Goal: Information Seeking & Learning: Find contact information

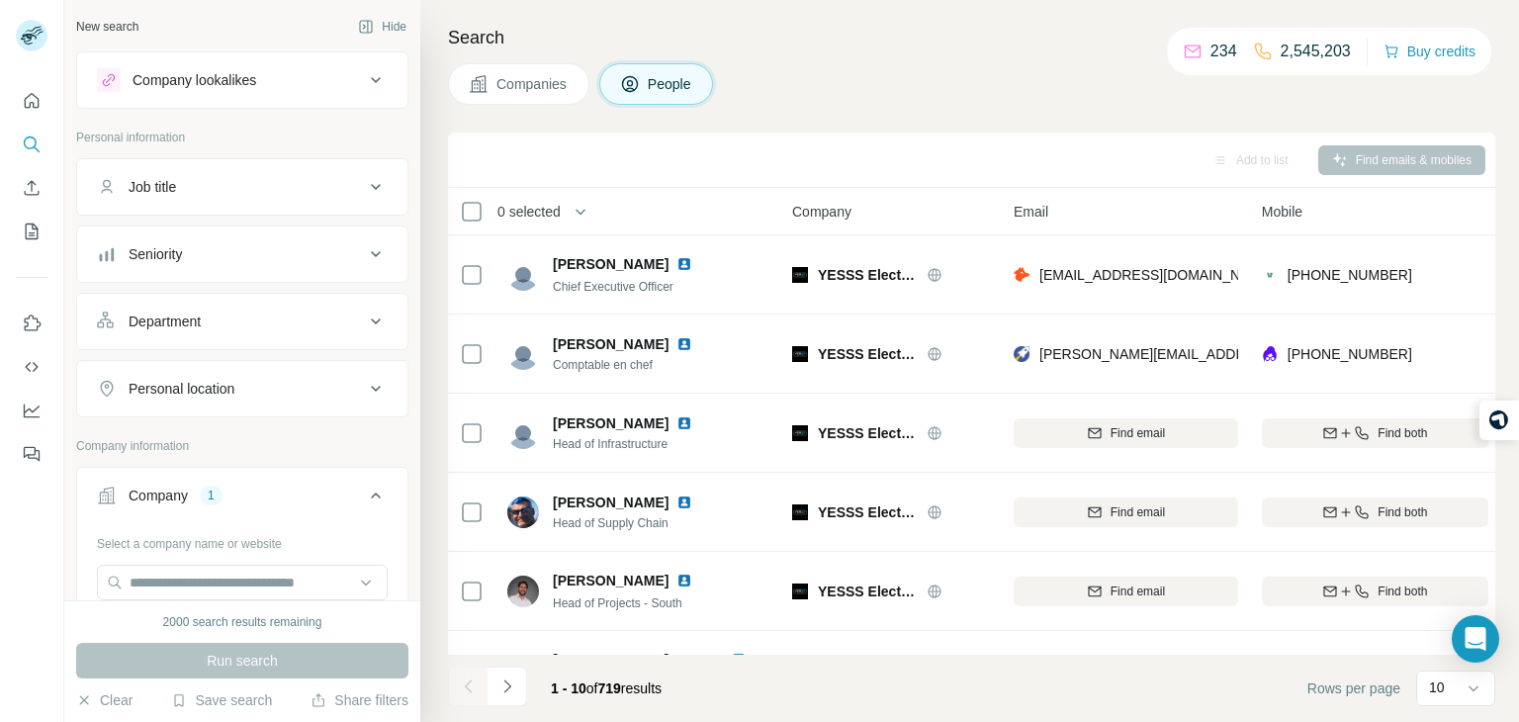
scroll to position [1, 71]
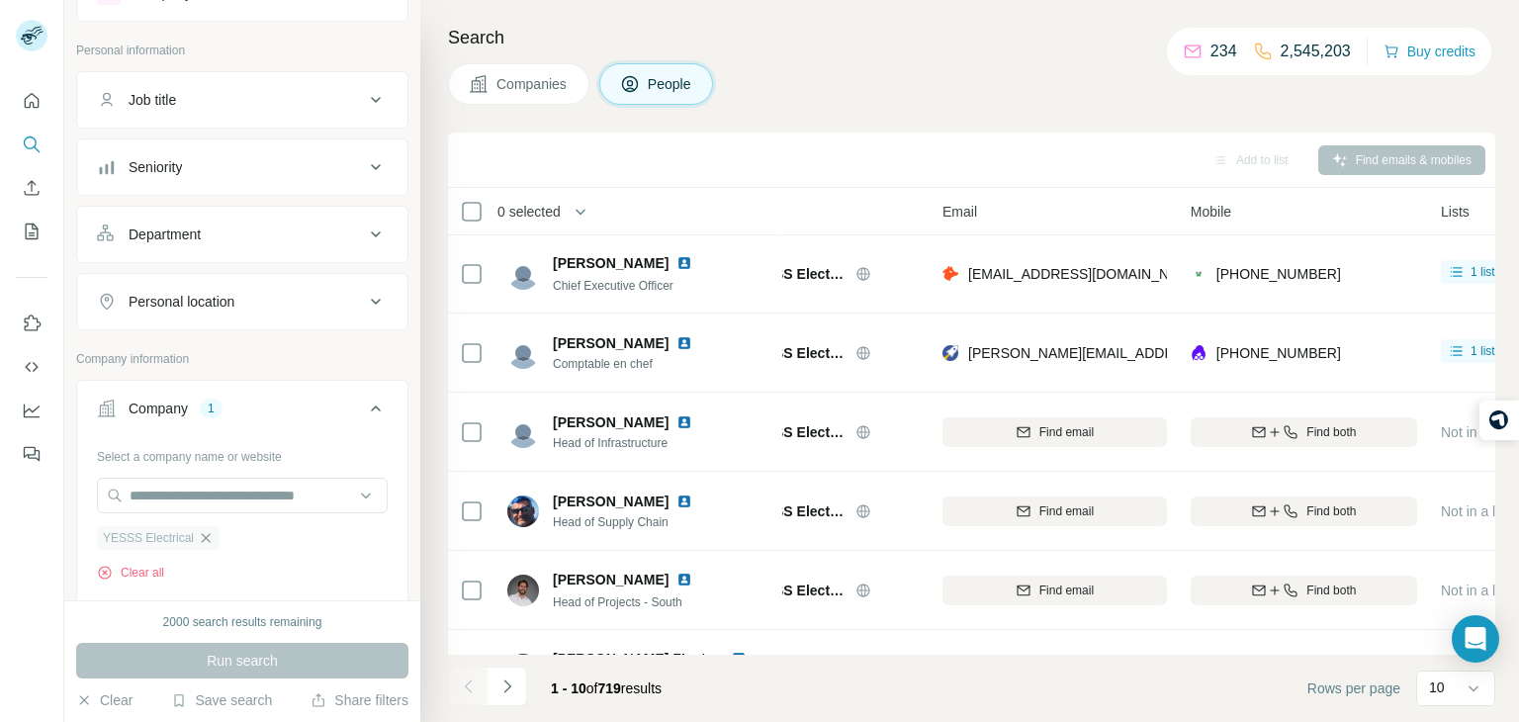
click at [202, 540] on icon "button" at bounding box center [206, 538] width 16 height 16
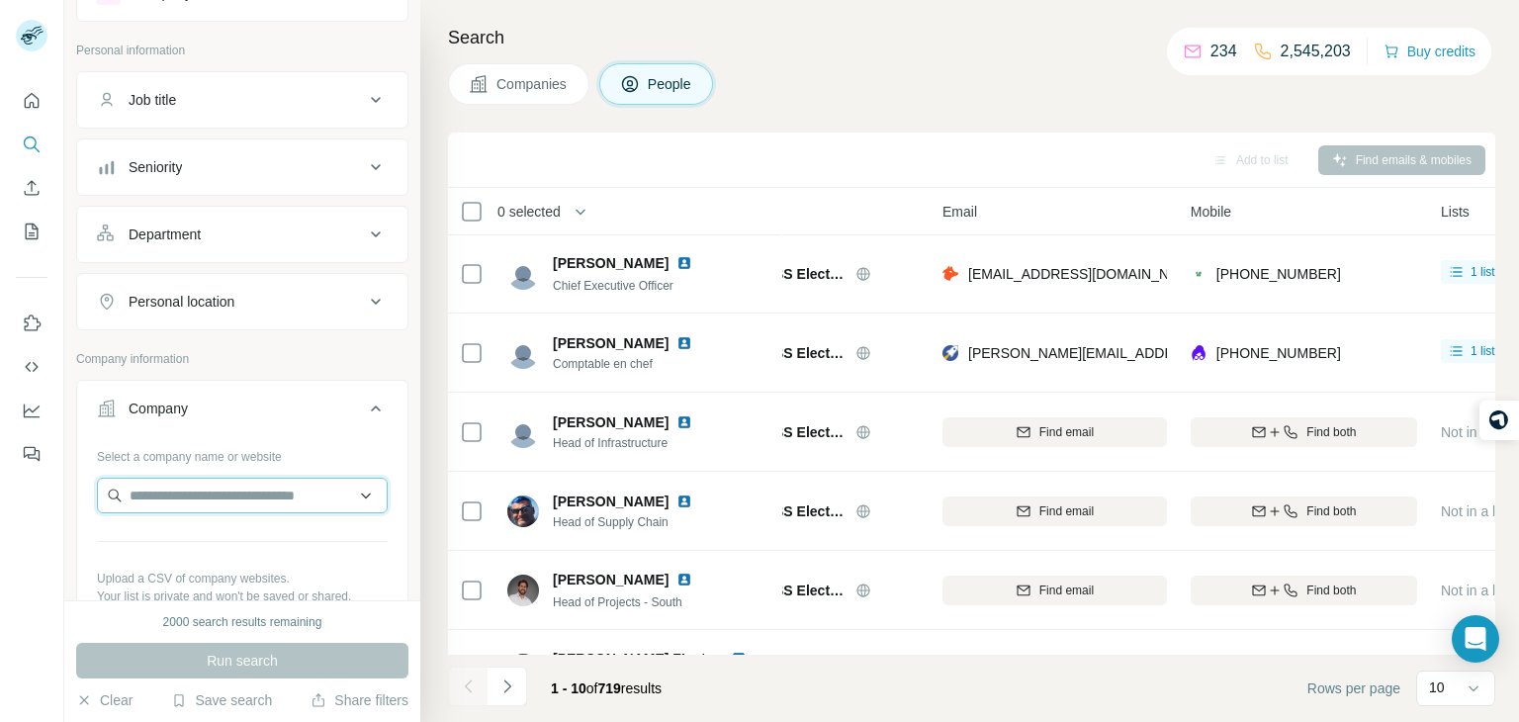
click at [200, 500] on input "text" at bounding box center [242, 496] width 291 height 36
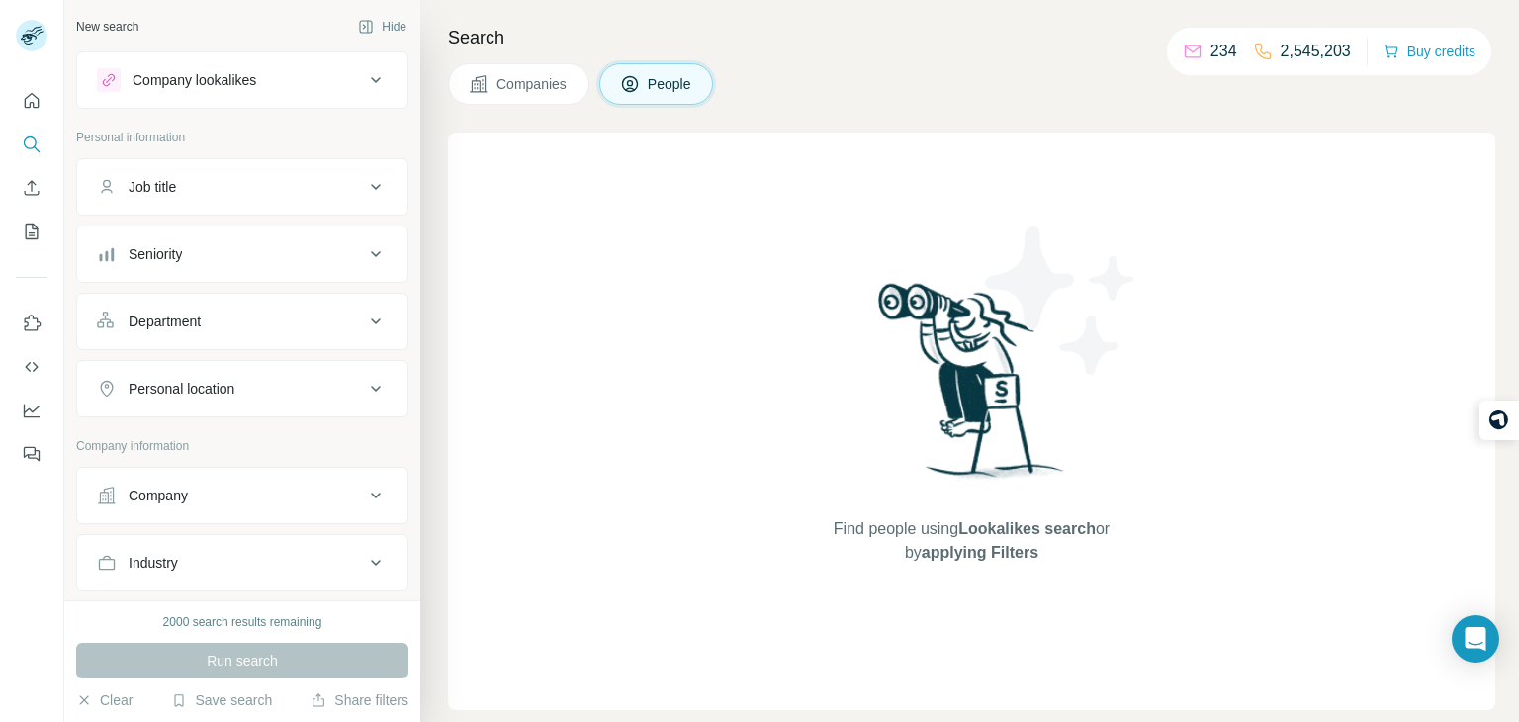
click at [205, 492] on div "Company" at bounding box center [230, 496] width 267 height 20
click at [217, 577] on input "text" at bounding box center [242, 583] width 291 height 36
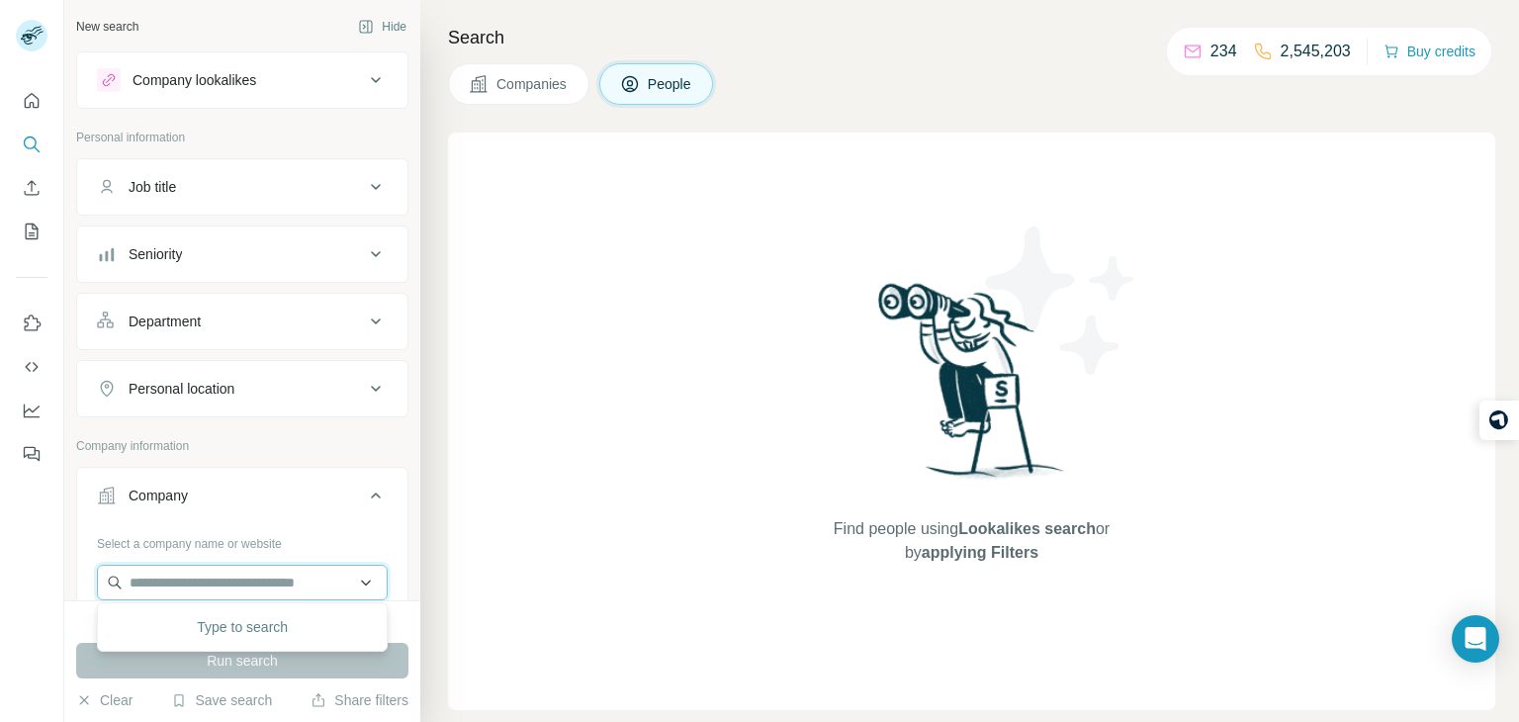
paste input "**********"
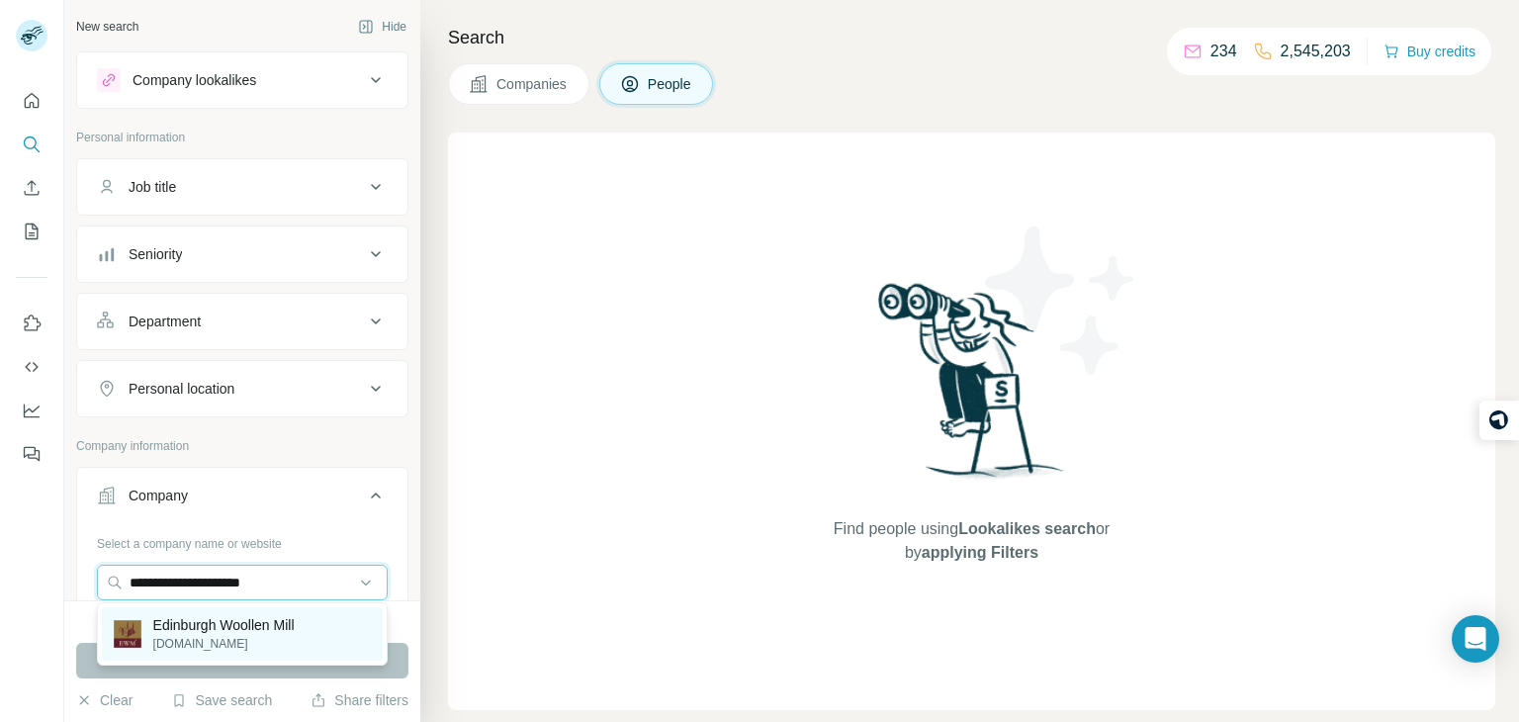
type input "**********"
click at [262, 634] on p "Edinburgh Woollen Mill" at bounding box center [223, 625] width 141 height 20
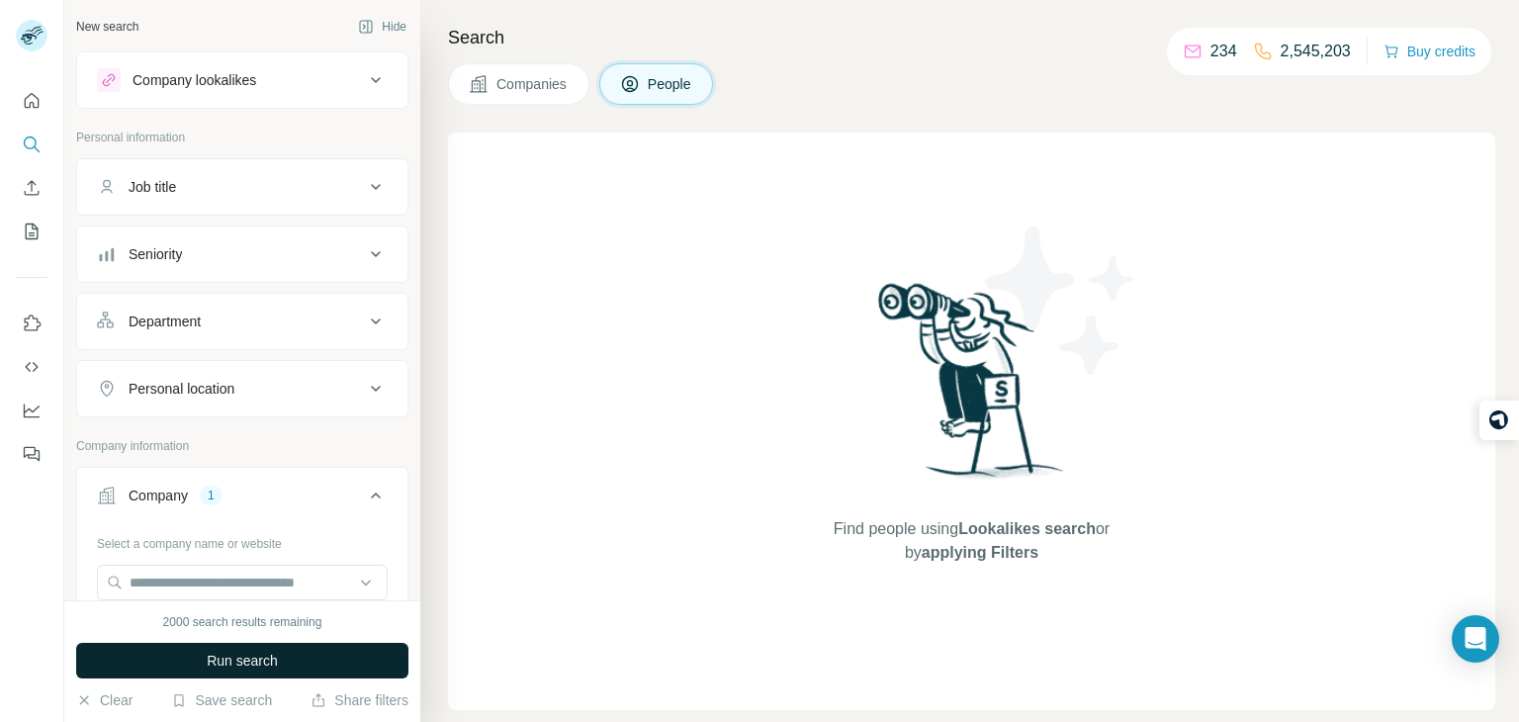
click at [273, 660] on span "Run search" at bounding box center [242, 661] width 71 height 20
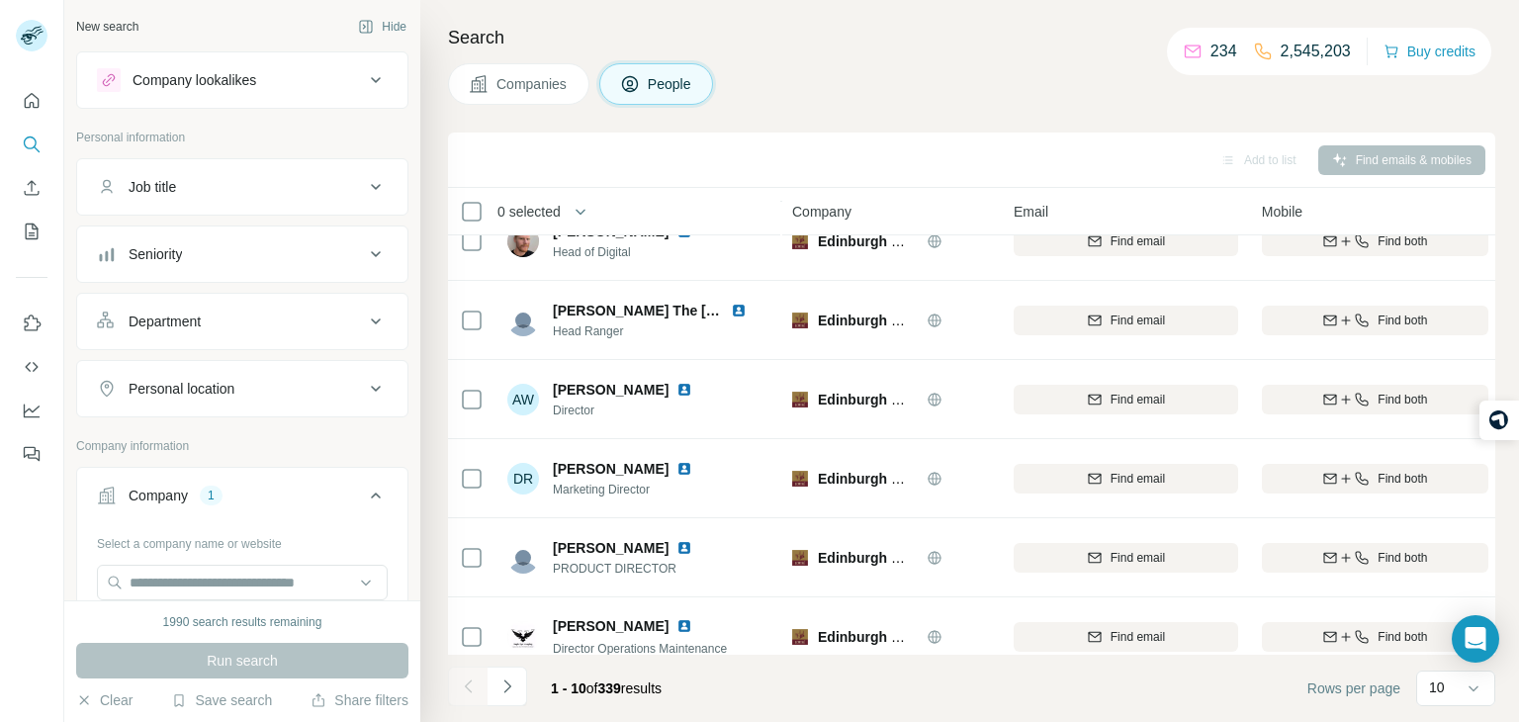
scroll to position [372, 0]
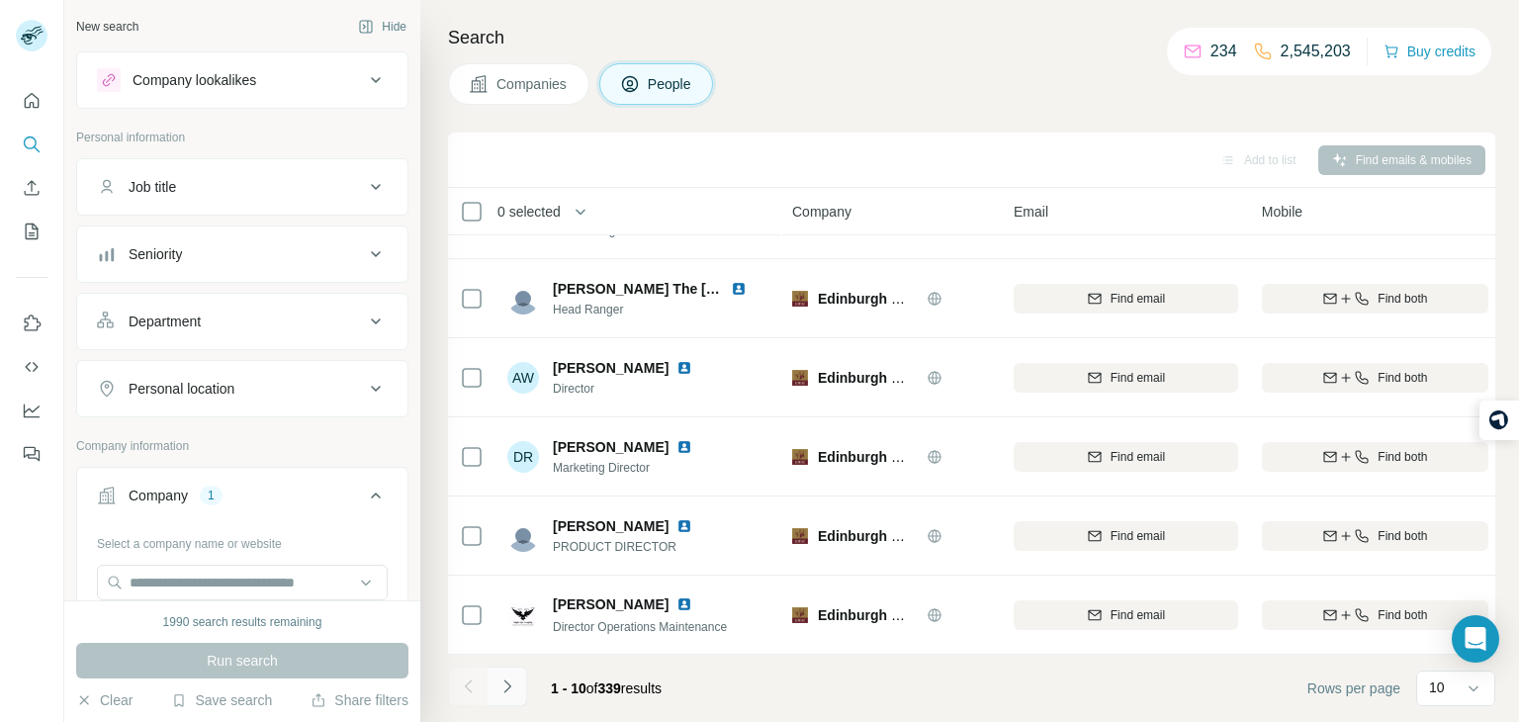
click at [507, 696] on button "Navigate to next page" at bounding box center [508, 687] width 40 height 40
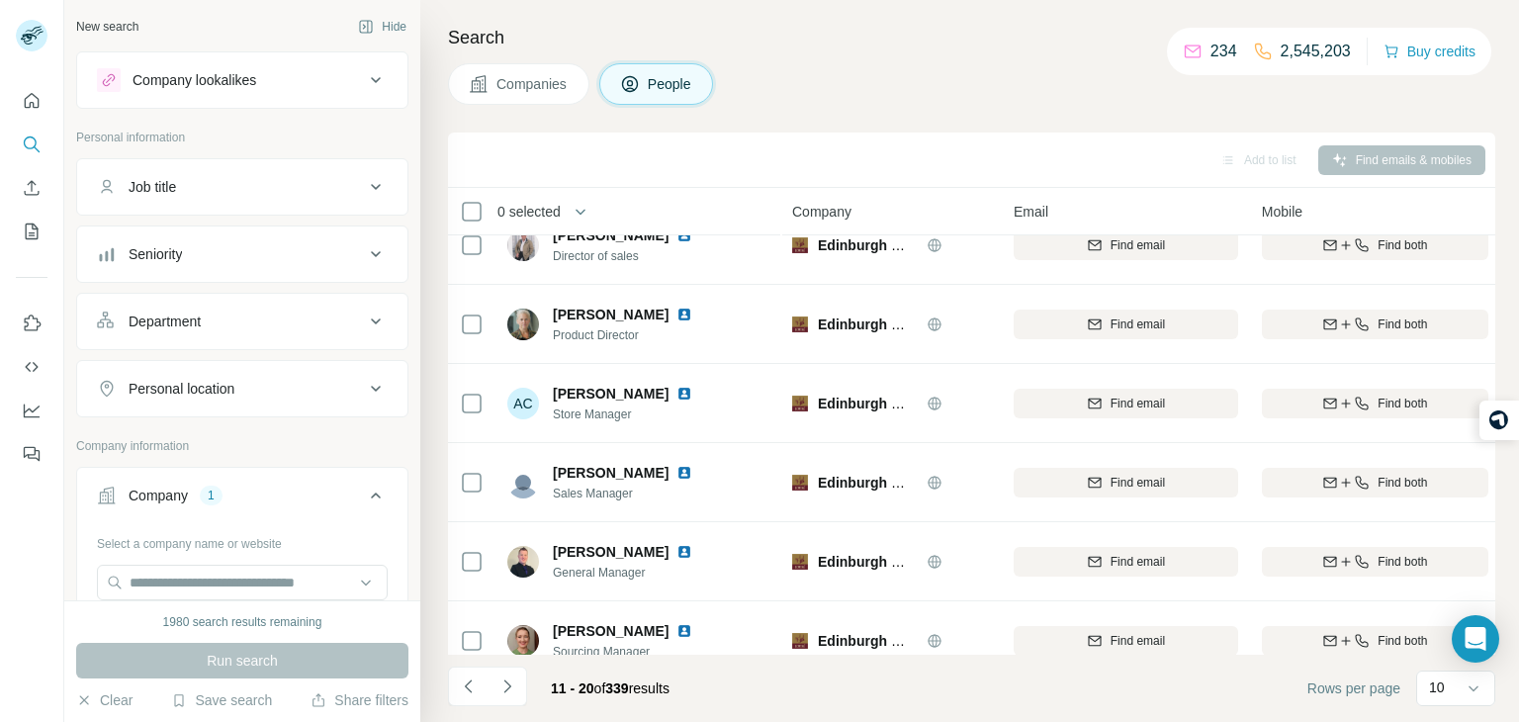
scroll to position [0, 0]
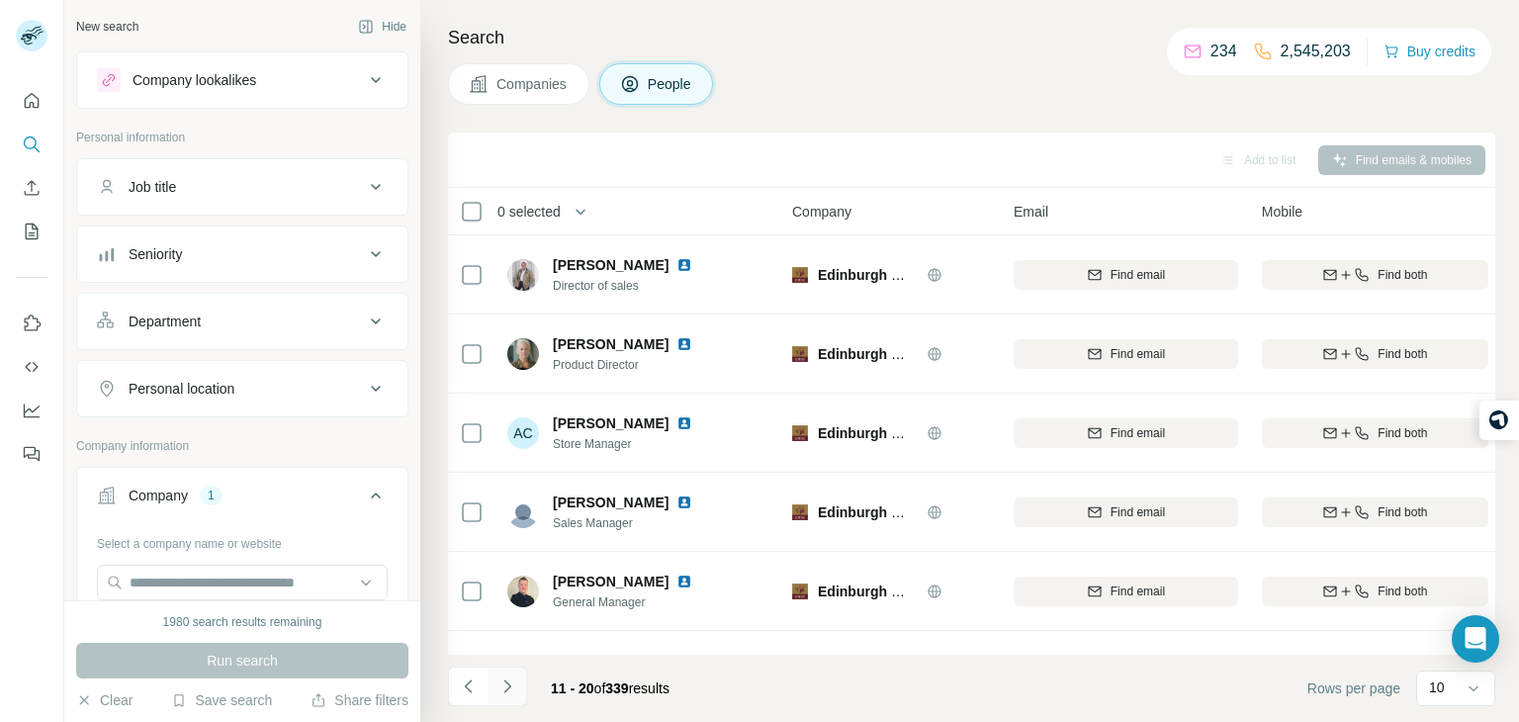
click at [499, 693] on icon "Navigate to next page" at bounding box center [508, 687] width 20 height 20
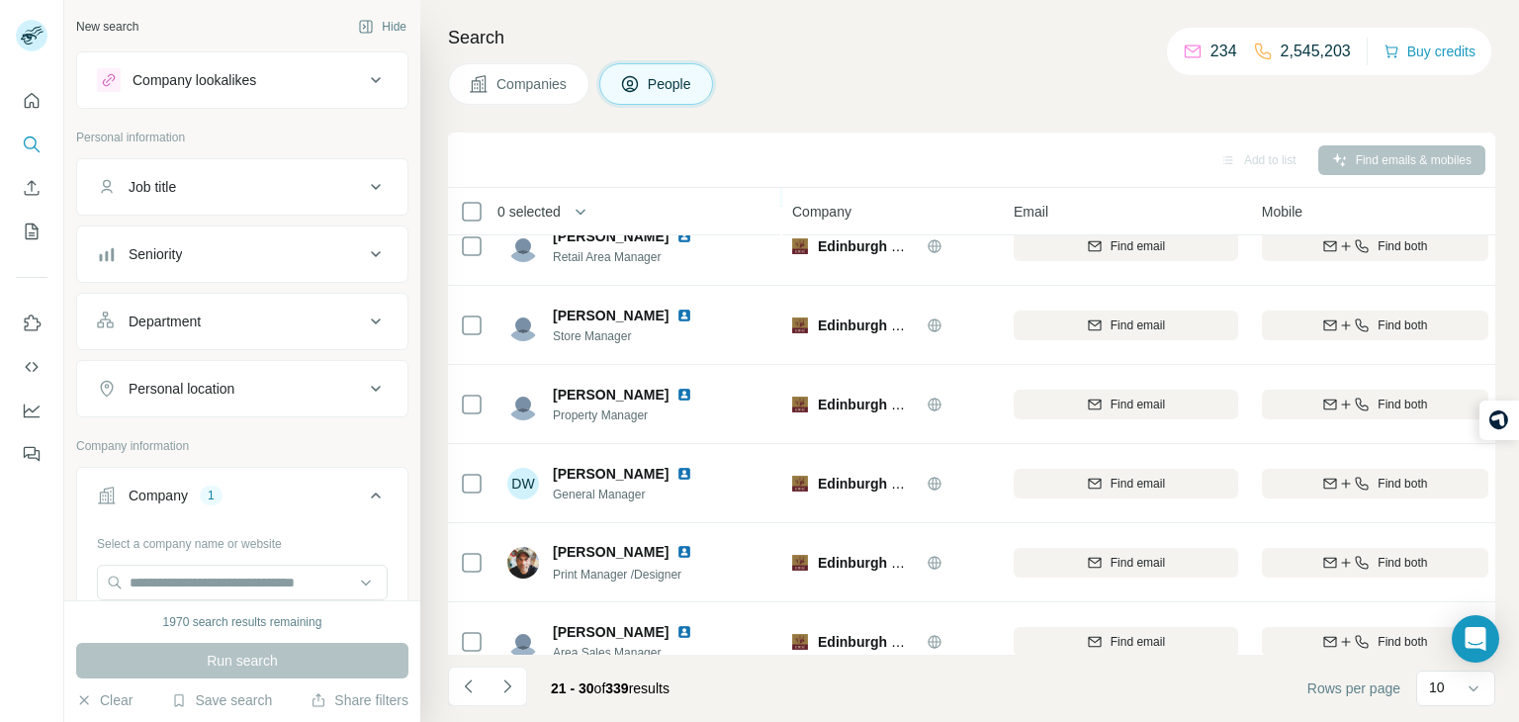
scroll to position [372, 0]
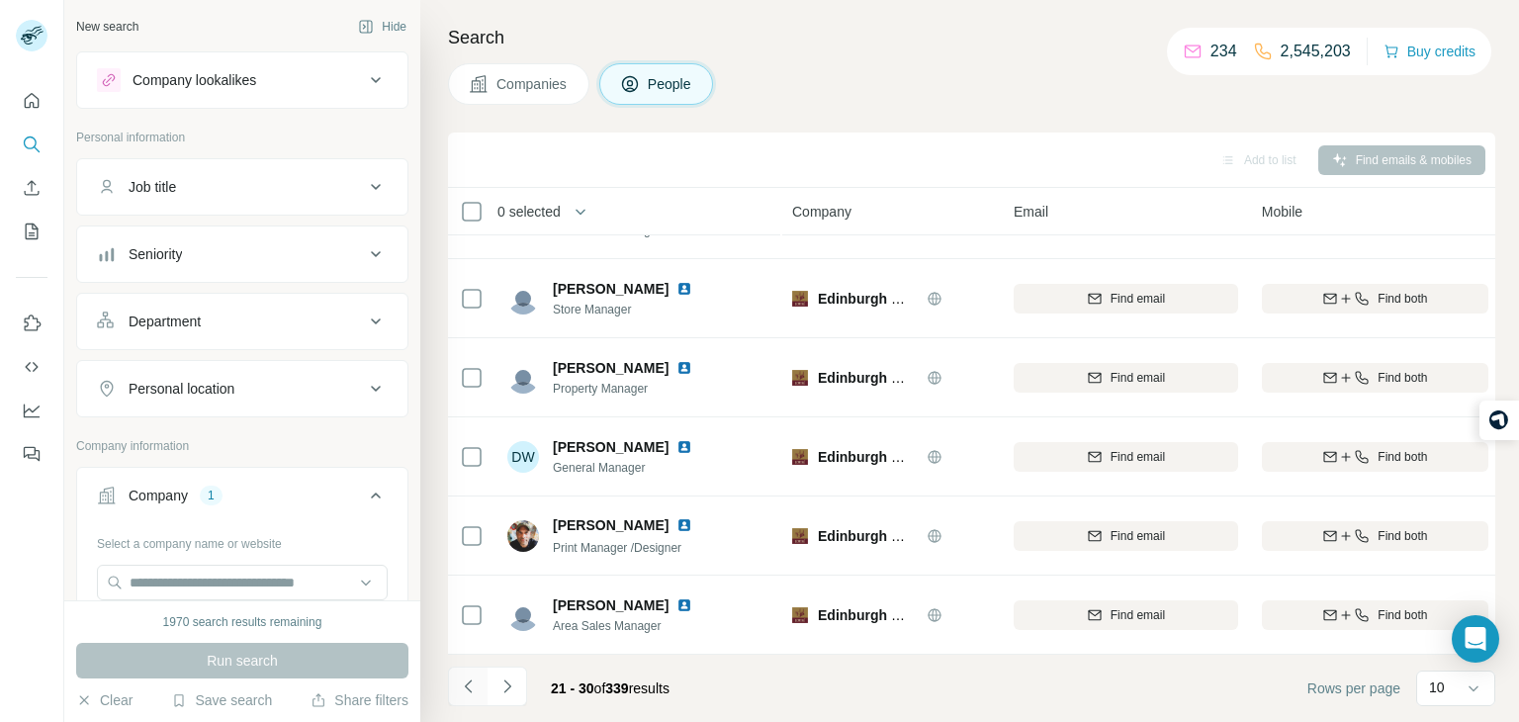
click at [459, 689] on icon "Navigate to previous page" at bounding box center [469, 687] width 20 height 20
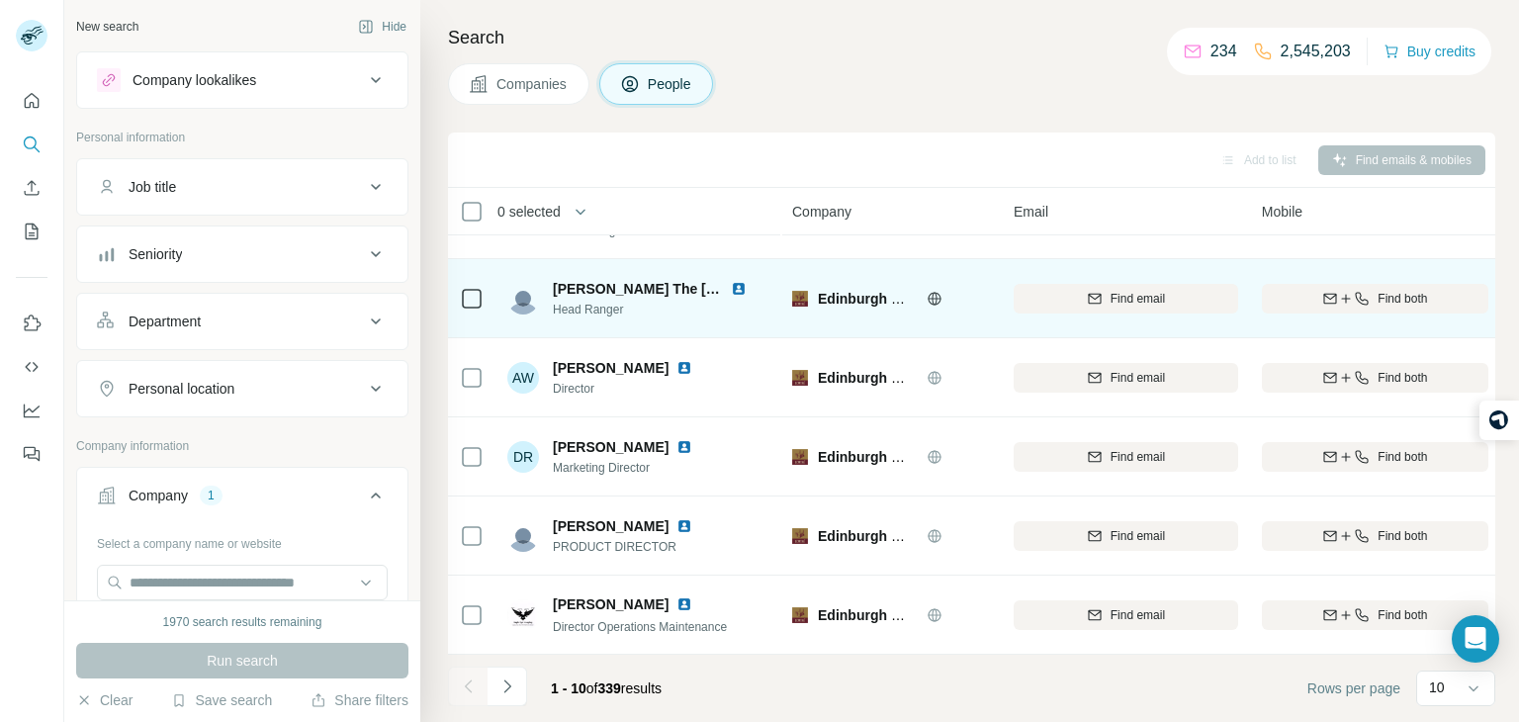
scroll to position [0, 0]
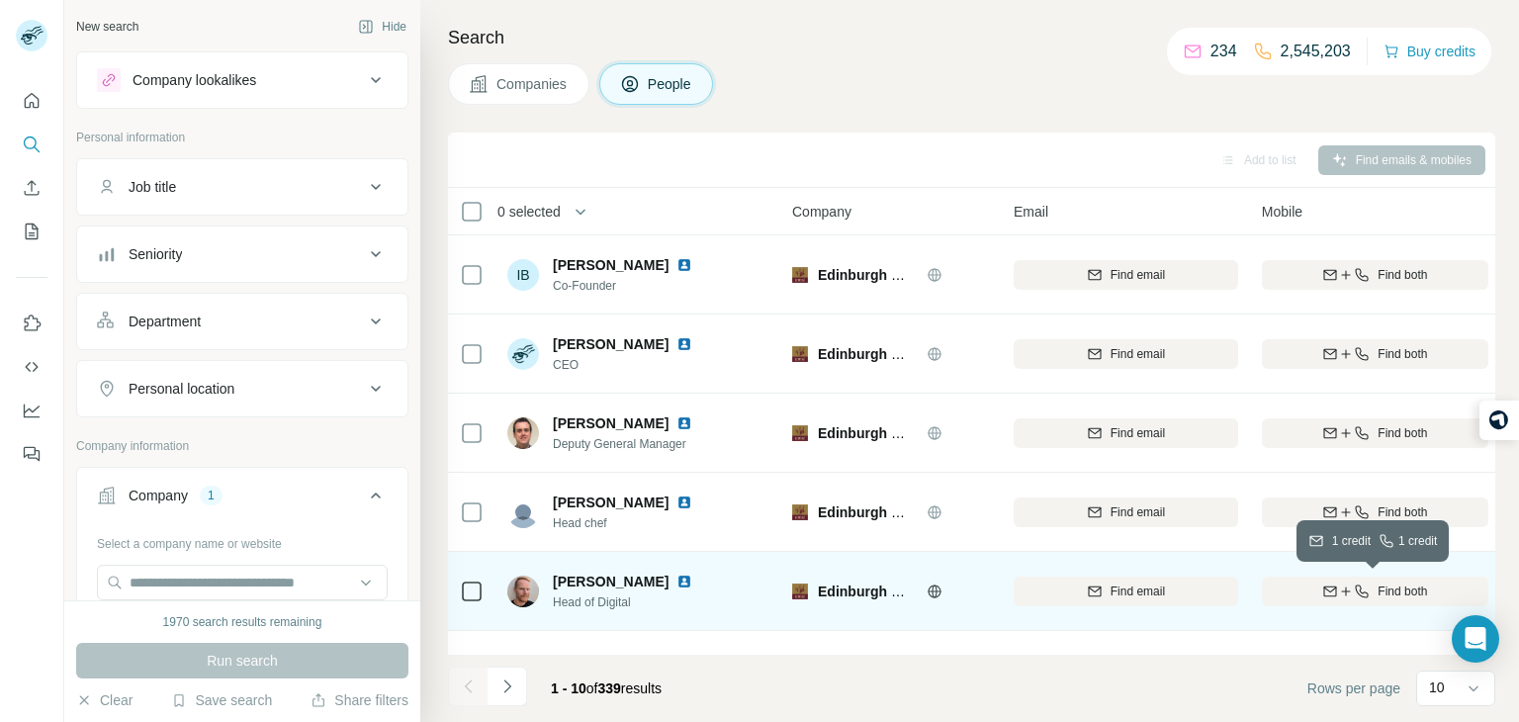
click at [1374, 583] on div "Find both" at bounding box center [1375, 592] width 227 height 18
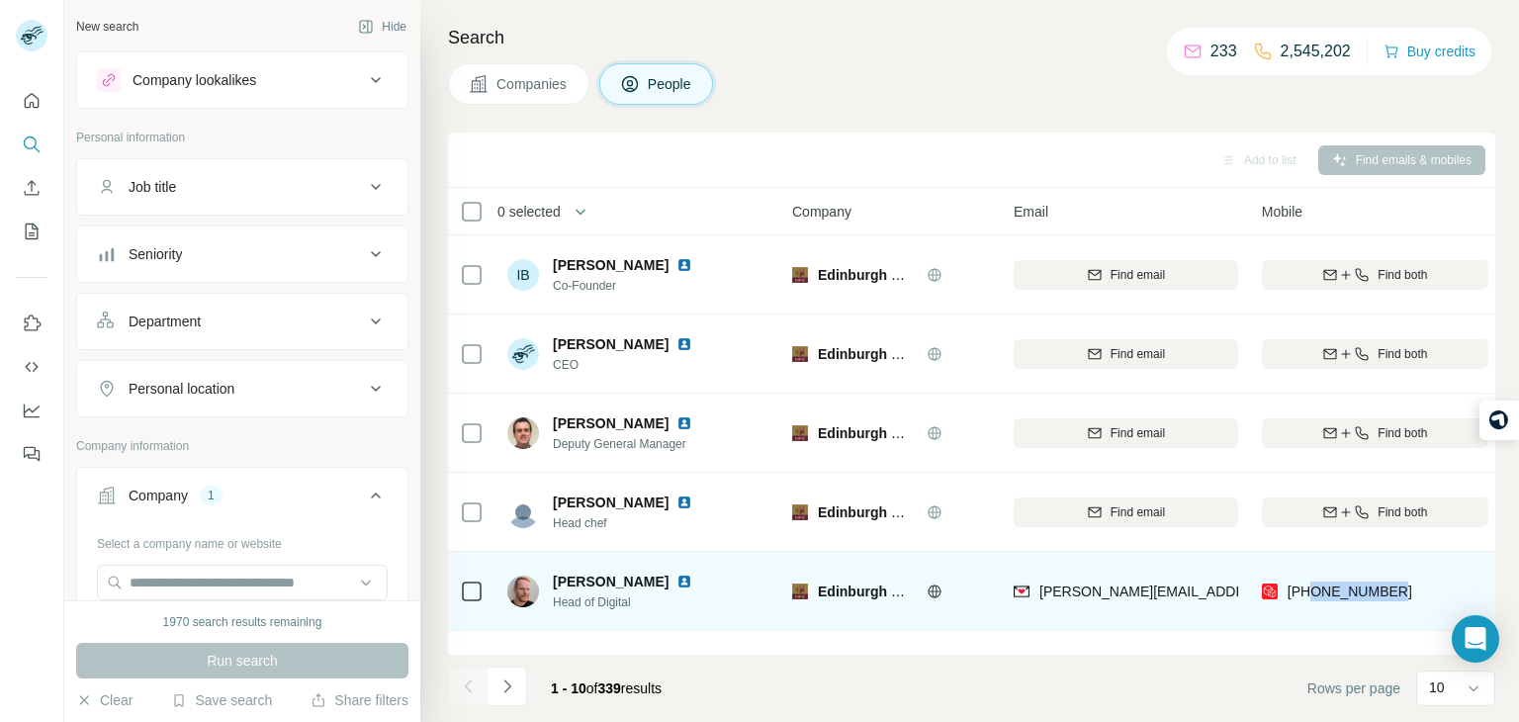
drag, startPoint x: 1408, startPoint y: 580, endPoint x: 1310, endPoint y: 620, distance: 106.0
click at [1310, 620] on td "[PHONE_NUMBER]" at bounding box center [1375, 591] width 250 height 79
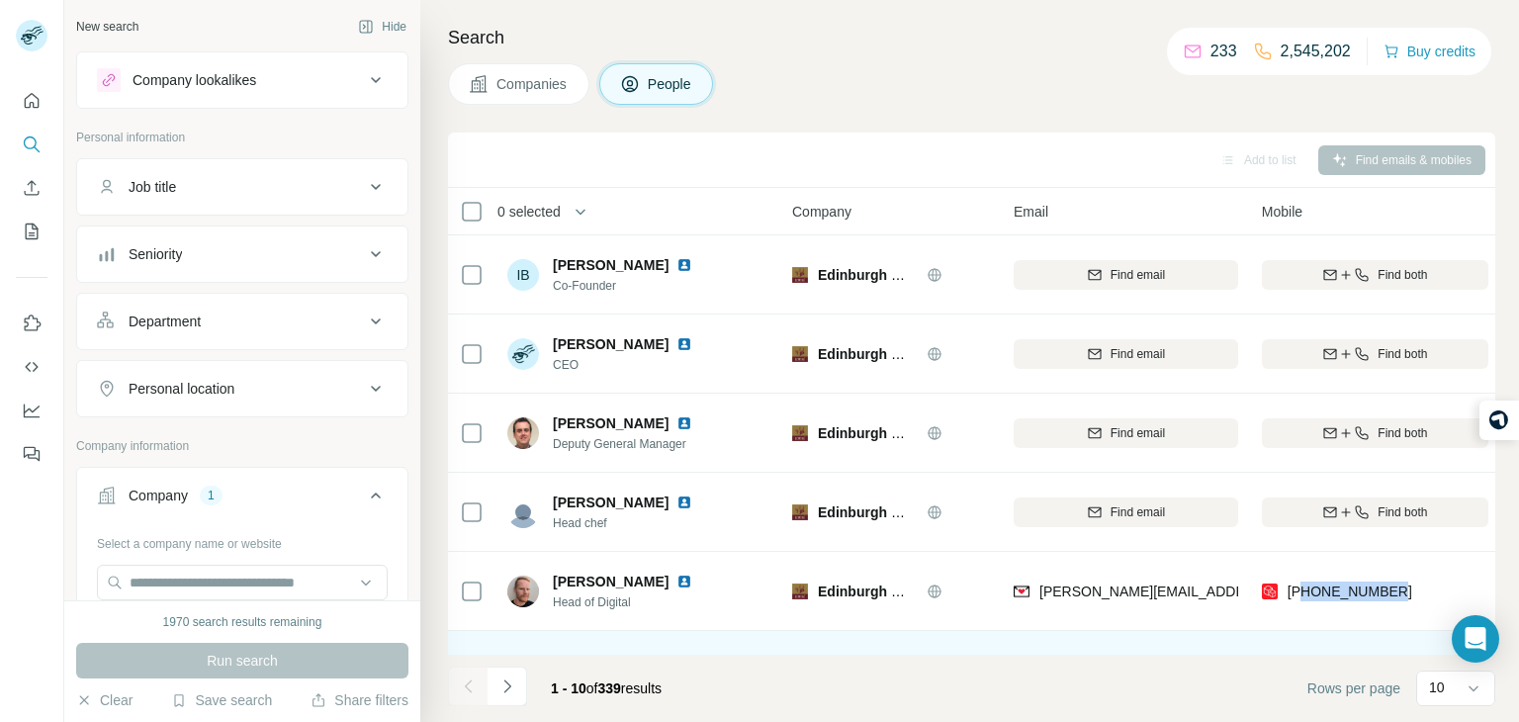
click at [1396, 631] on td "Find both" at bounding box center [1375, 670] width 250 height 79
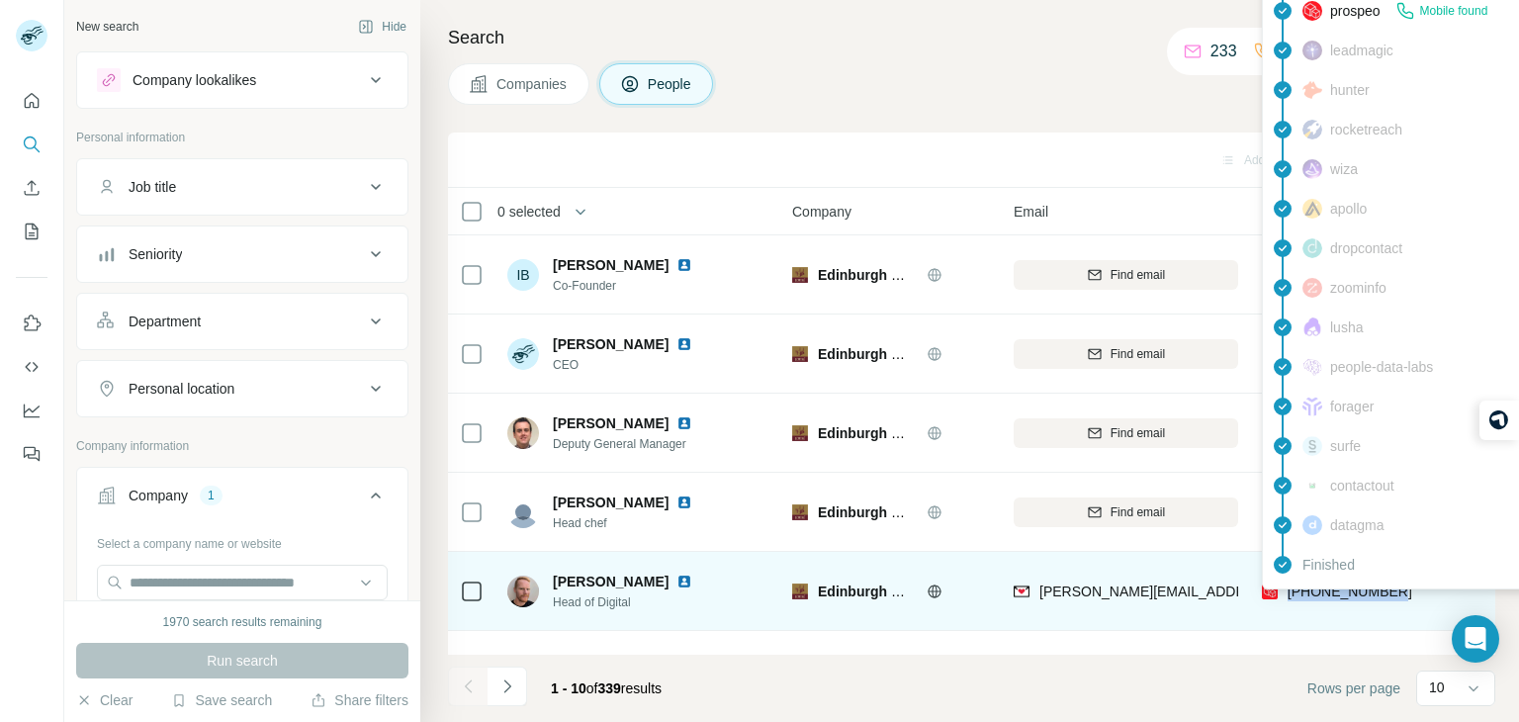
drag, startPoint x: 1407, startPoint y: 595, endPoint x: 1288, endPoint y: 595, distance: 118.7
click at [1288, 595] on div "[PHONE_NUMBER]" at bounding box center [1375, 591] width 227 height 54
copy span "[PHONE_NUMBER]"
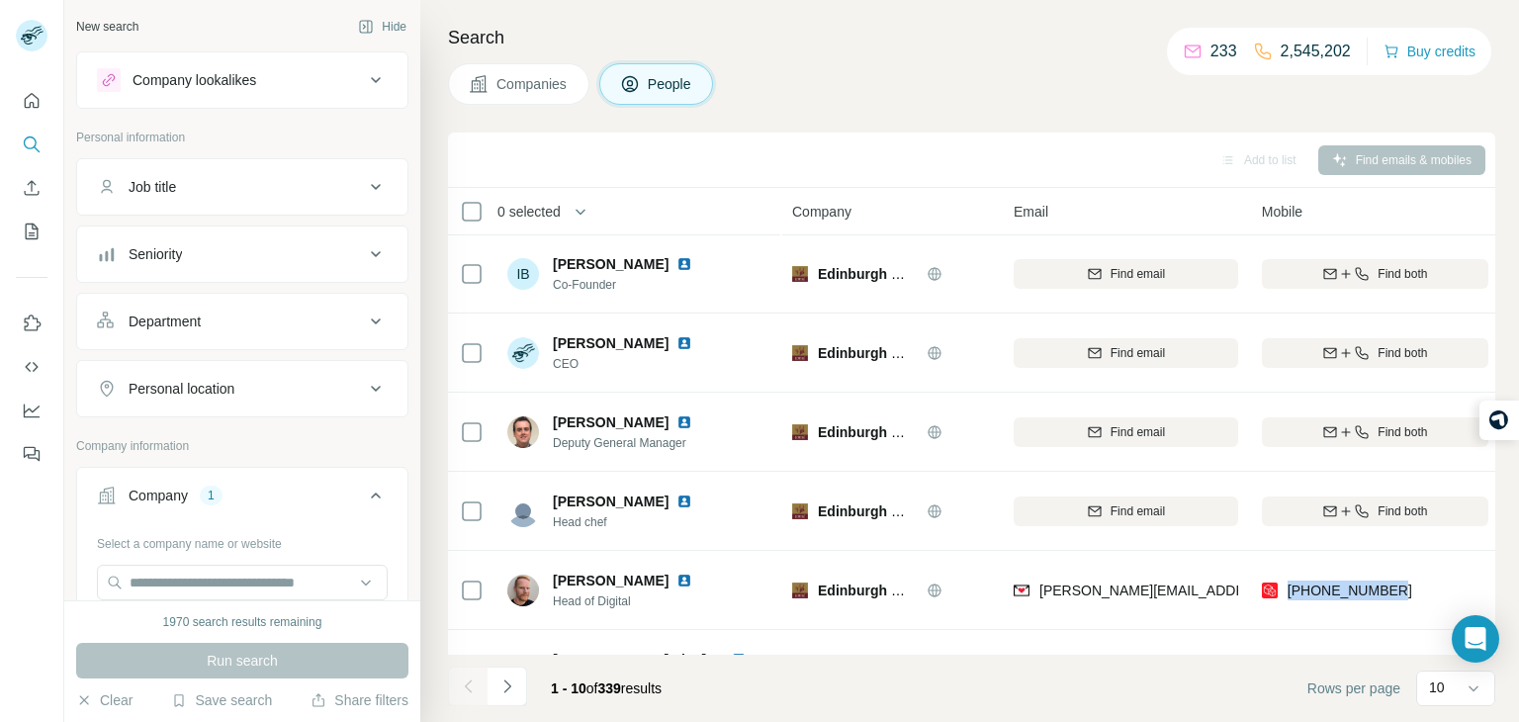
scroll to position [1, 0]
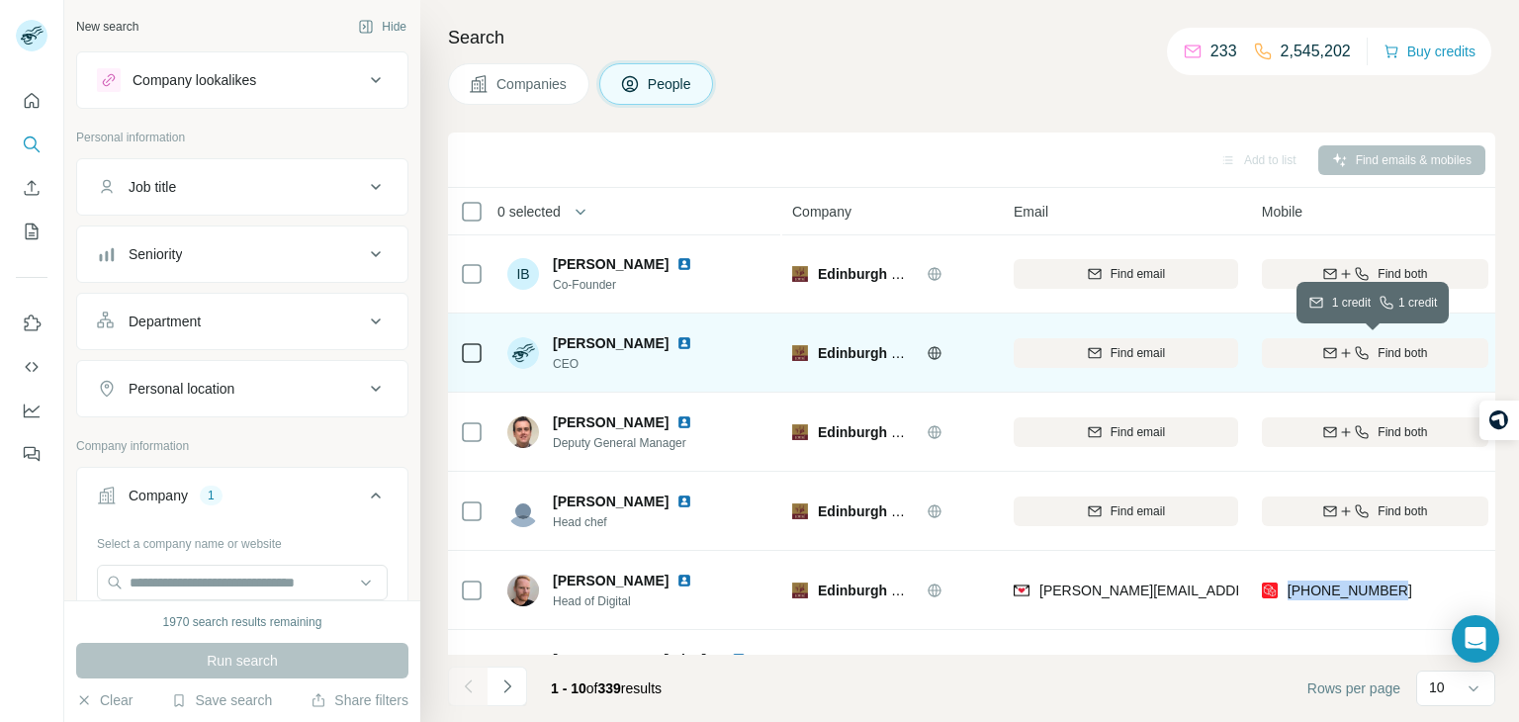
click at [1400, 349] on span "Find both" at bounding box center [1402, 353] width 49 height 18
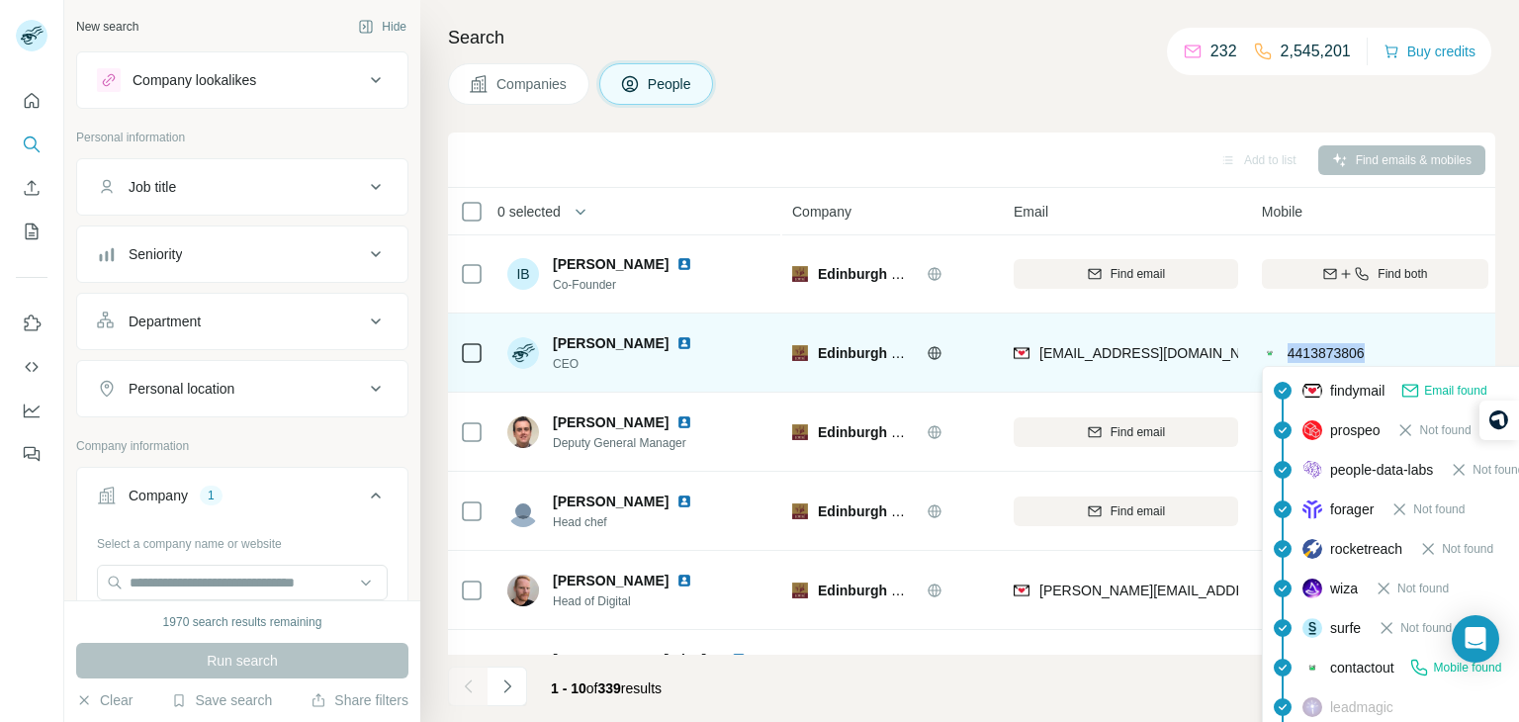
drag, startPoint x: 1387, startPoint y: 355, endPoint x: 1289, endPoint y: 346, distance: 98.3
click at [1289, 346] on div "4413873806" at bounding box center [1375, 352] width 227 height 54
copy span "4413873806"
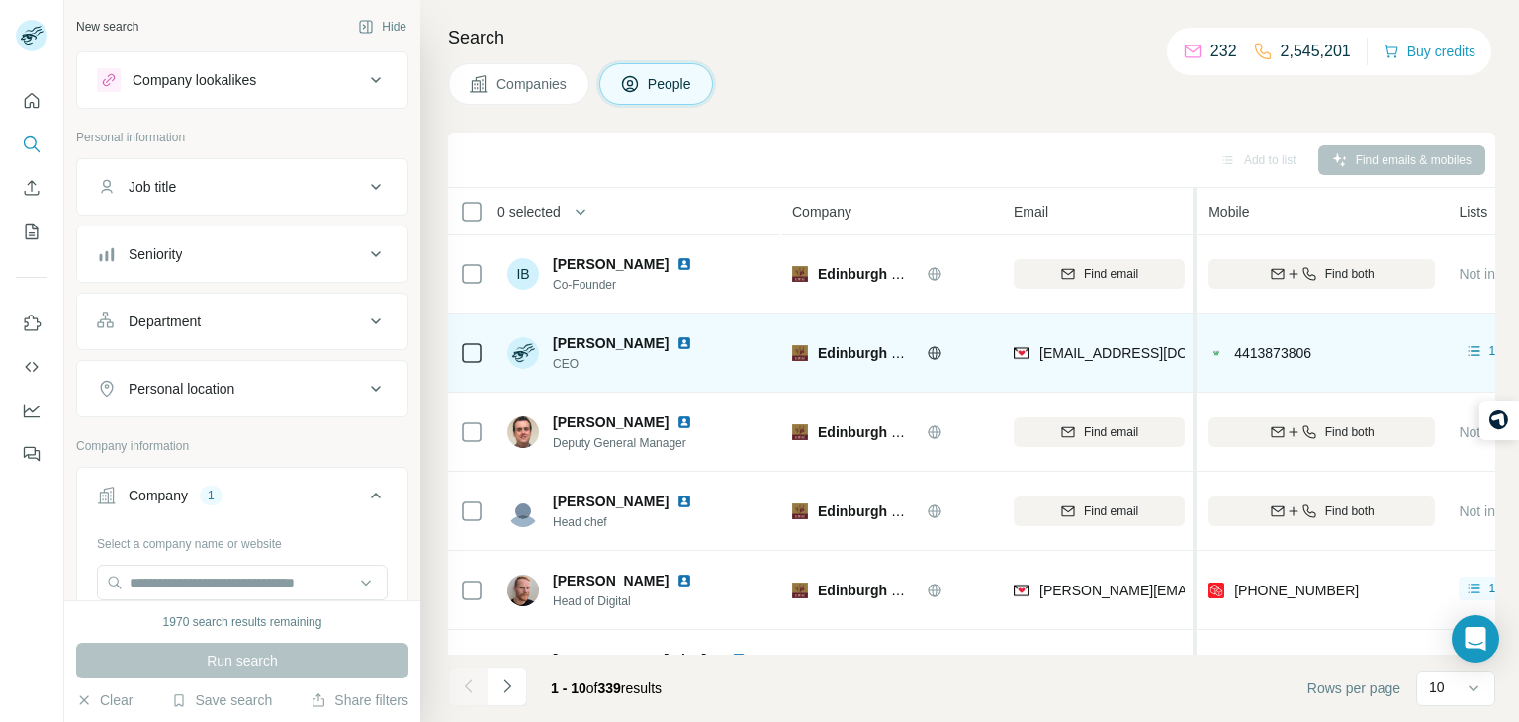
drag, startPoint x: 1247, startPoint y: 350, endPoint x: 1189, endPoint y: 355, distance: 58.6
click at [1189, 355] on table "0 selected People Company Email Mobile Lists Personal location Seniority Depart…" at bounding box center [1367, 606] width 1838 height 839
click at [1336, 351] on div "4413873806" at bounding box center [1314, 352] width 227 height 54
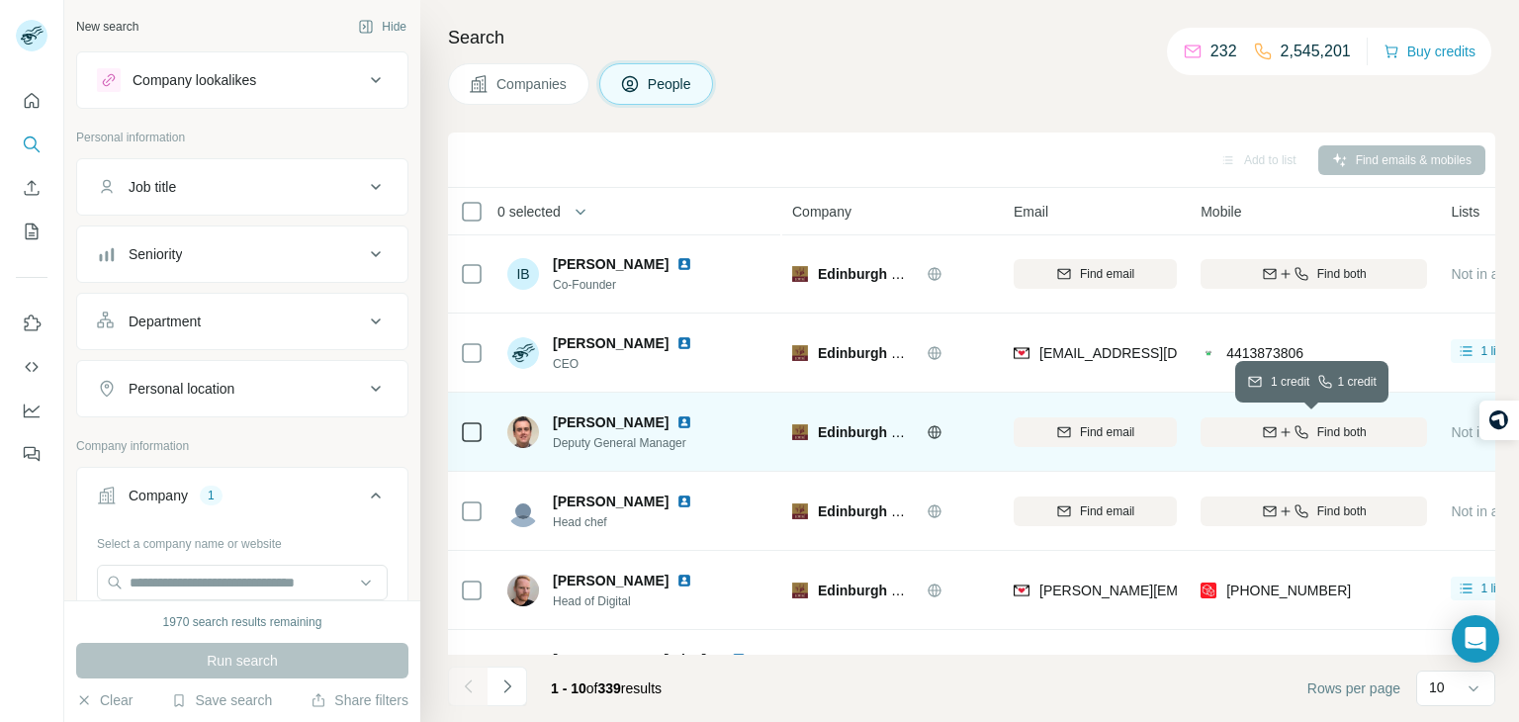
click at [1326, 434] on span "Find both" at bounding box center [1342, 432] width 49 height 18
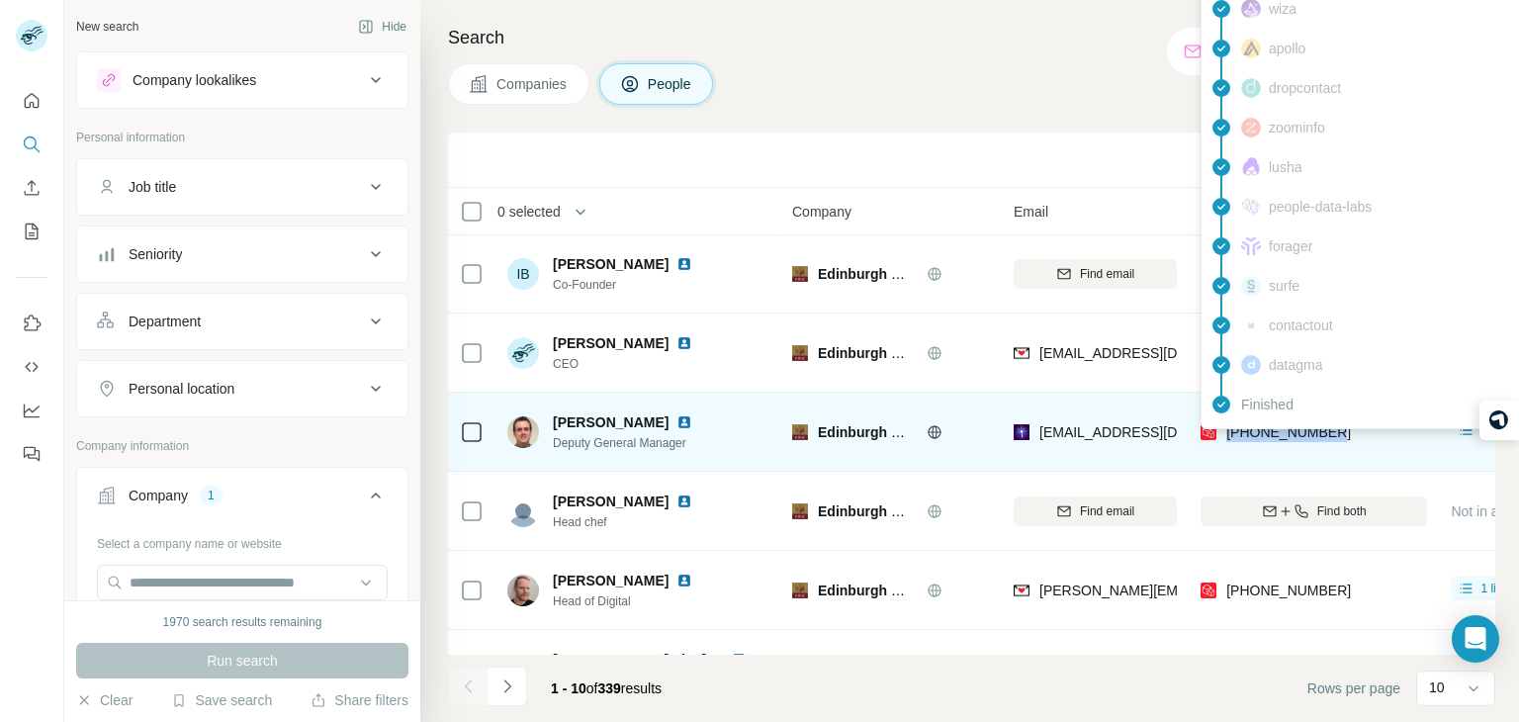
drag, startPoint x: 1335, startPoint y: 435, endPoint x: 1228, endPoint y: 438, distance: 107.9
click at [1228, 438] on div "[PHONE_NUMBER]" at bounding box center [1314, 432] width 227 height 54
copy span "[PHONE_NUMBER]"
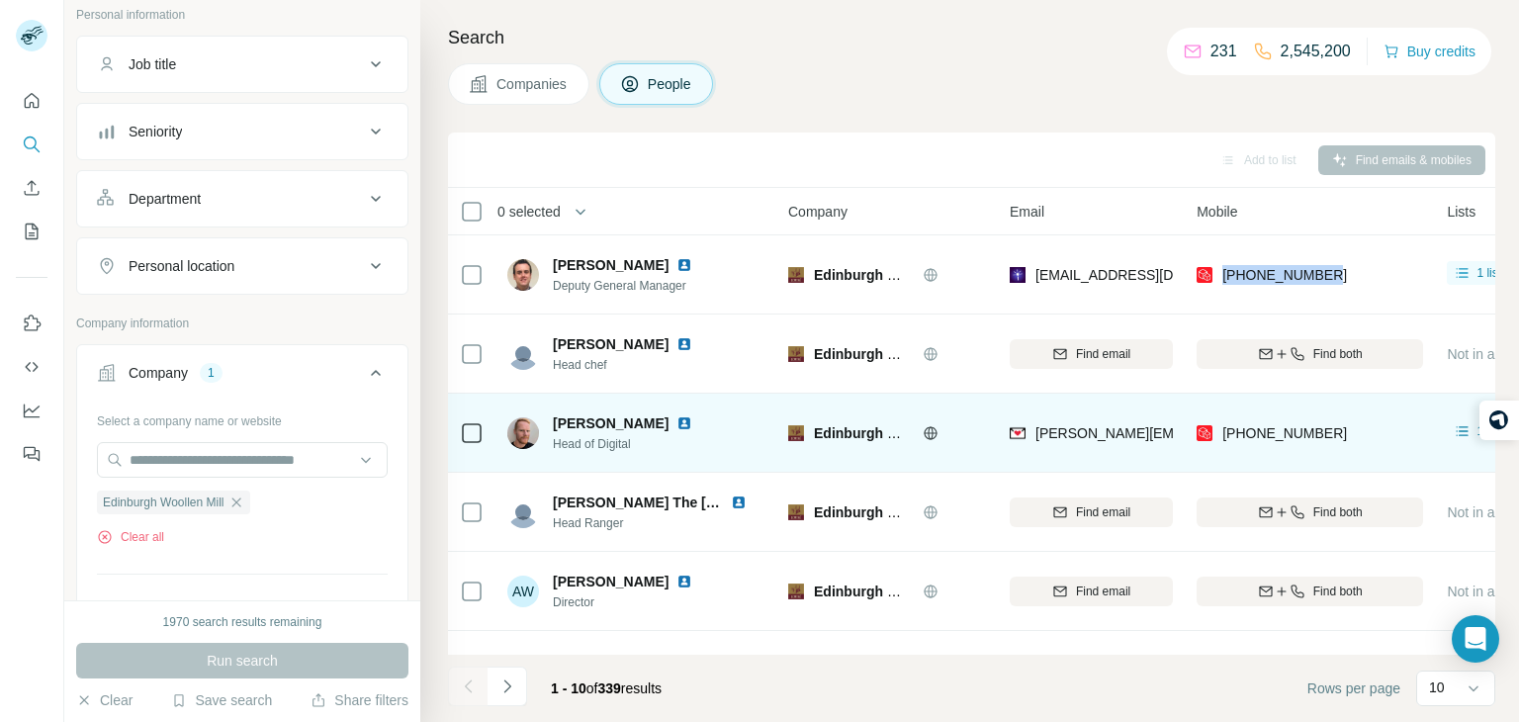
scroll to position [167, 4]
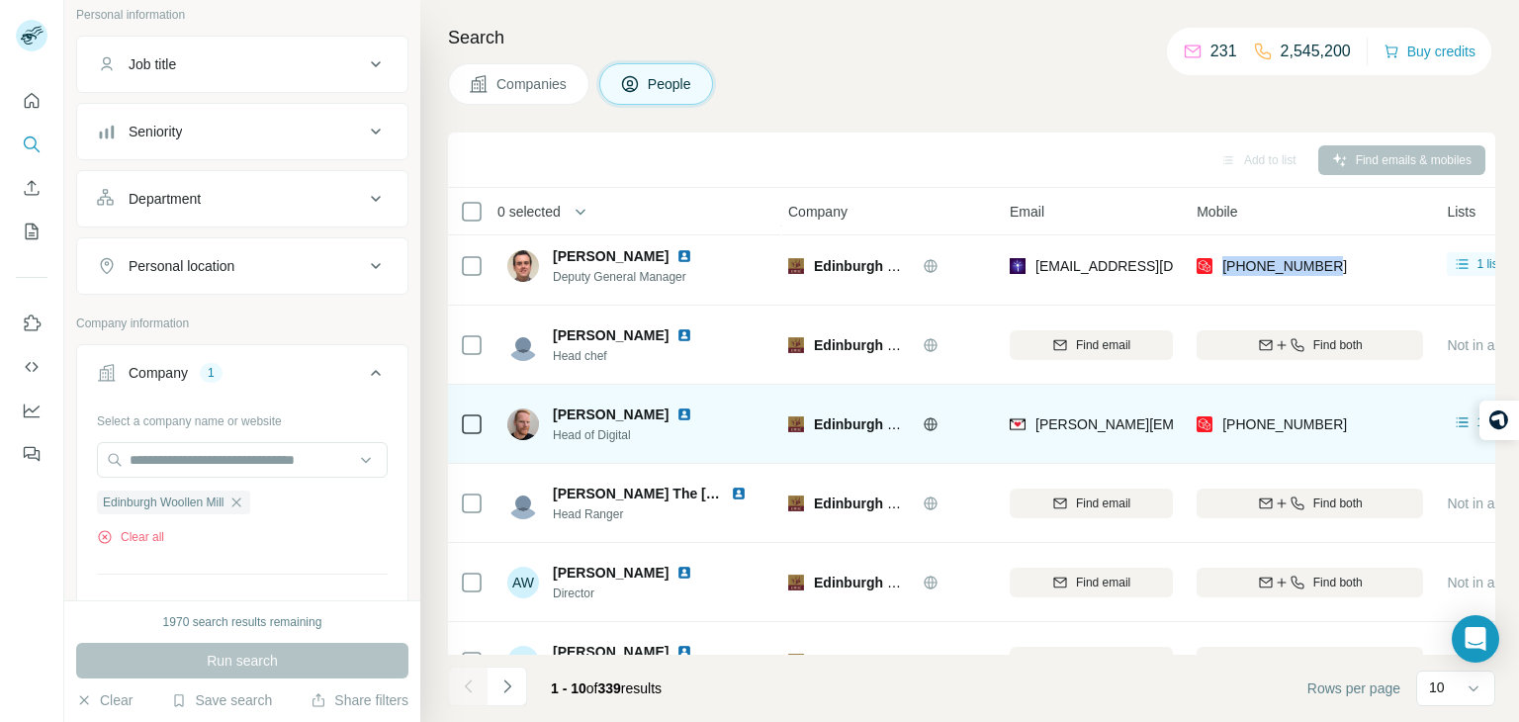
click at [700, 418] on div at bounding box center [708, 415] width 16 height 16
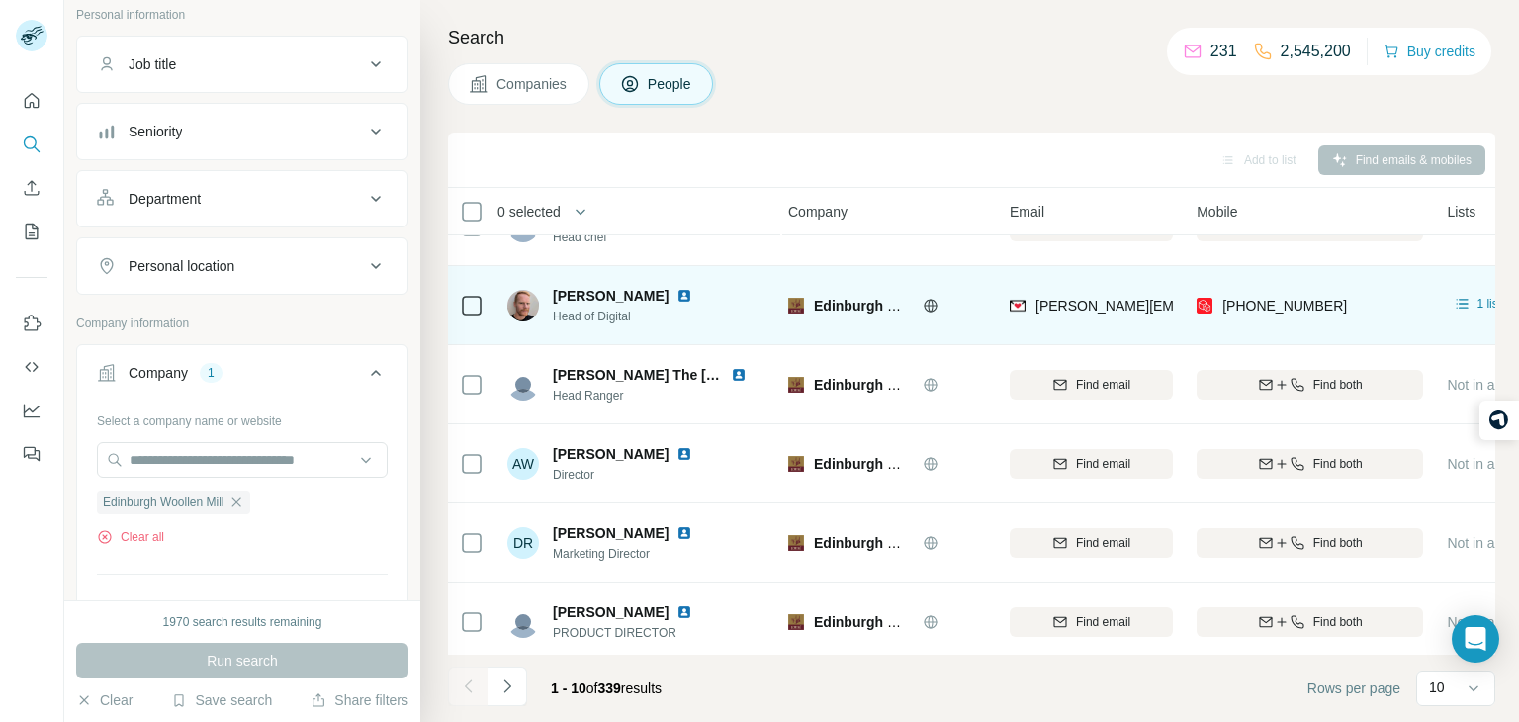
scroll to position [372, 4]
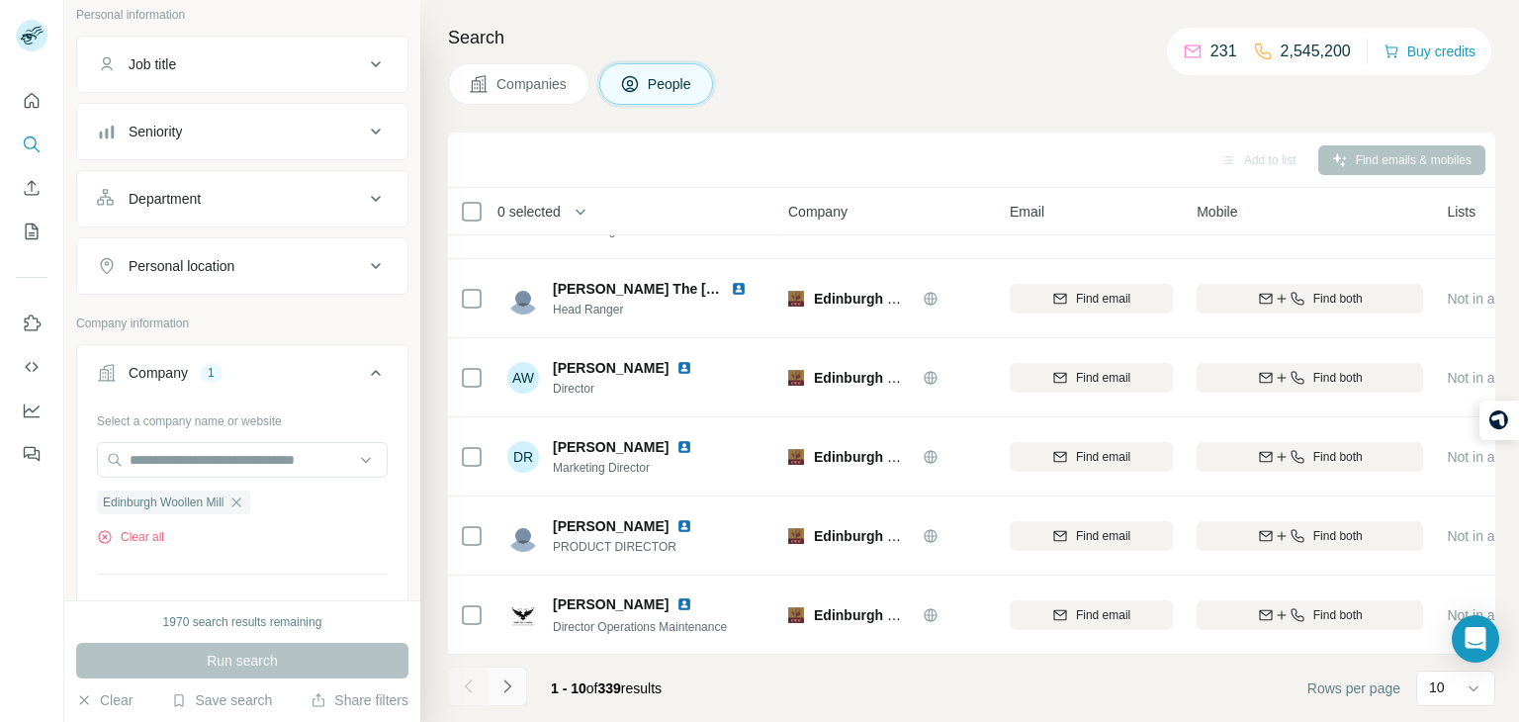
click at [521, 679] on button "Navigate to next page" at bounding box center [508, 687] width 40 height 40
click at [457, 698] on button "Navigate to previous page" at bounding box center [468, 687] width 40 height 40
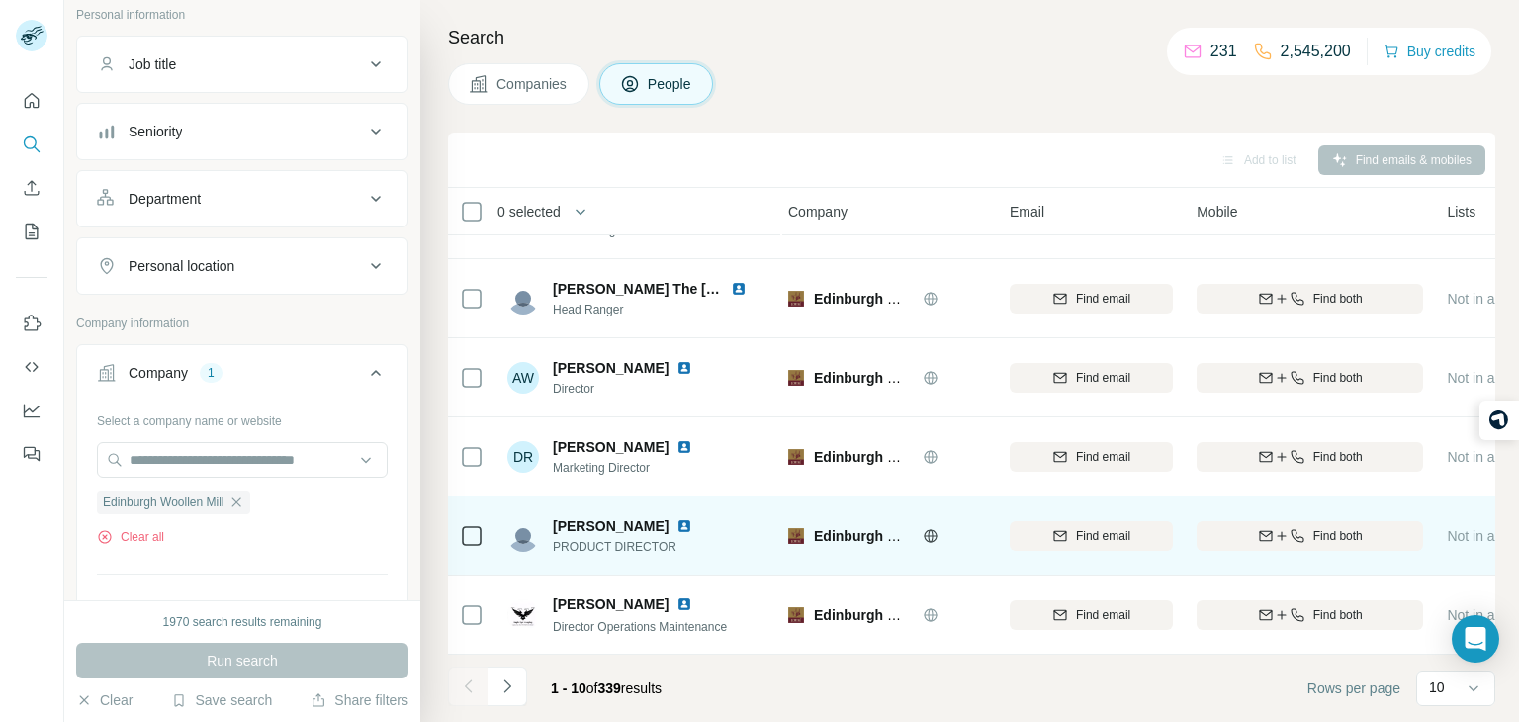
scroll to position [372, 45]
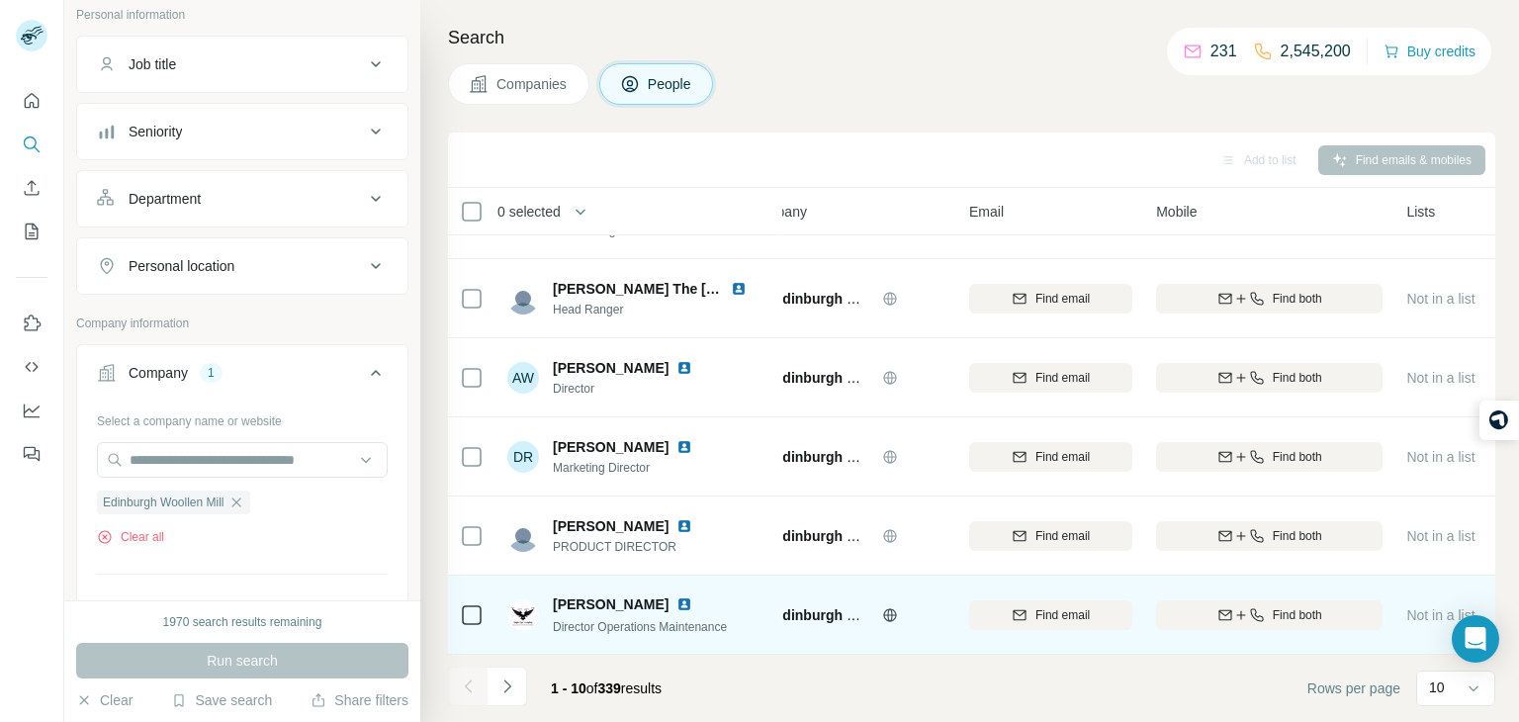
click at [611, 632] on span "Director Operations Maintenance" at bounding box center [640, 627] width 174 height 14
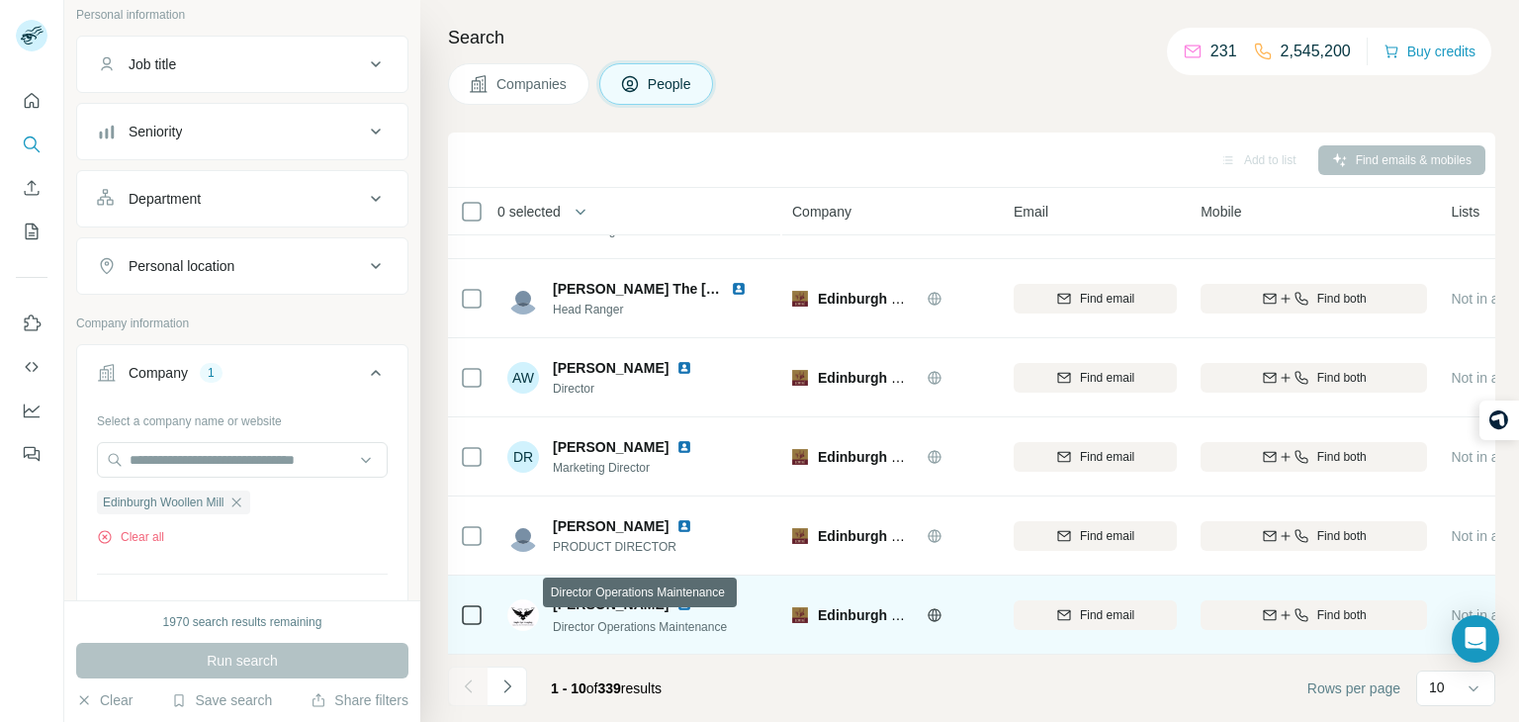
scroll to position [372, 0]
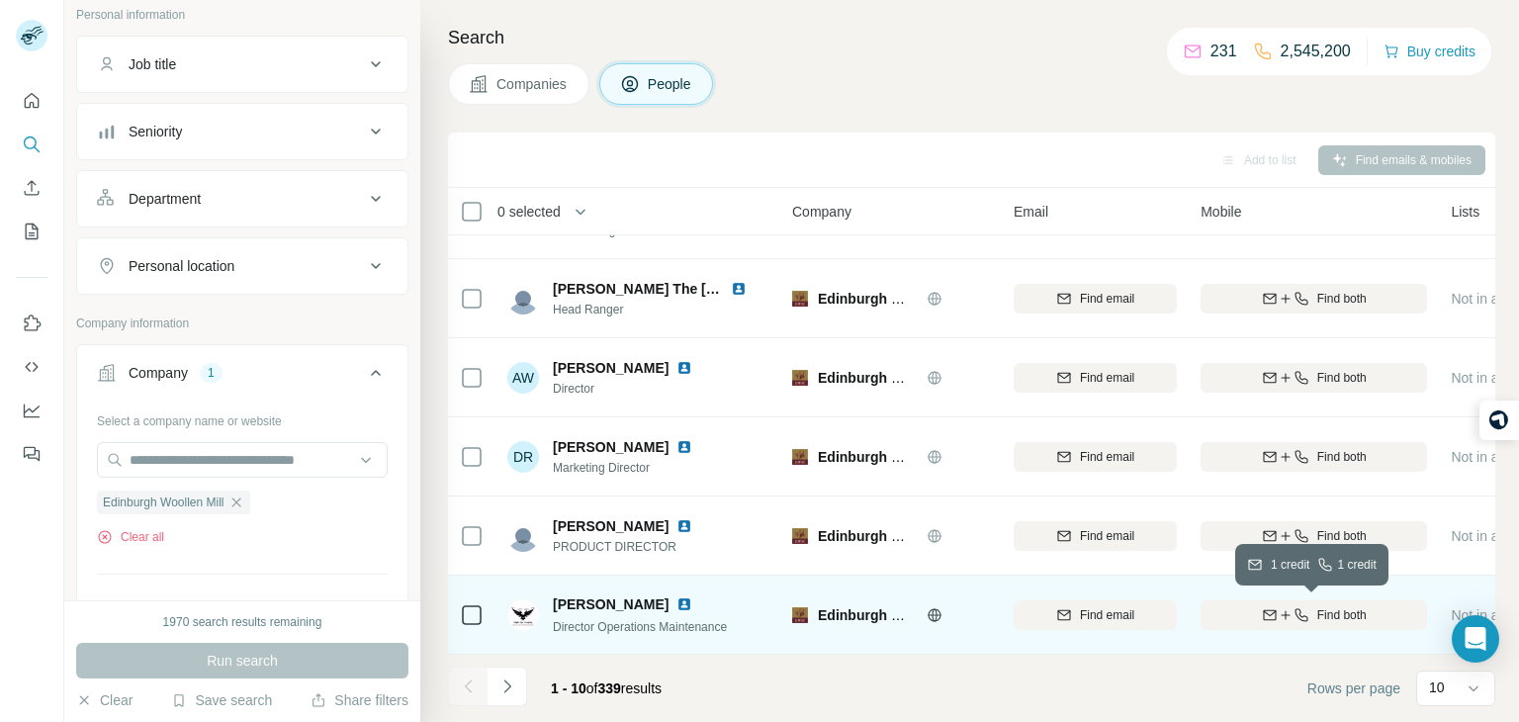
click at [1295, 610] on icon "button" at bounding box center [1301, 614] width 13 height 13
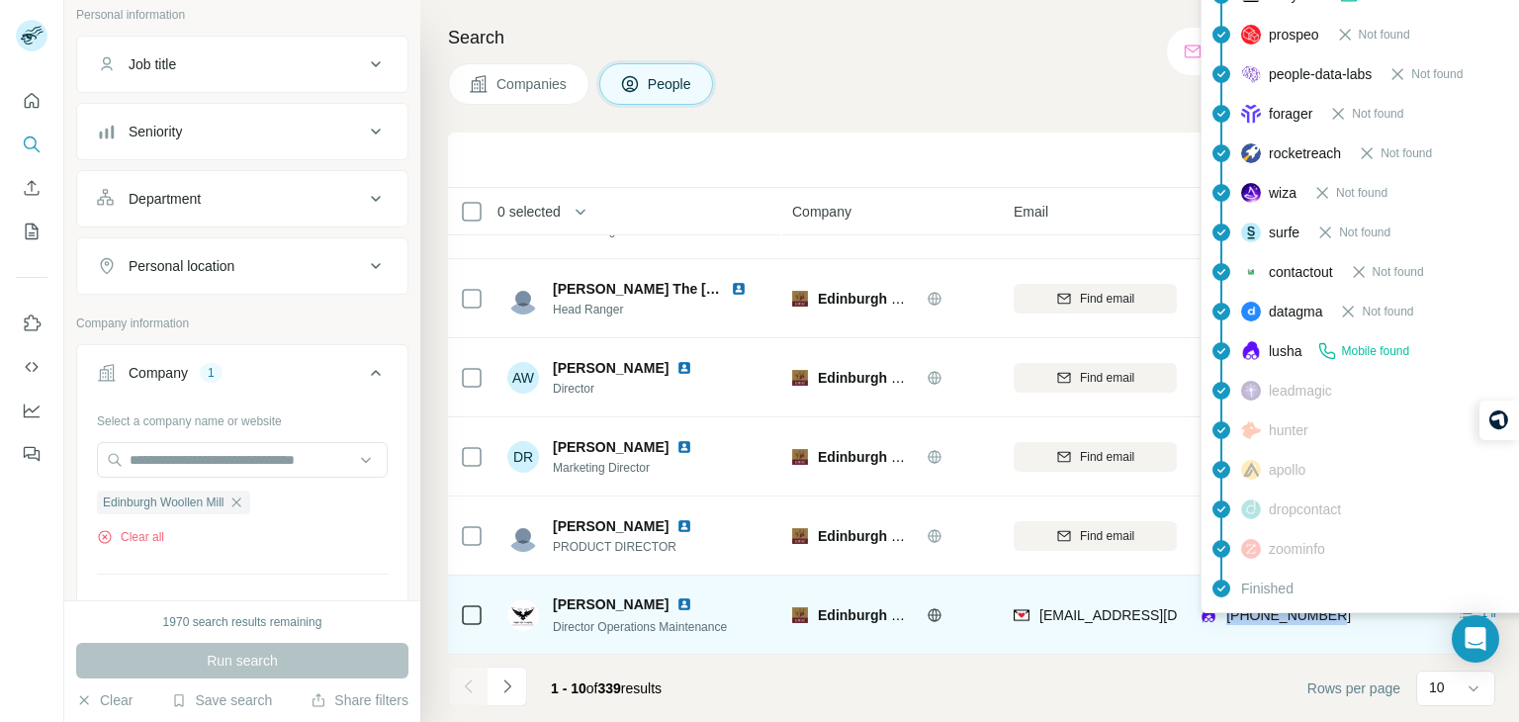
drag, startPoint x: 1370, startPoint y: 616, endPoint x: 1230, endPoint y: 617, distance: 140.5
click at [1230, 617] on div "[PHONE_NUMBER]" at bounding box center [1314, 615] width 227 height 54
copy span "[PHONE_NUMBER]"
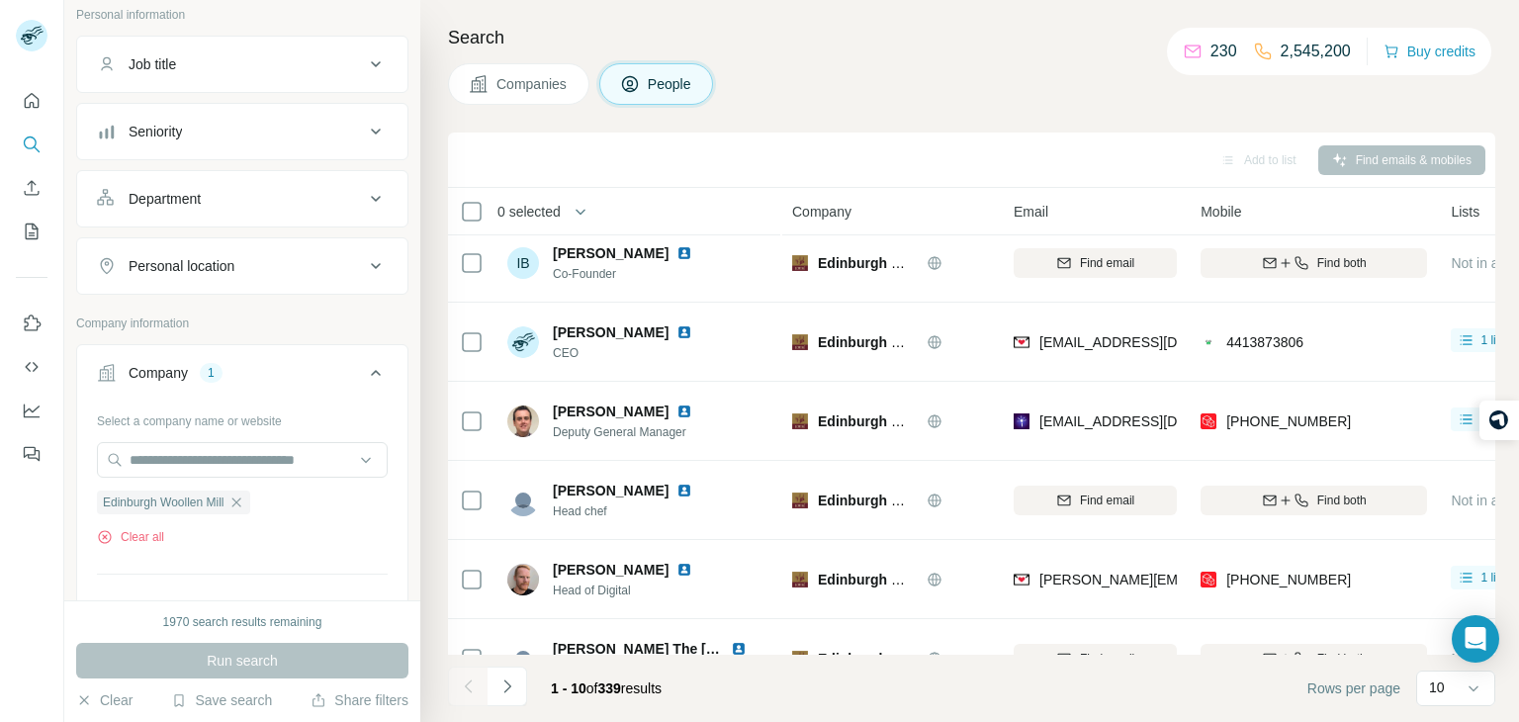
scroll to position [0, 0]
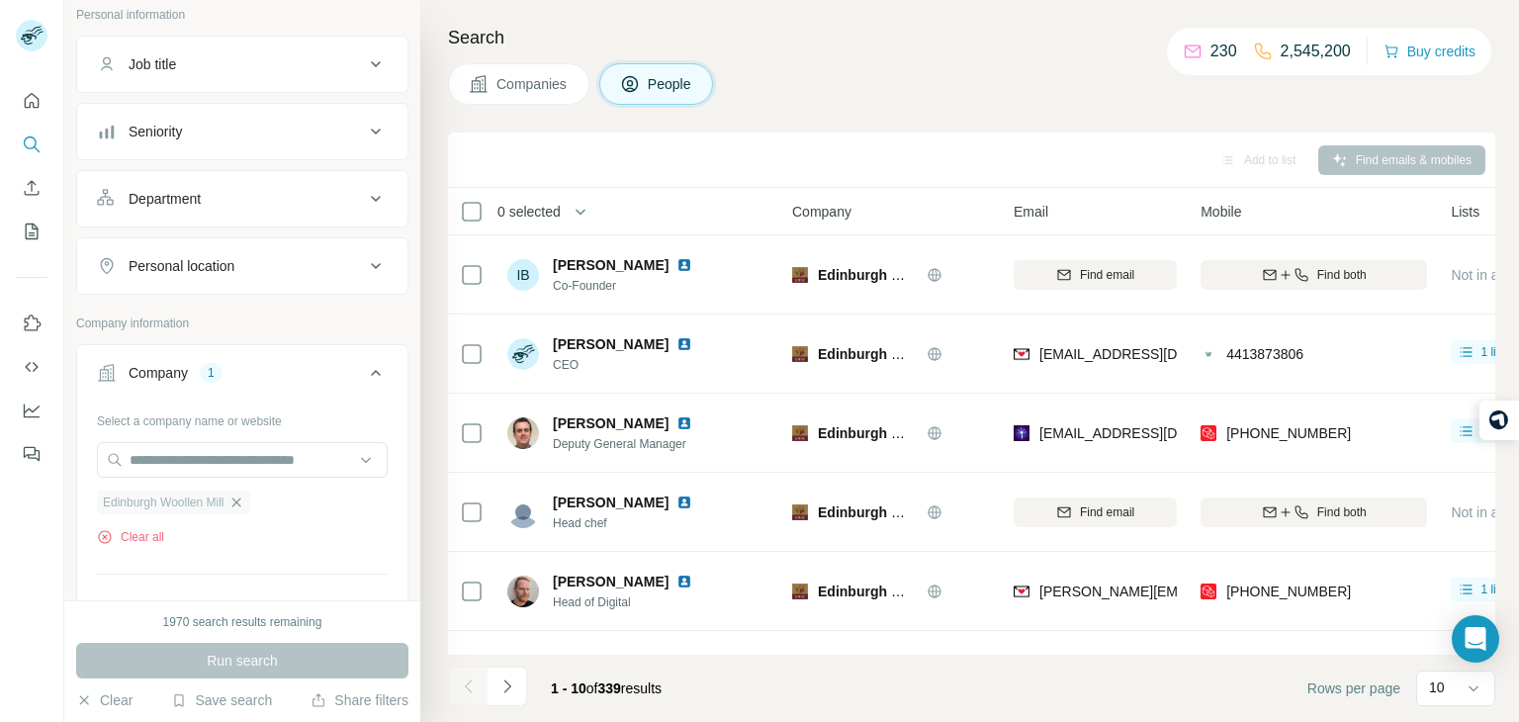
click at [235, 499] on icon "button" at bounding box center [236, 503] width 16 height 16
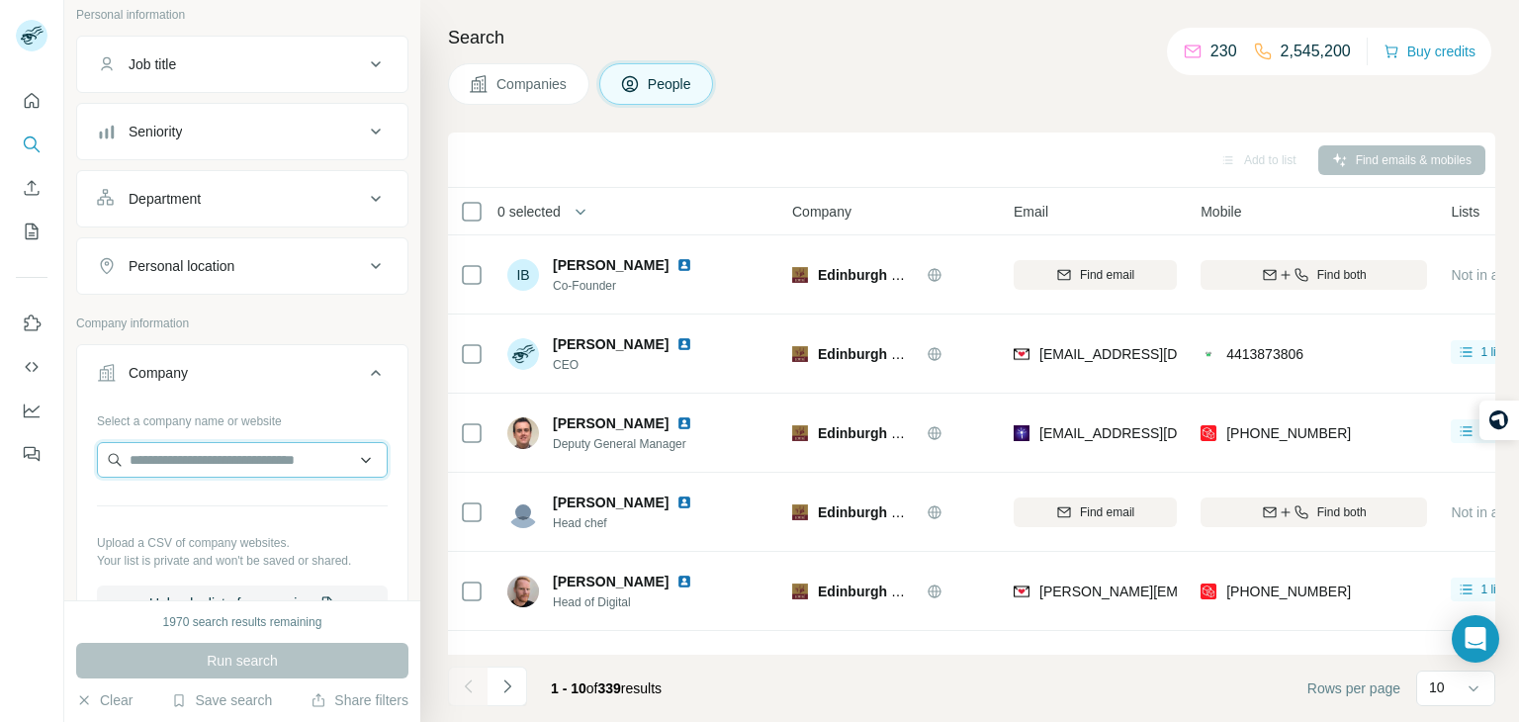
click at [215, 464] on input "text" at bounding box center [242, 460] width 291 height 36
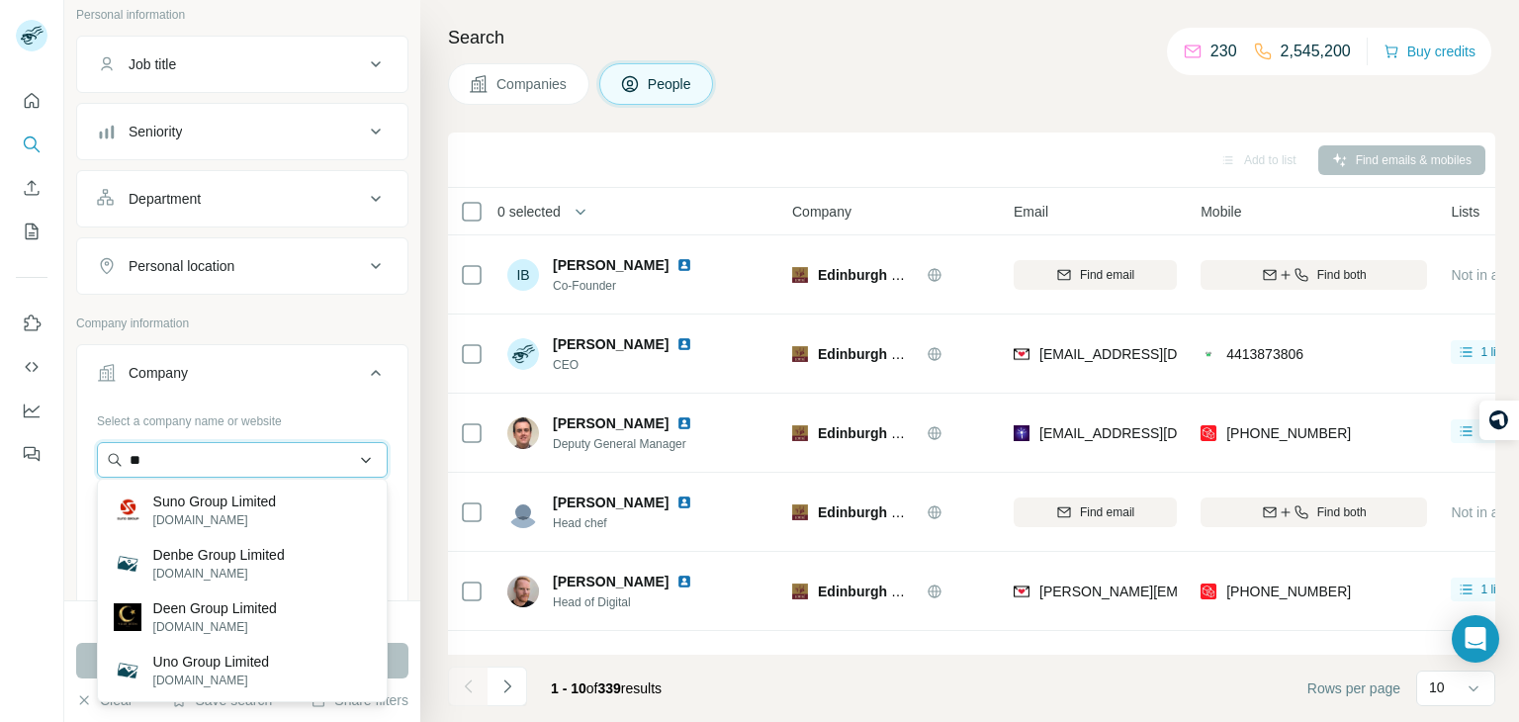
type input "*"
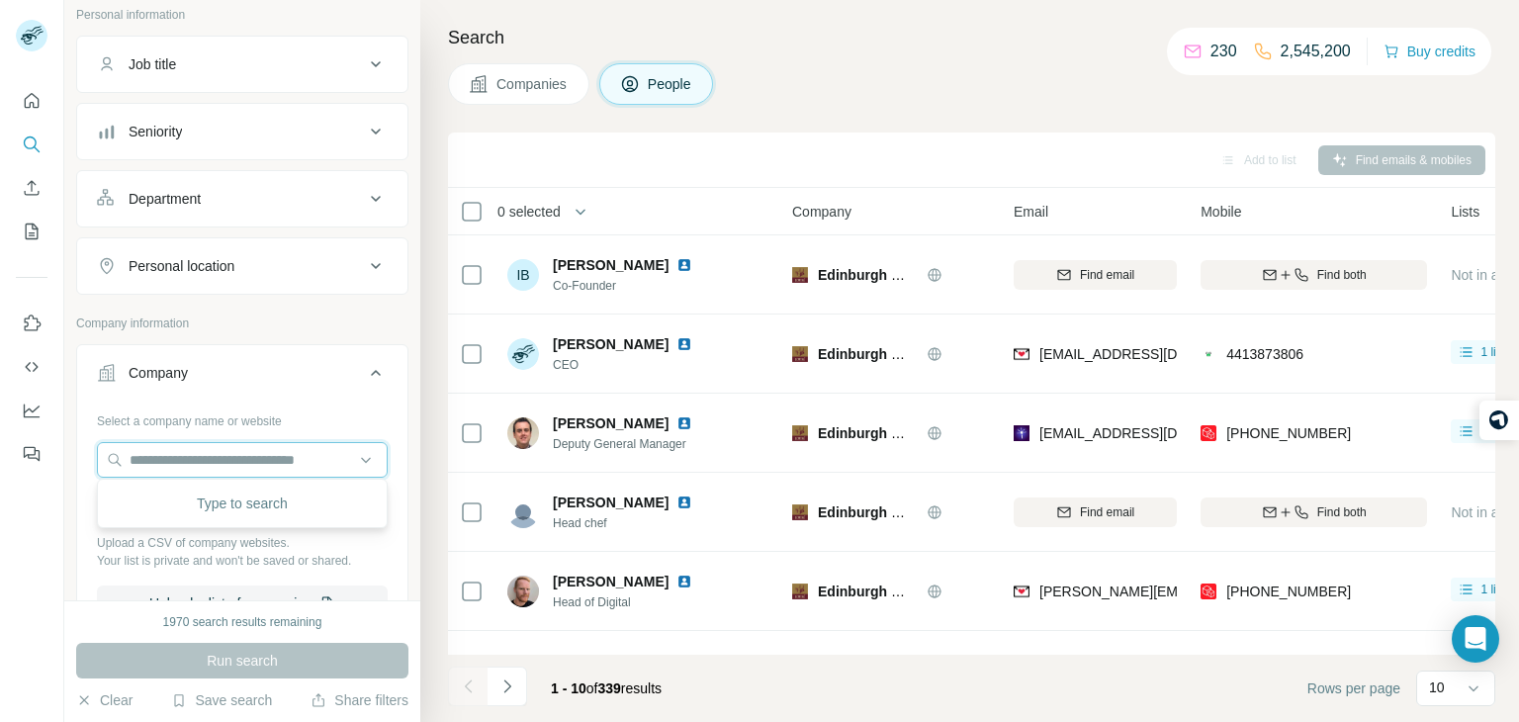
paste input "**********"
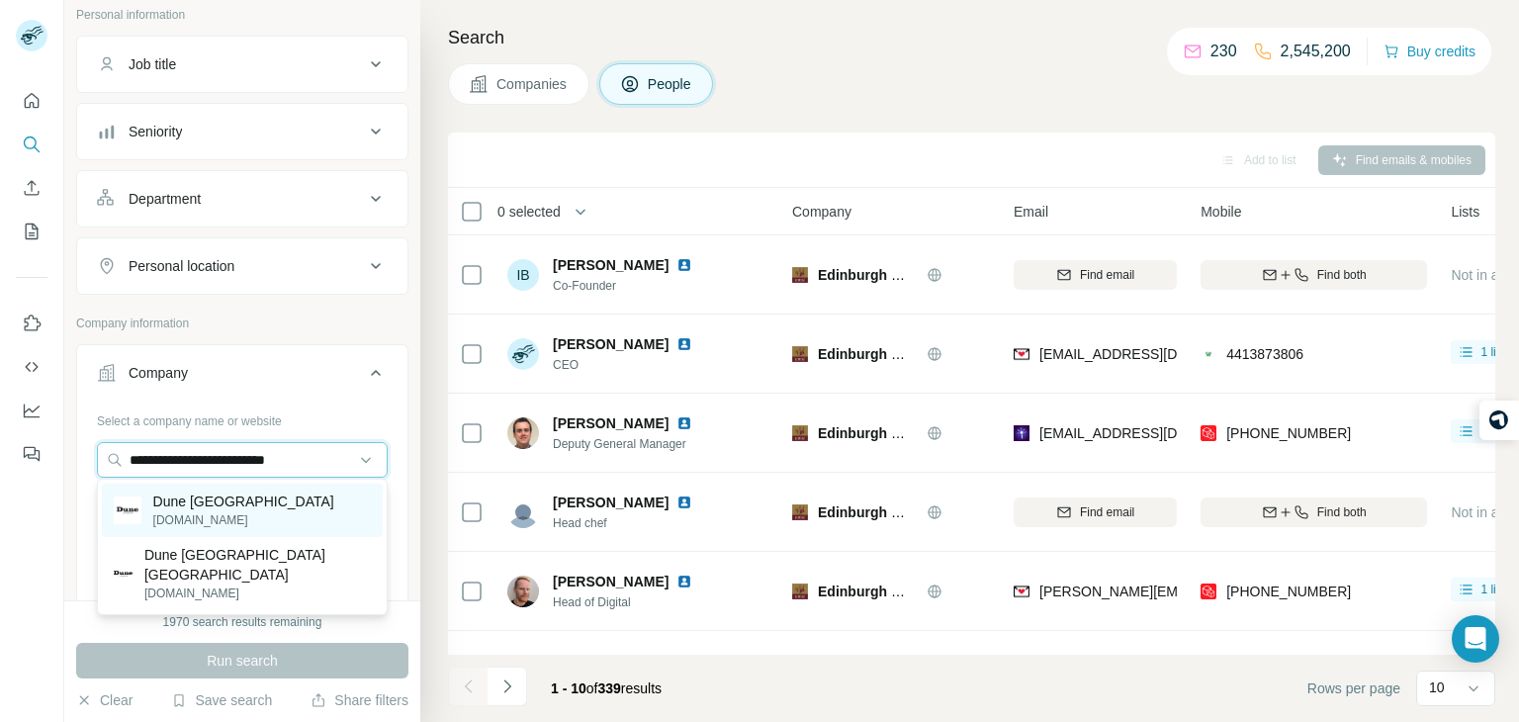
type input "**********"
click at [246, 515] on div "Dune London [DOMAIN_NAME]" at bounding box center [242, 510] width 281 height 53
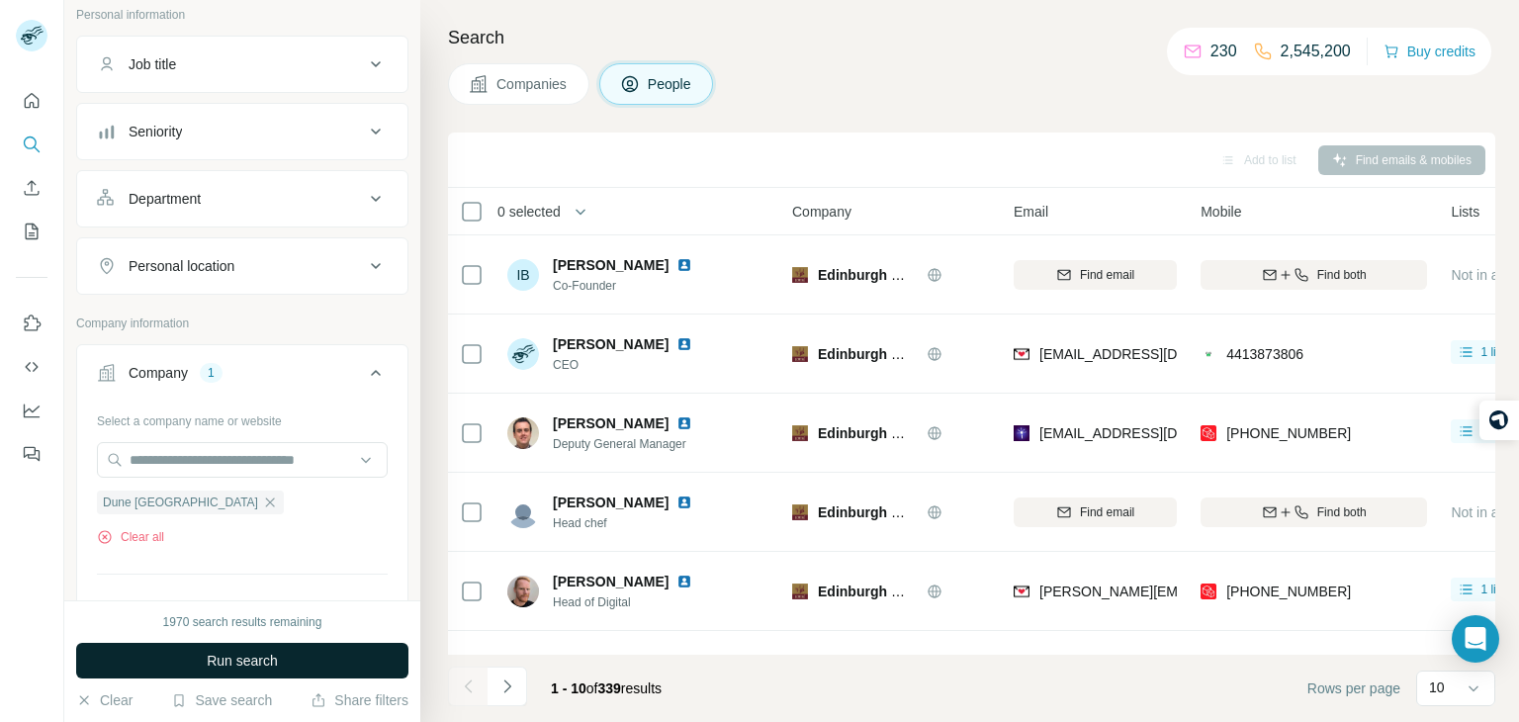
click at [261, 662] on span "Run search" at bounding box center [242, 661] width 71 height 20
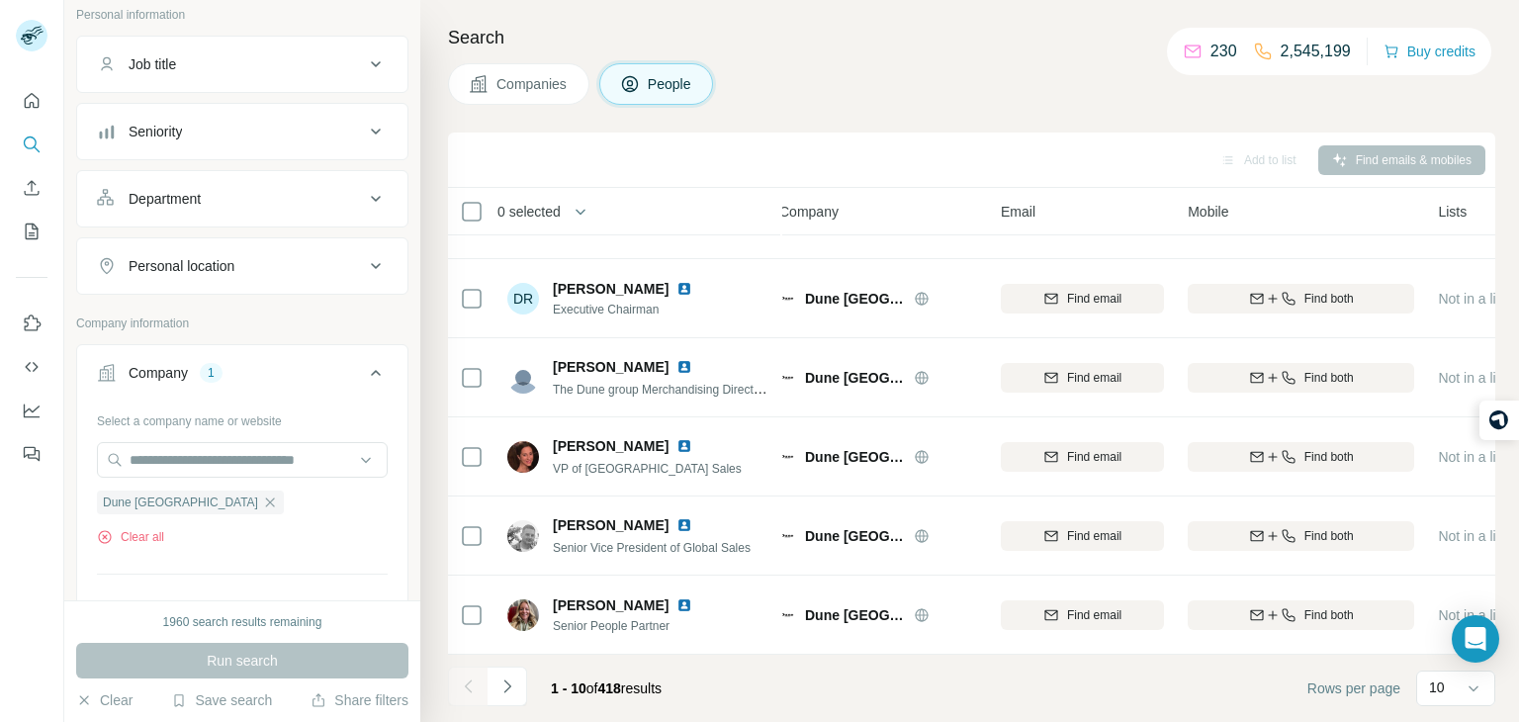
scroll to position [372, 14]
click at [510, 696] on button "Navigate to next page" at bounding box center [508, 687] width 40 height 40
click at [705, 195] on th "0 selected" at bounding box center [606, 211] width 317 height 47
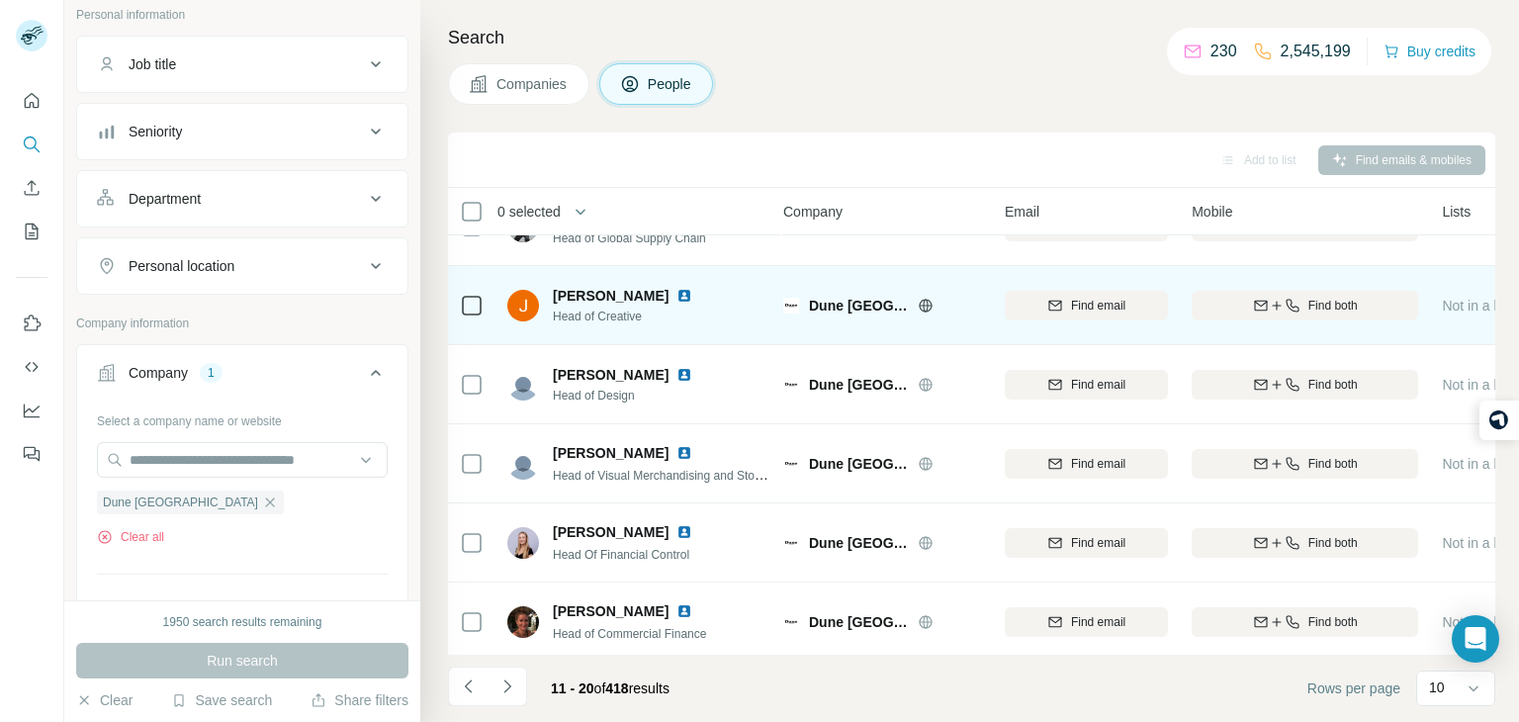
scroll to position [372, 9]
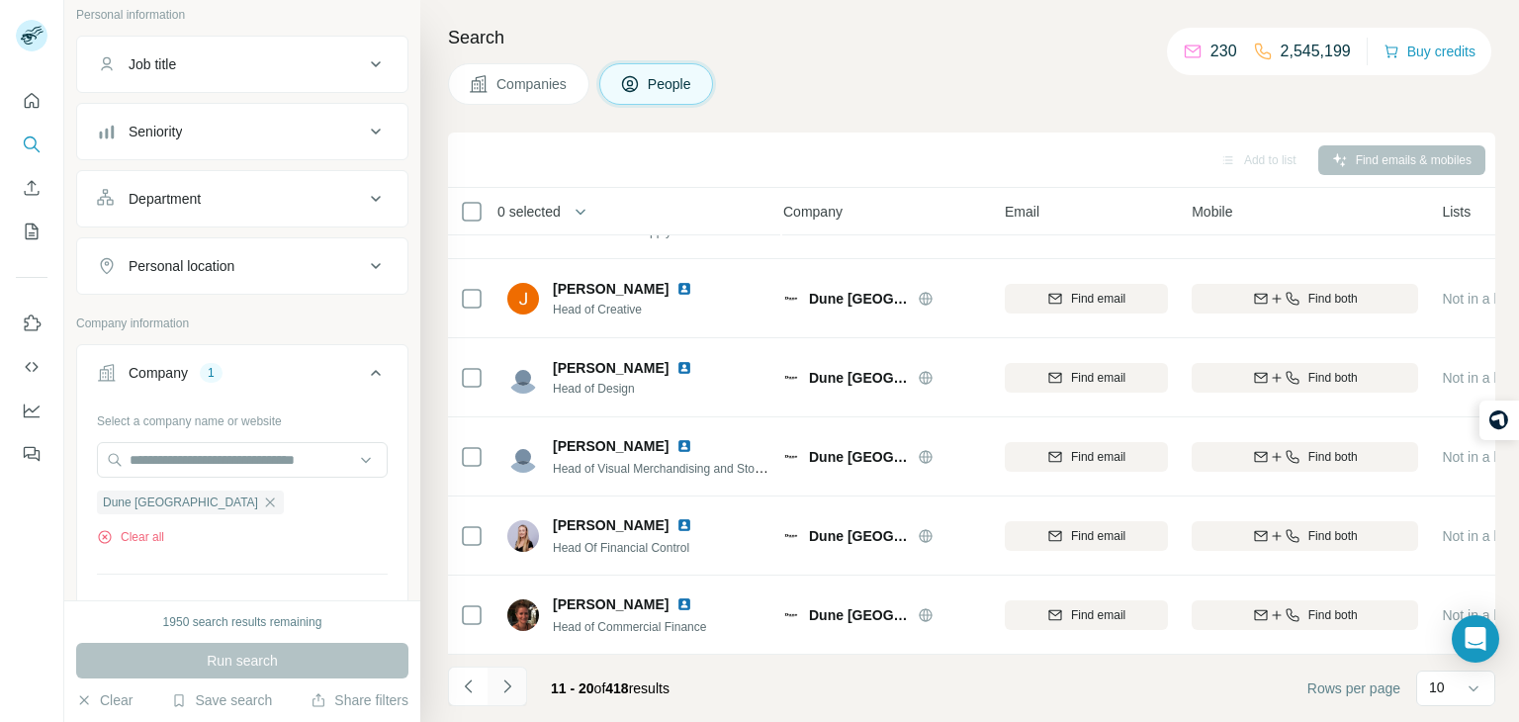
click at [507, 690] on icon "Navigate to next page" at bounding box center [508, 687] width 20 height 20
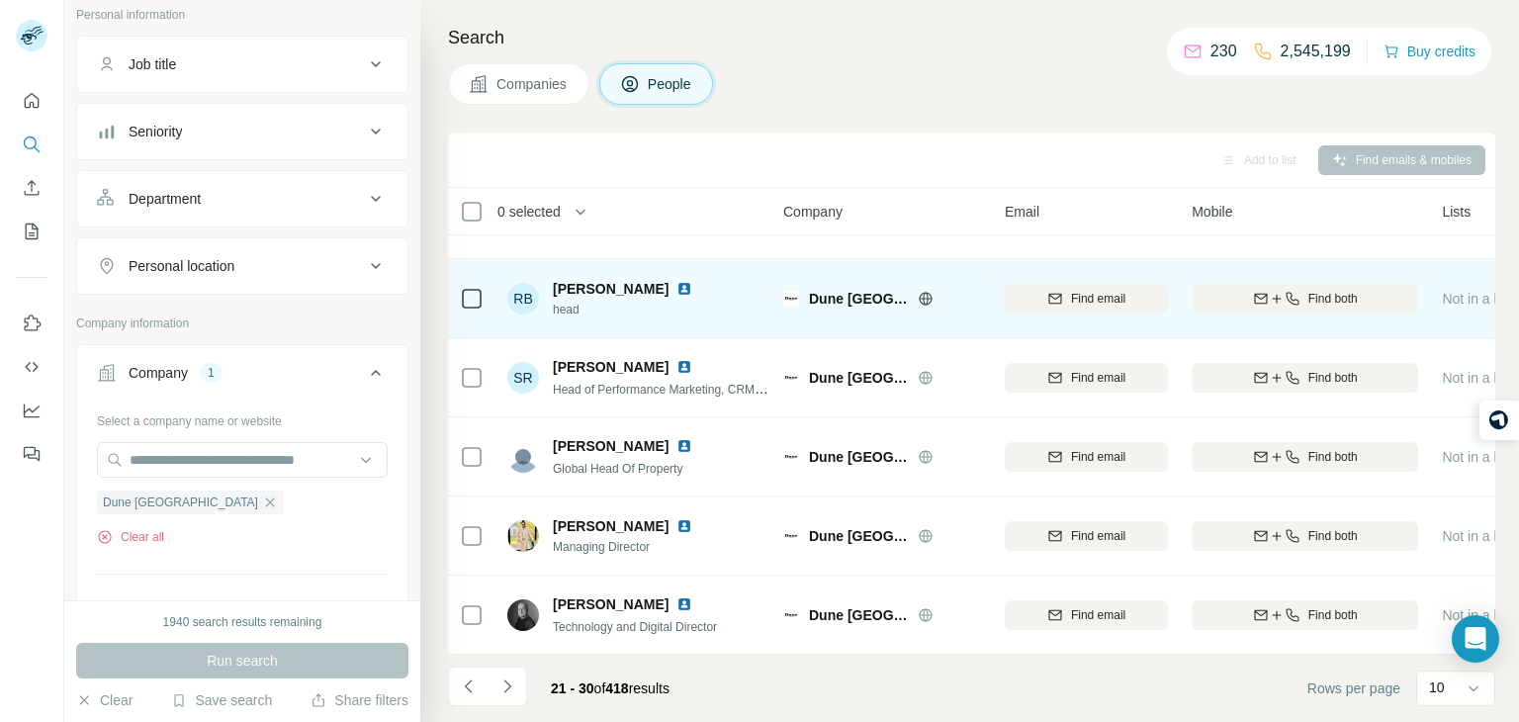
click at [711, 301] on div "RB [PERSON_NAME] head" at bounding box center [638, 298] width 263 height 54
click at [802, 261] on td "Dune [GEOGRAPHIC_DATA]" at bounding box center [883, 298] width 222 height 79
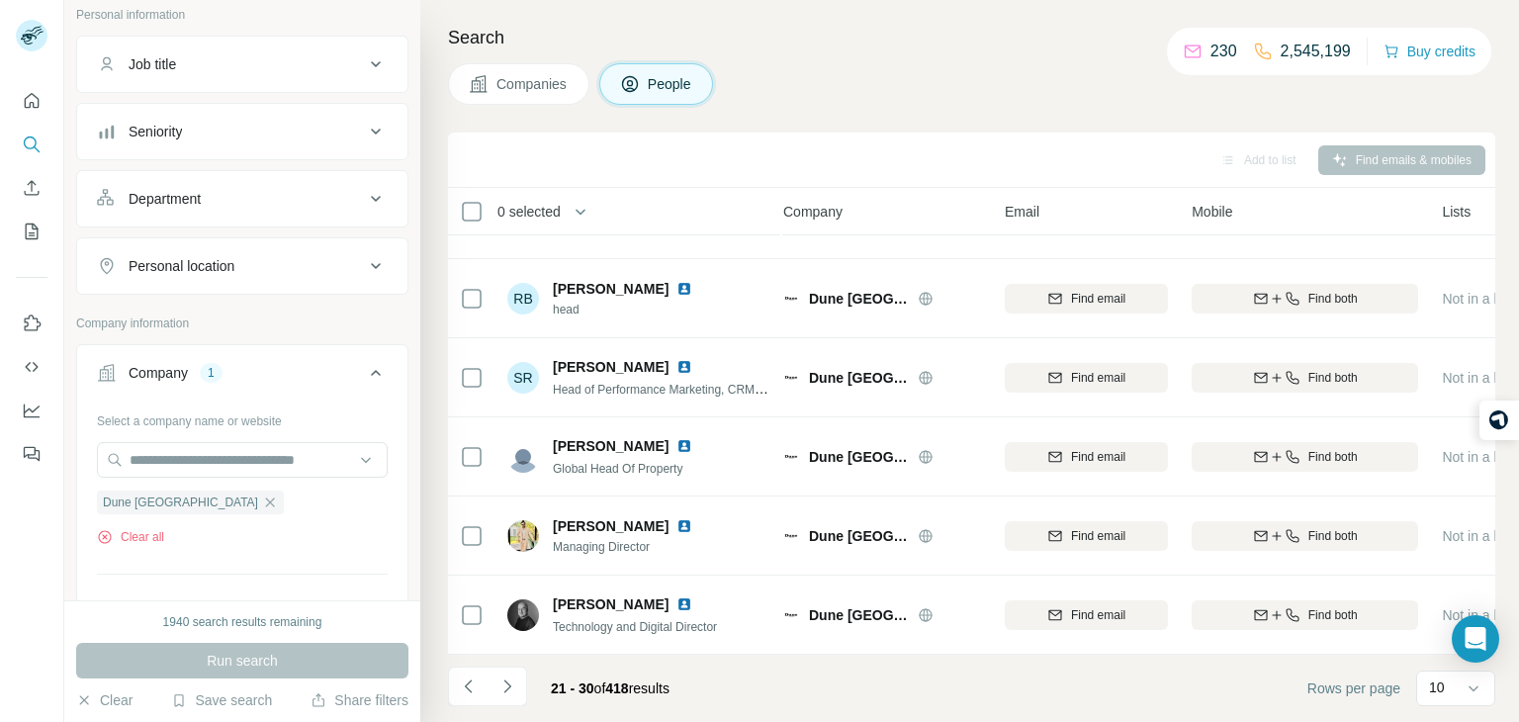
click at [820, 57] on div "Search Companies People Add to list Find emails & mobiles 0 selected People Com…" at bounding box center [969, 361] width 1099 height 722
click at [517, 685] on button "Navigate to next page" at bounding box center [508, 687] width 40 height 40
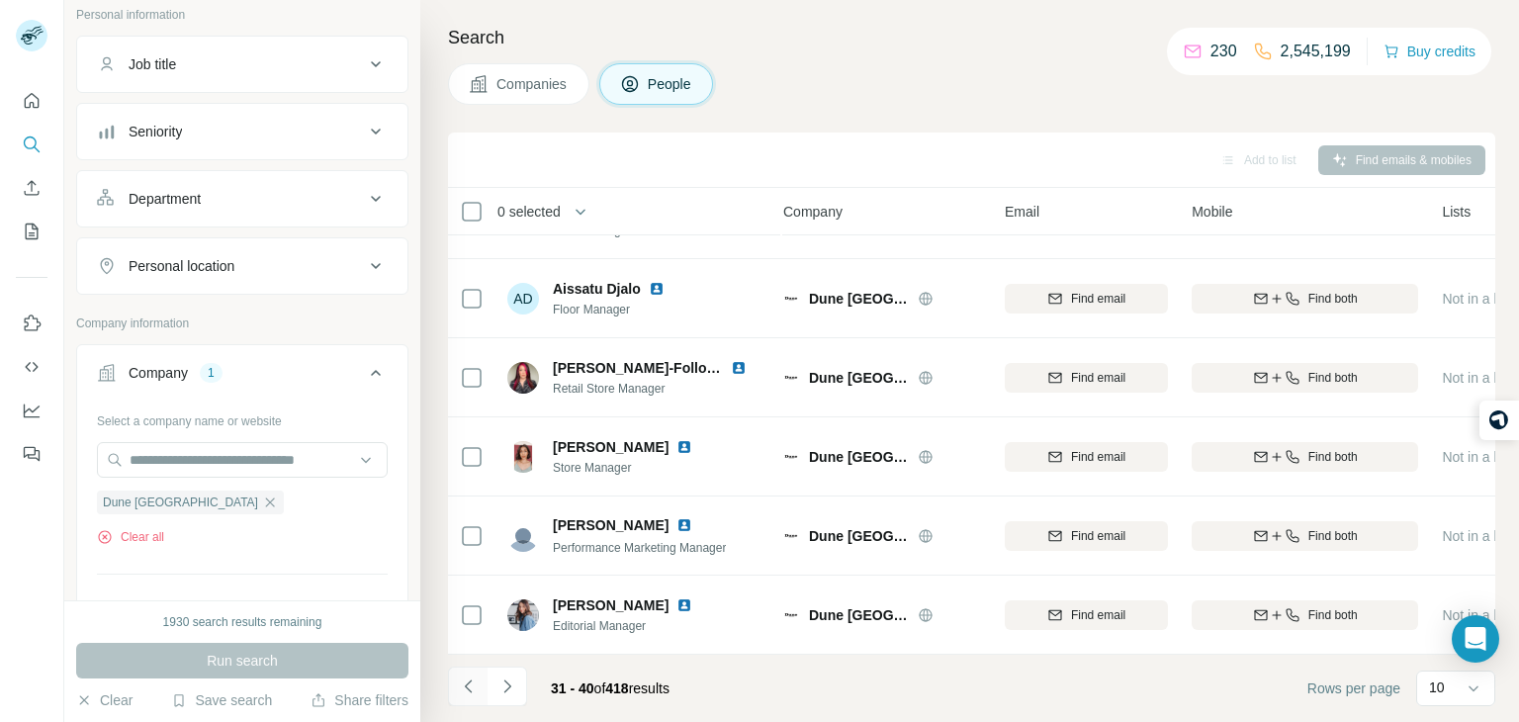
click at [478, 691] on icon "Navigate to previous page" at bounding box center [469, 687] width 20 height 20
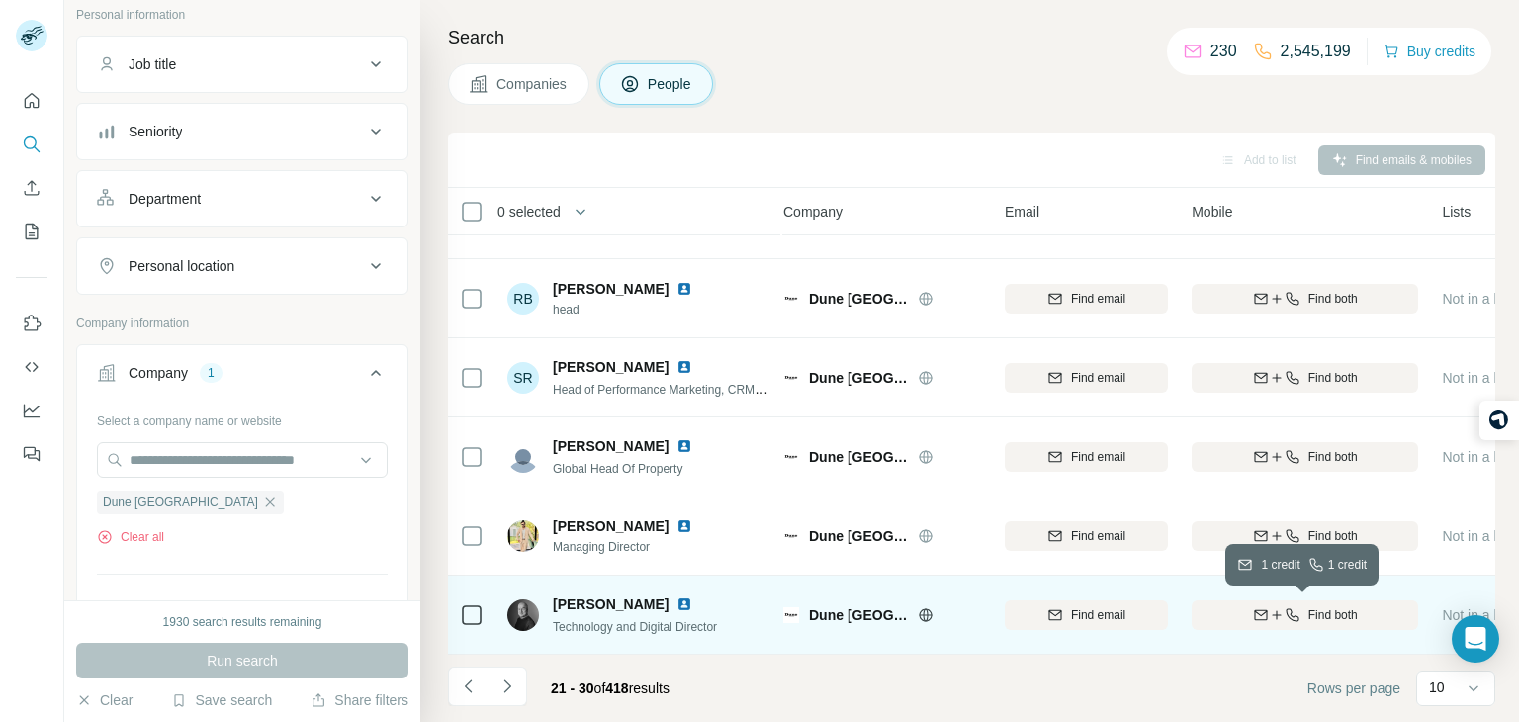
click at [1299, 603] on button "Find both" at bounding box center [1305, 615] width 227 height 30
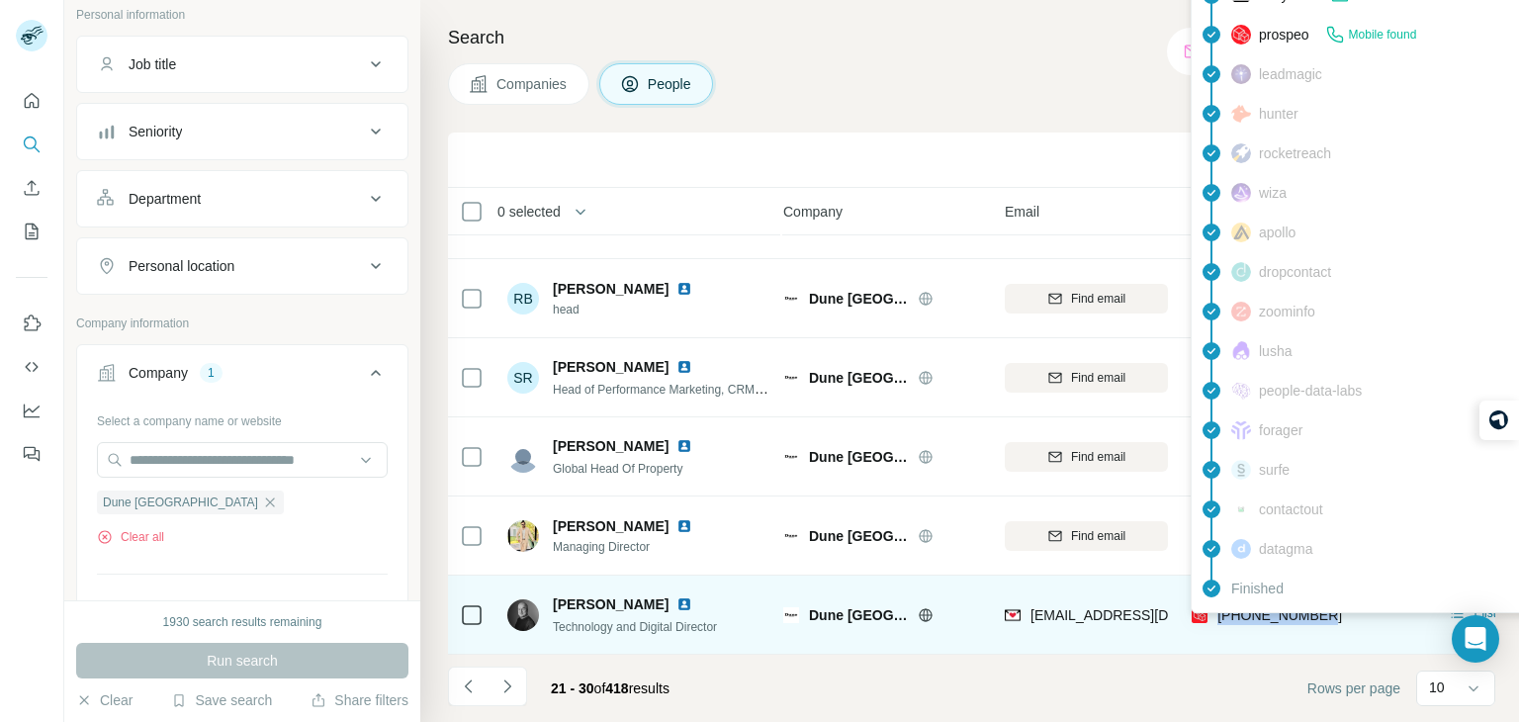
drag, startPoint x: 1330, startPoint y: 615, endPoint x: 1217, endPoint y: 614, distance: 113.8
click at [1217, 614] on div "[PHONE_NUMBER]" at bounding box center [1305, 615] width 227 height 54
copy span "[PHONE_NUMBER]"
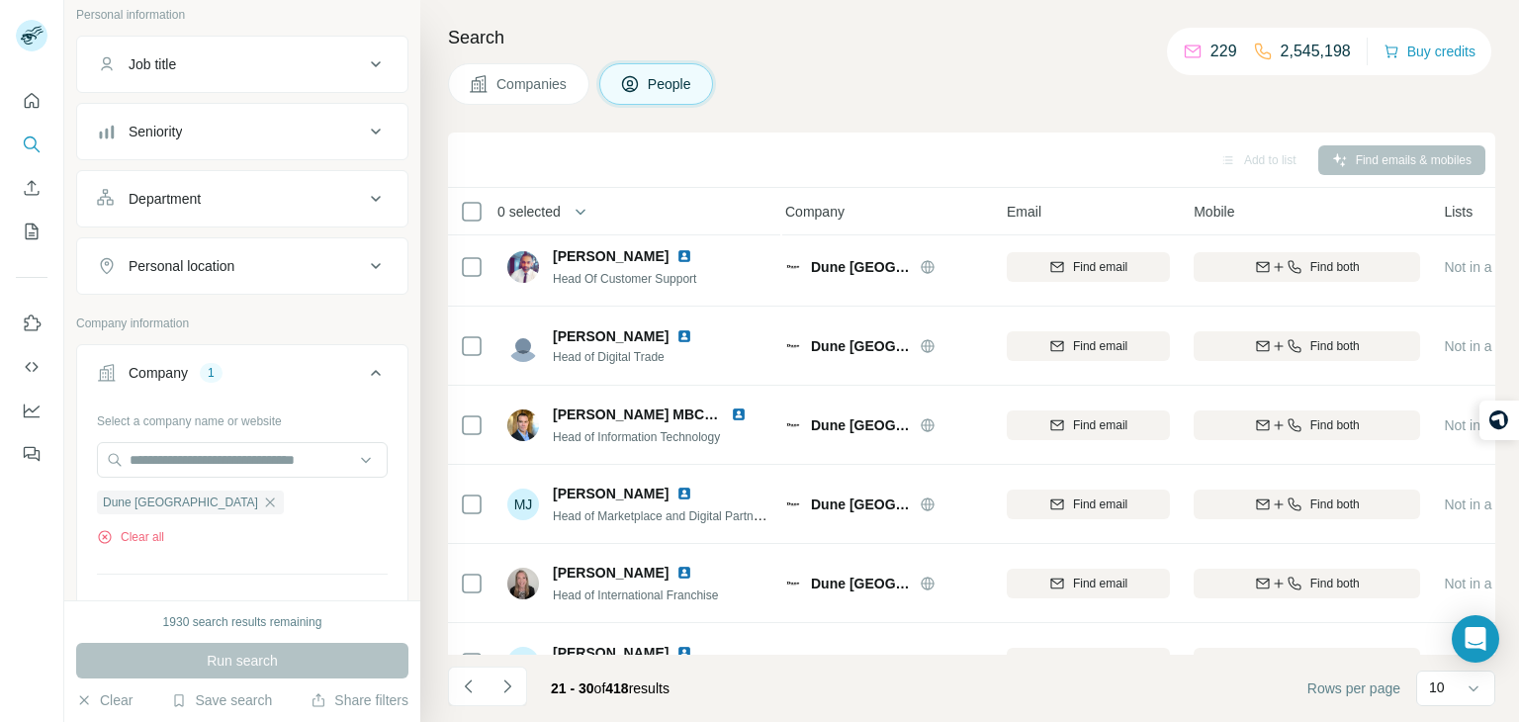
scroll to position [9, 7]
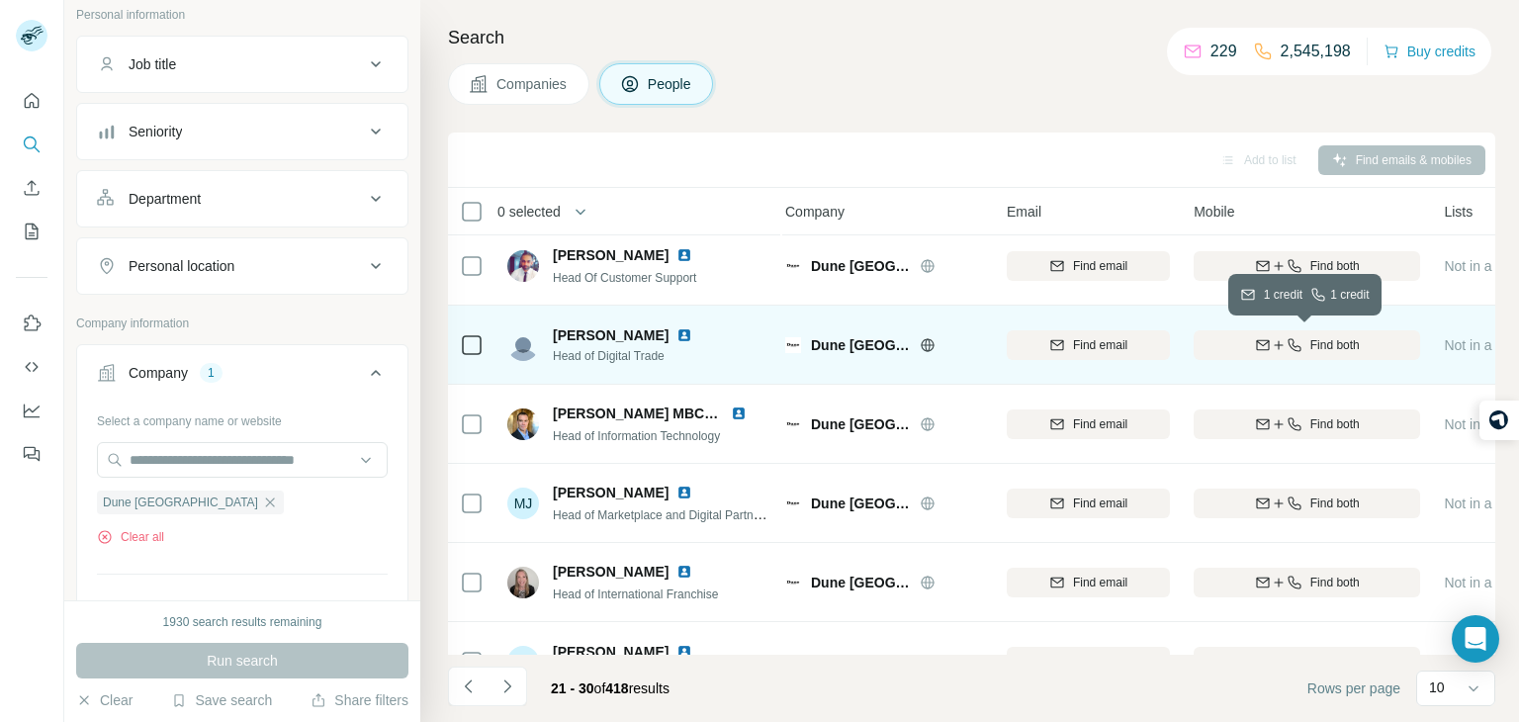
click at [1255, 346] on icon "button" at bounding box center [1263, 345] width 16 height 16
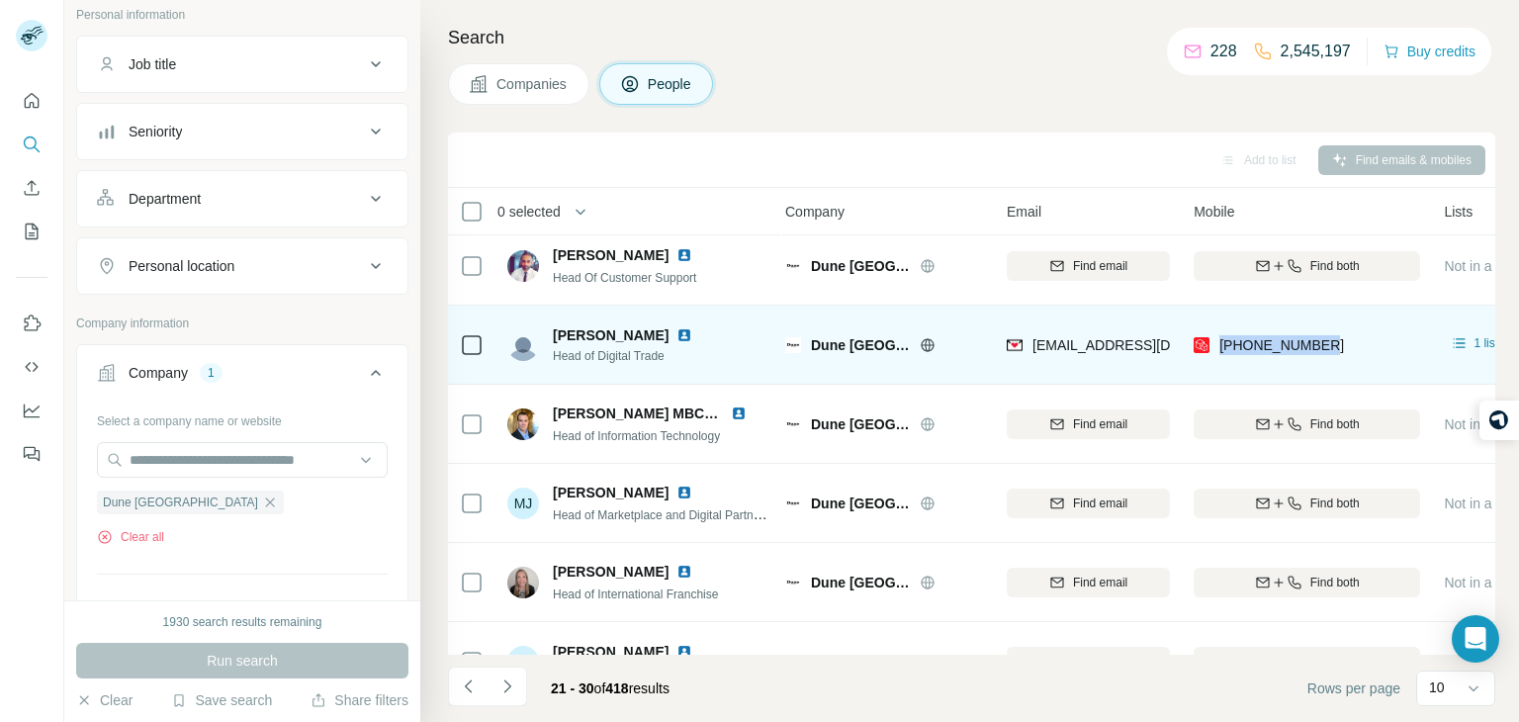
drag, startPoint x: 1350, startPoint y: 335, endPoint x: 1215, endPoint y: 328, distance: 135.7
click at [1215, 328] on div "[PHONE_NUMBER]" at bounding box center [1307, 345] width 227 height 54
copy span "[PHONE_NUMBER]"
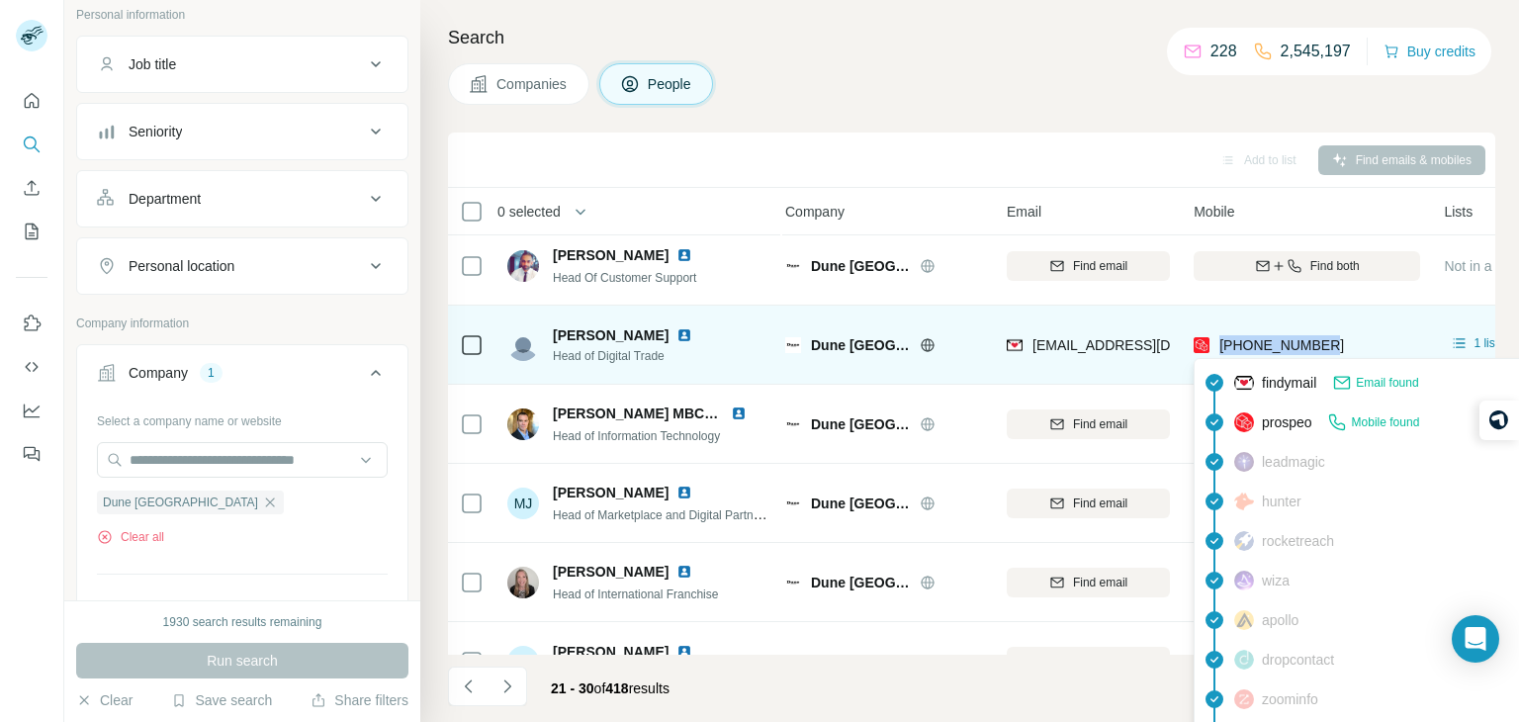
copy span "[PHONE_NUMBER]"
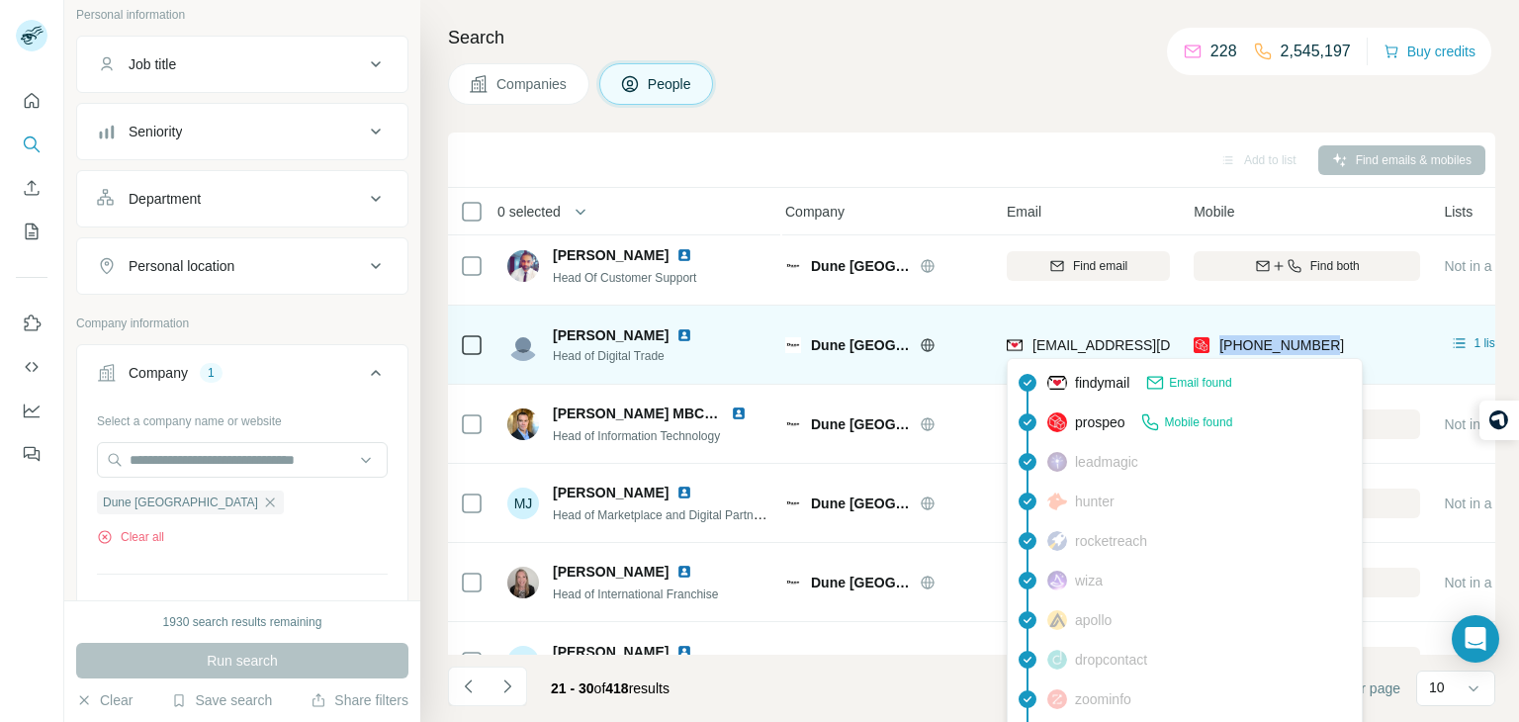
click at [1106, 349] on span "[EMAIL_ADDRESS][DOMAIN_NAME]" at bounding box center [1150, 345] width 234 height 16
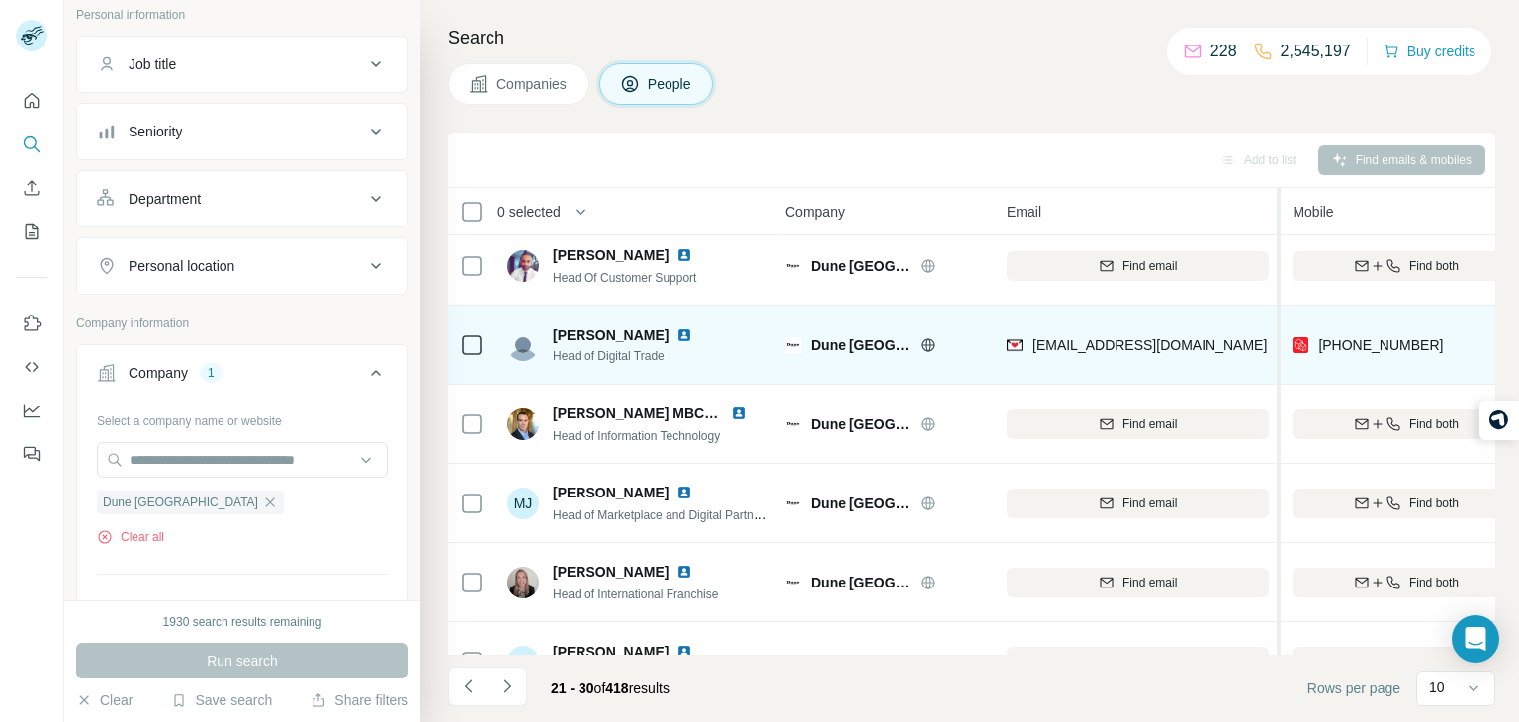
drag, startPoint x: 1175, startPoint y: 317, endPoint x: 1284, endPoint y: 342, distance: 111.8
click at [1284, 342] on table "0 selected People Company Email Mobile Lists Personal location Seniority Depart…" at bounding box center [1406, 598] width 1930 height 839
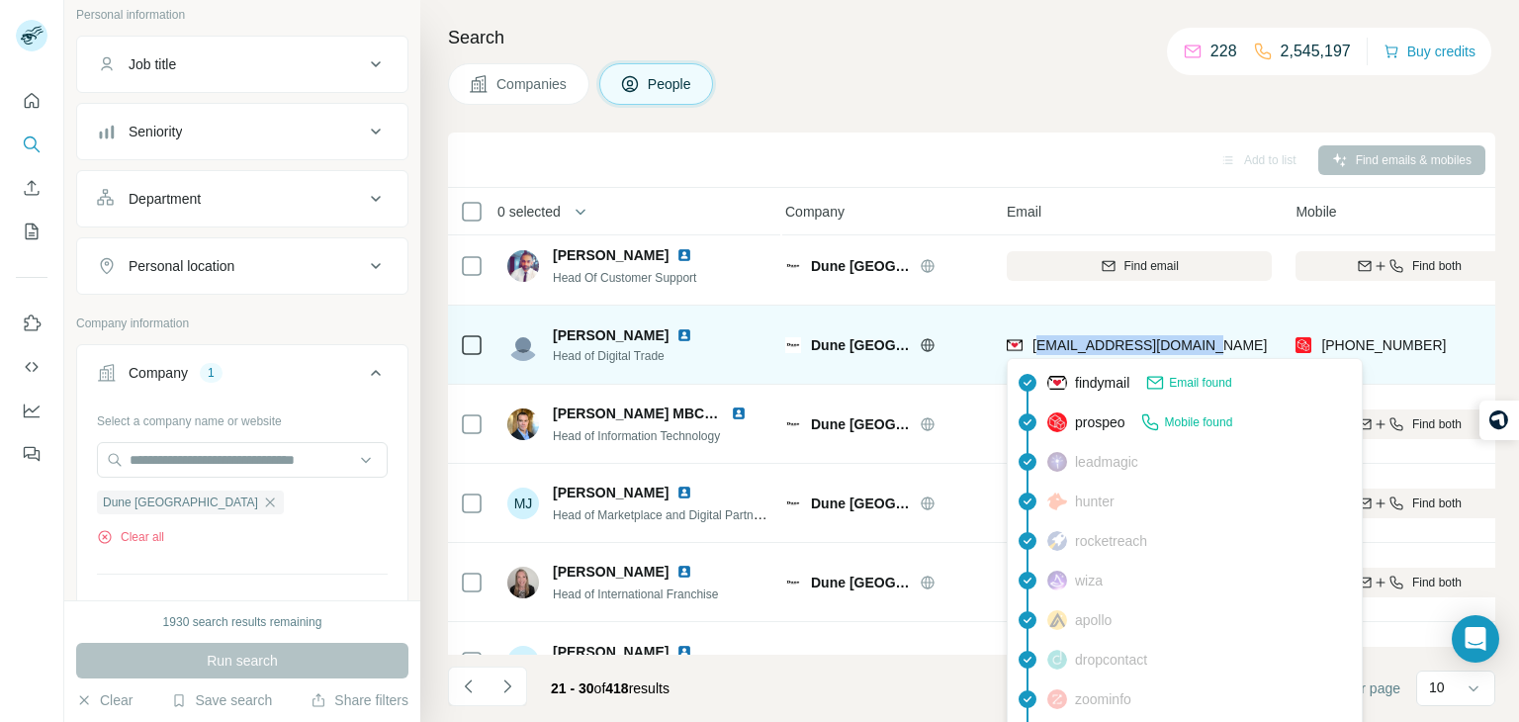
drag, startPoint x: 1227, startPoint y: 342, endPoint x: 1034, endPoint y: 345, distance: 192.9
click at [1034, 345] on div "[EMAIL_ADDRESS][DOMAIN_NAME]" at bounding box center [1139, 345] width 265 height 54
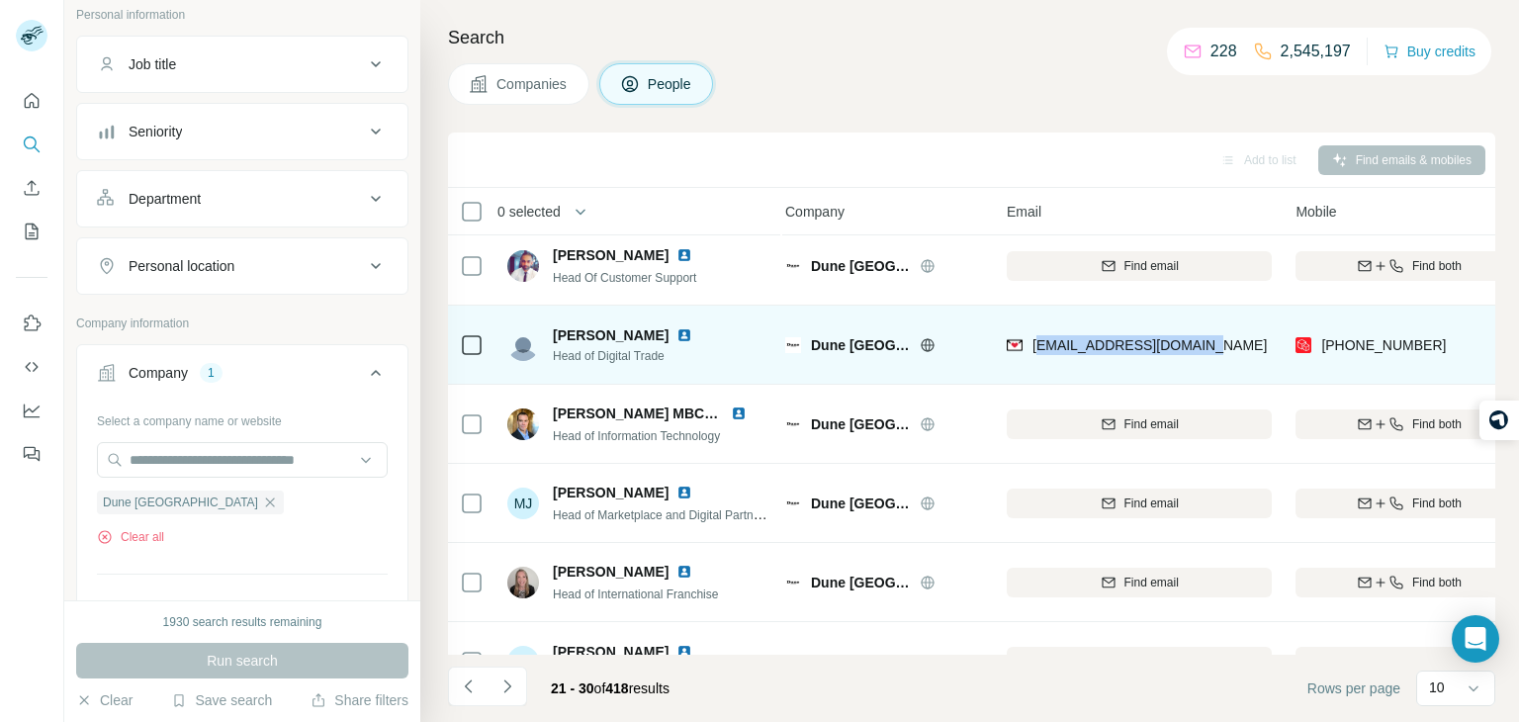
click at [1223, 336] on div "[EMAIL_ADDRESS][DOMAIN_NAME]" at bounding box center [1139, 345] width 265 height 54
drag, startPoint x: 1215, startPoint y: 340, endPoint x: 1033, endPoint y: 332, distance: 182.2
click at [1033, 332] on div "[EMAIL_ADDRESS][DOMAIN_NAME]" at bounding box center [1139, 345] width 265 height 54
copy span "[EMAIL_ADDRESS][DOMAIN_NAME]"
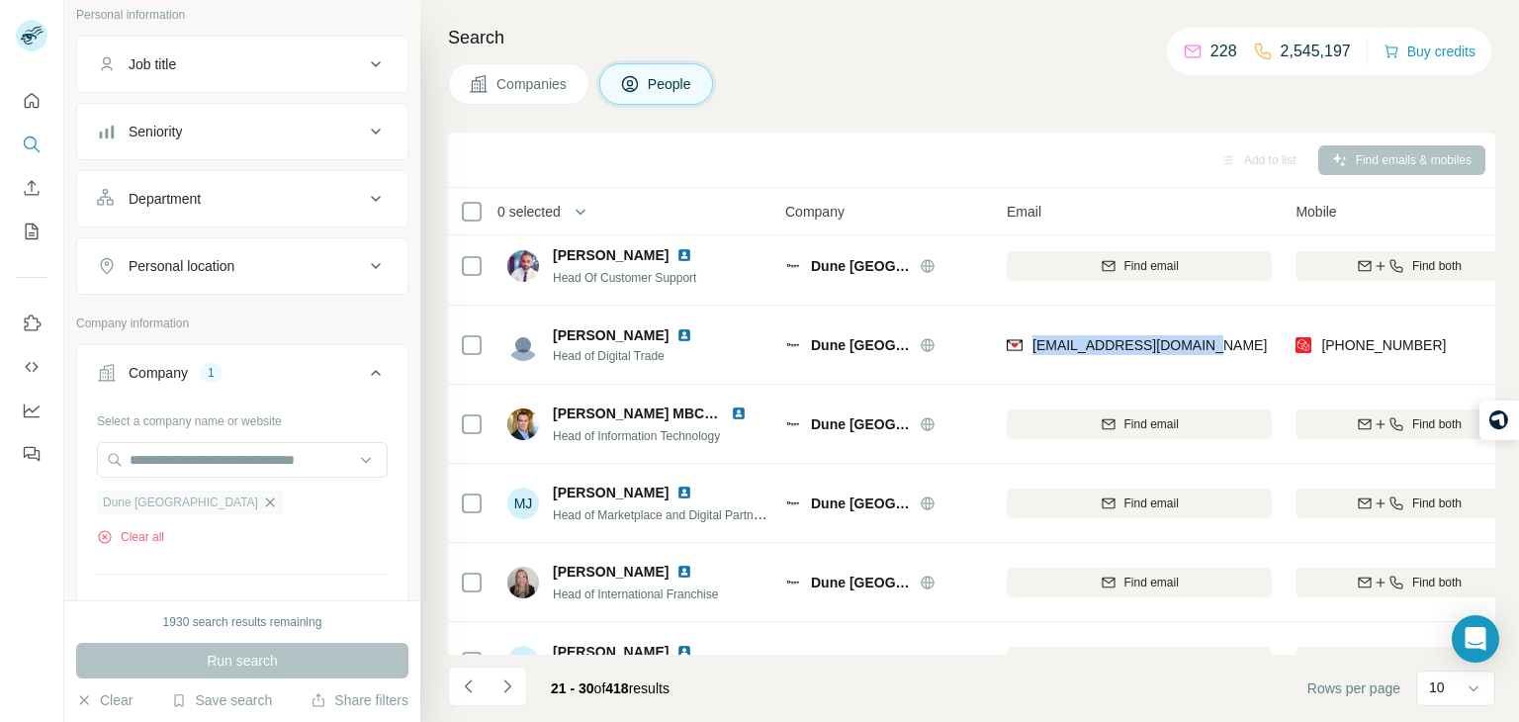
click at [262, 495] on icon "button" at bounding box center [270, 503] width 16 height 16
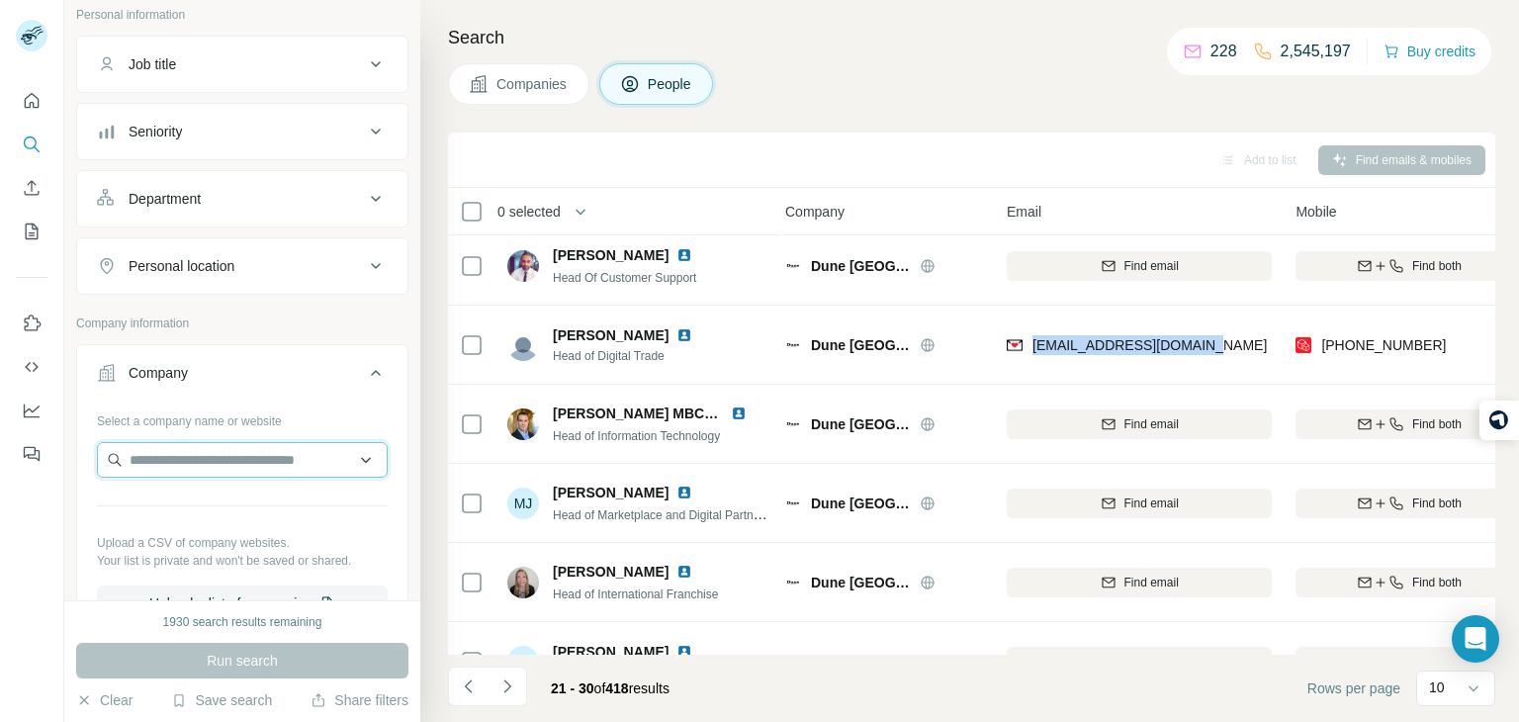
click at [205, 463] on input "text" at bounding box center [242, 460] width 291 height 36
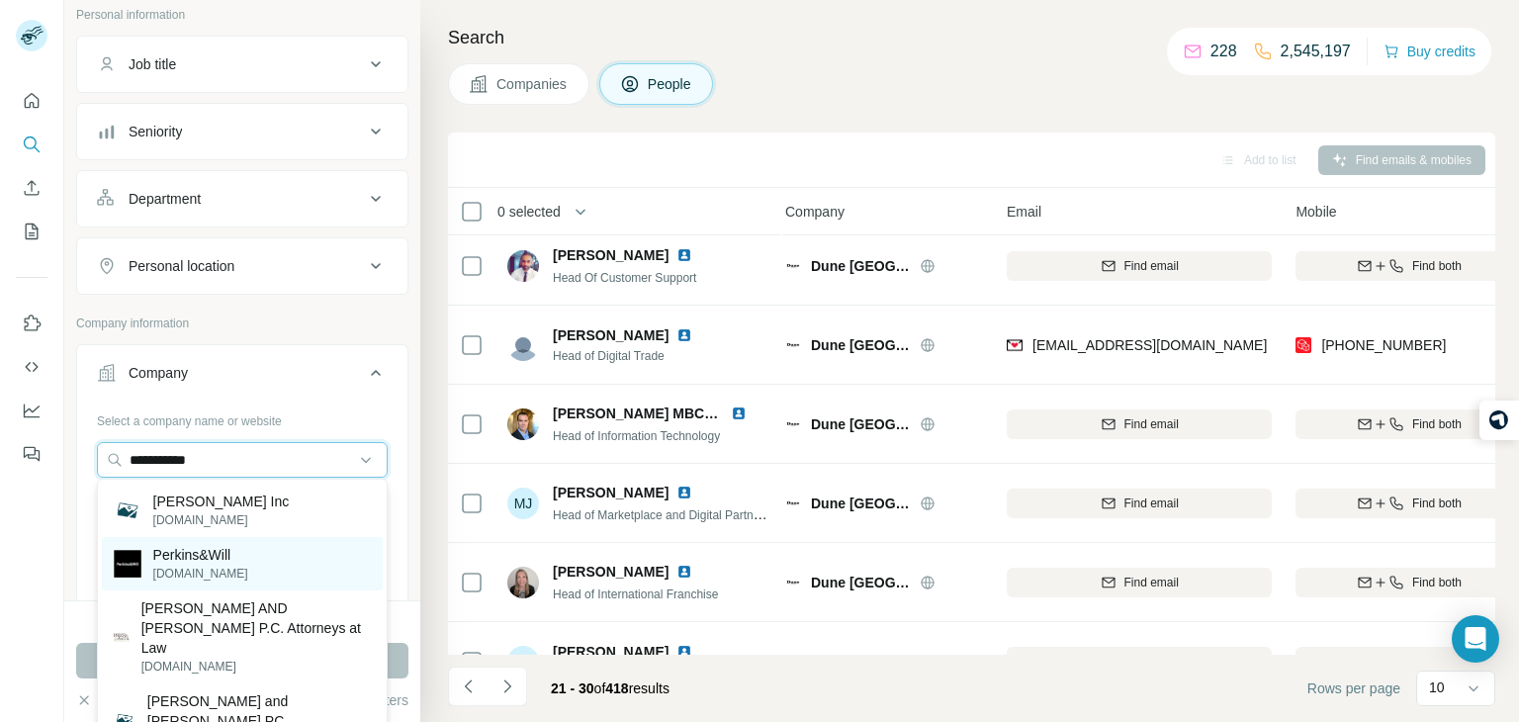
type input "**********"
click at [187, 550] on p "Perkins&Will" at bounding box center [200, 555] width 95 height 20
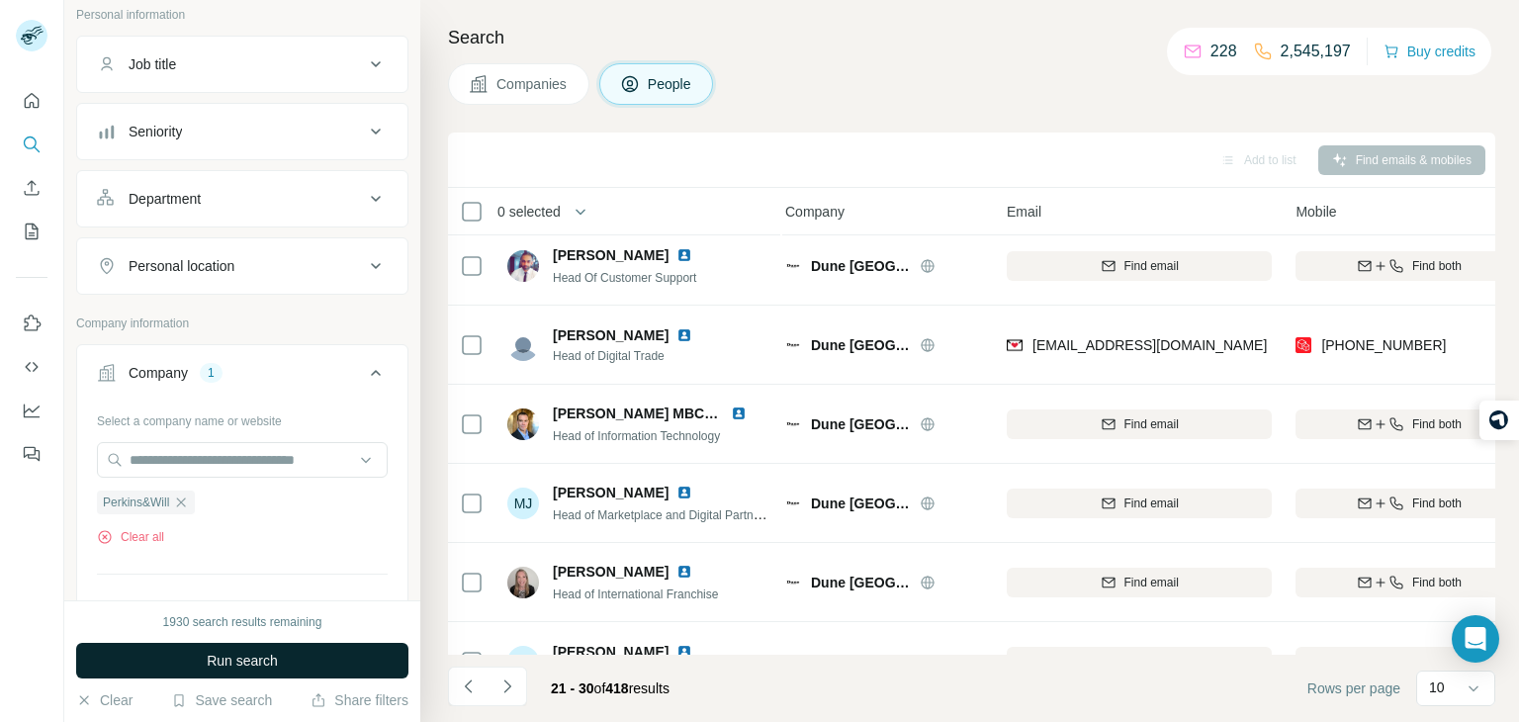
click at [240, 676] on button "Run search" at bounding box center [242, 661] width 332 height 36
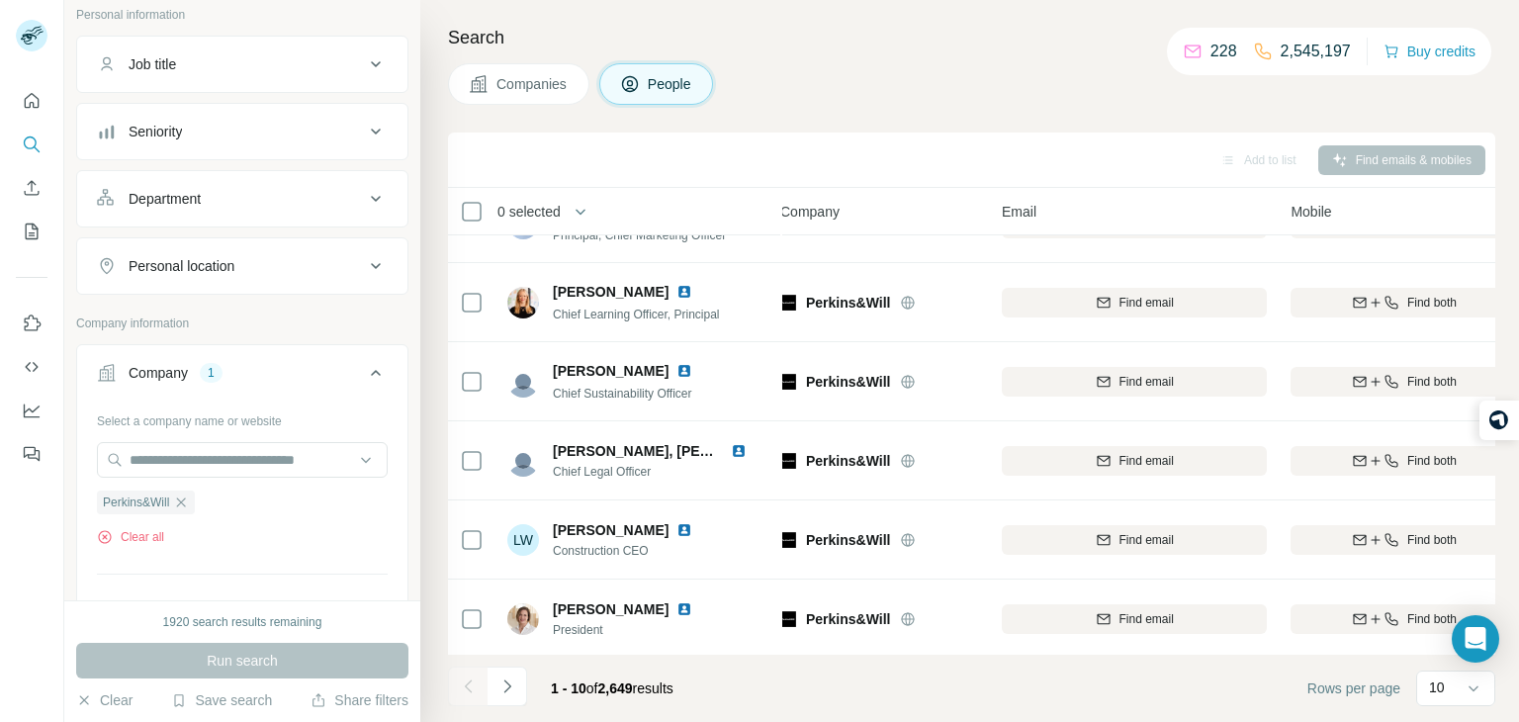
scroll to position [372, 14]
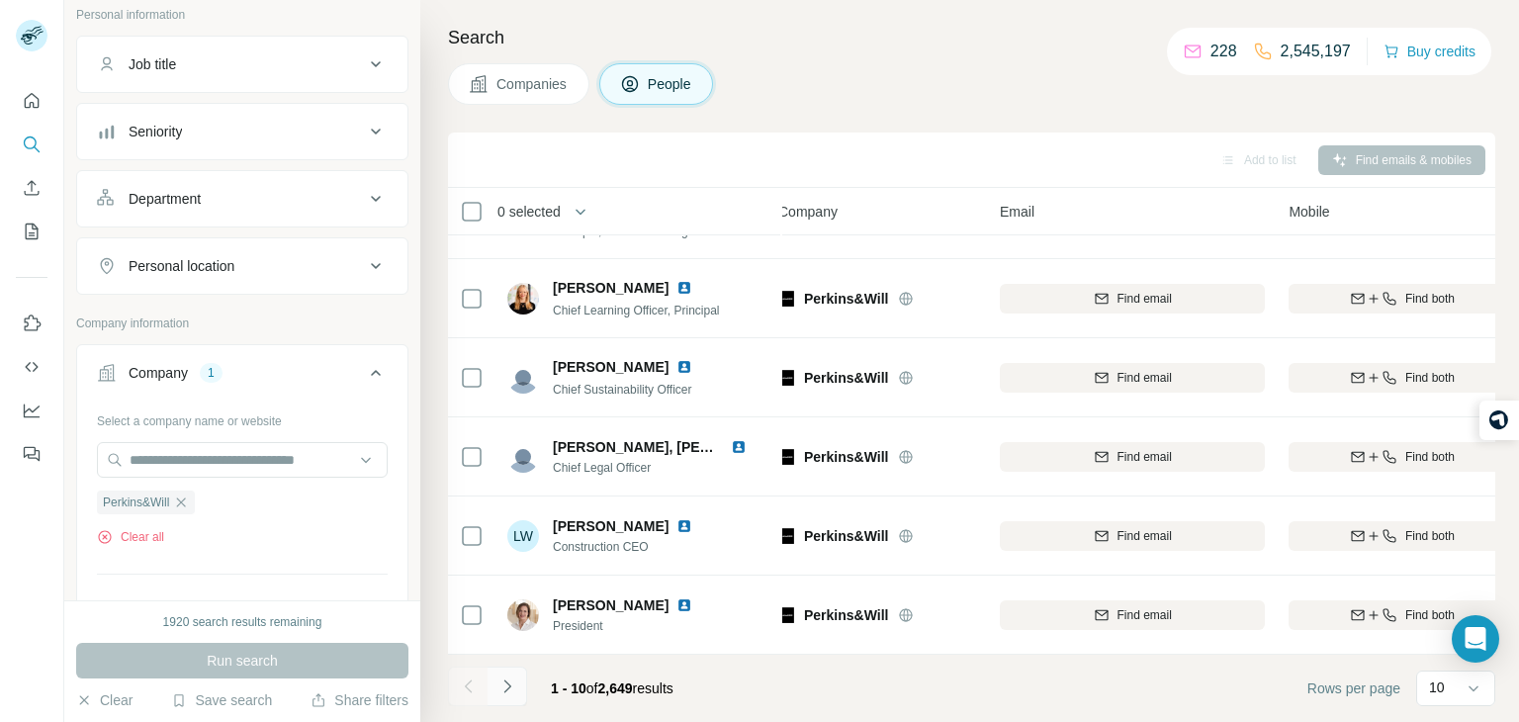
click at [512, 684] on icon "Navigate to next page" at bounding box center [508, 687] width 20 height 20
click at [509, 682] on icon "Navigate to next page" at bounding box center [508, 687] width 20 height 20
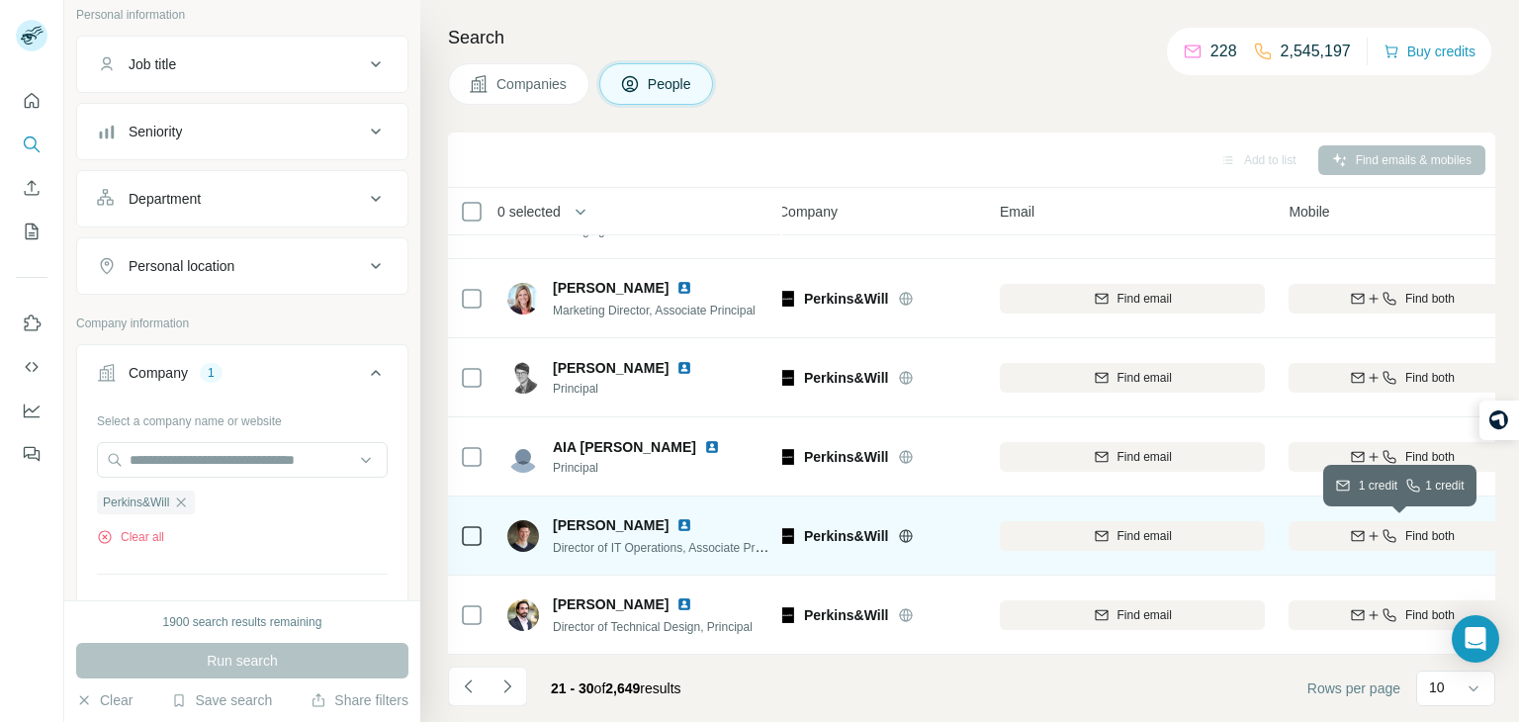
click at [1337, 538] on div "Find both" at bounding box center [1402, 536] width 227 height 18
click at [526, 532] on img at bounding box center [523, 536] width 32 height 32
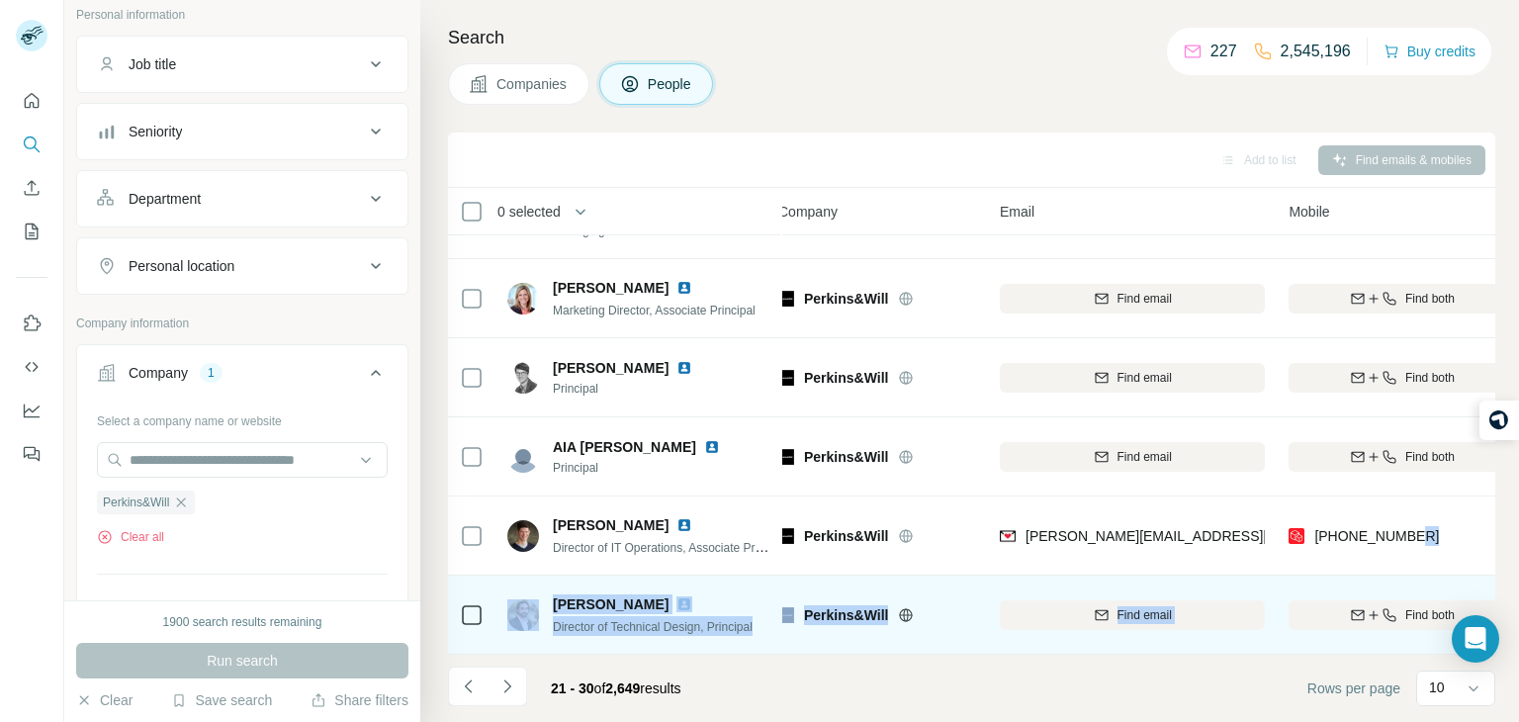
drag, startPoint x: 1422, startPoint y: 539, endPoint x: 1324, endPoint y: 584, distance: 107.6
click at [0, 0] on tbody "[PERSON_NAME] Human Resources Business Partner [PERSON_NAME] Find email Find bo…" at bounding box center [0, 0] width 0 height 0
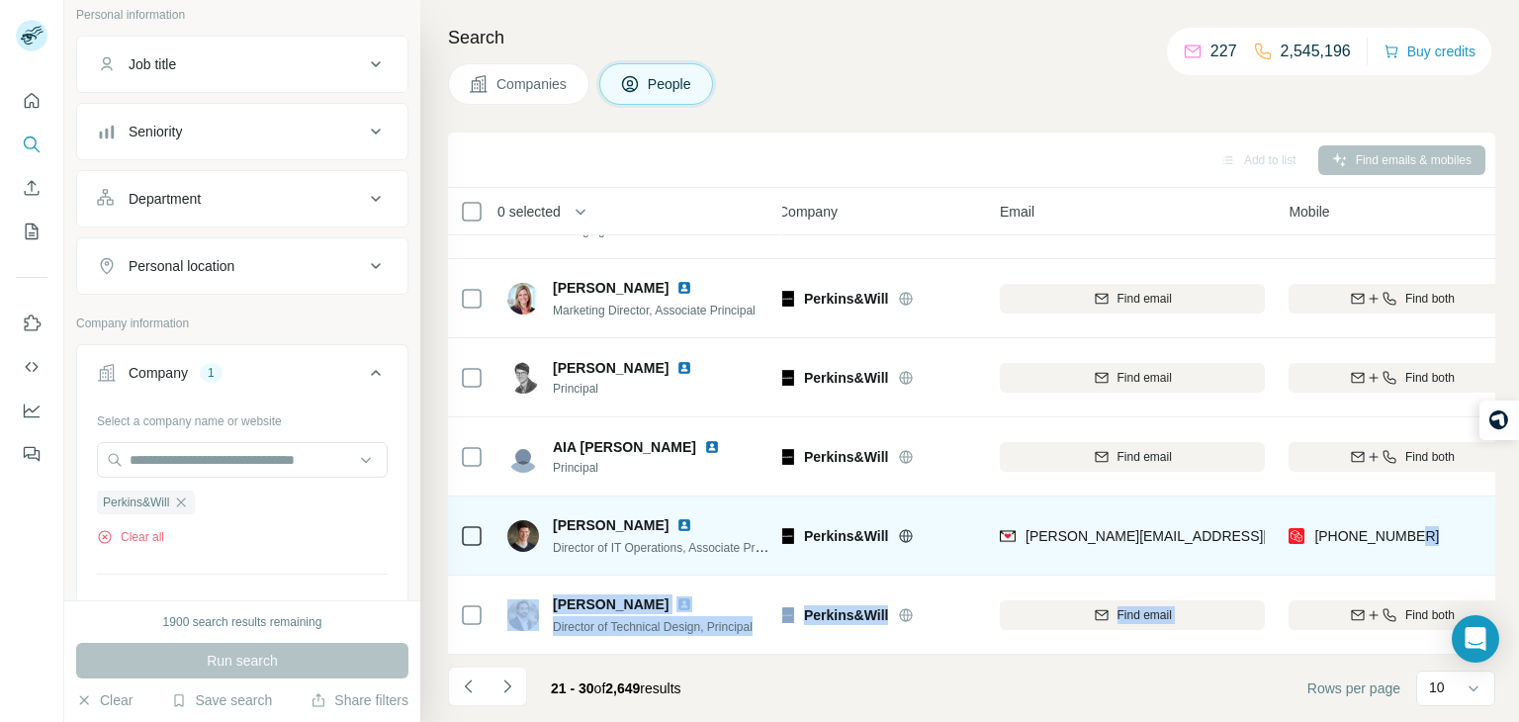
click at [1413, 529] on div "[PHONE_NUMBER]" at bounding box center [1402, 535] width 227 height 54
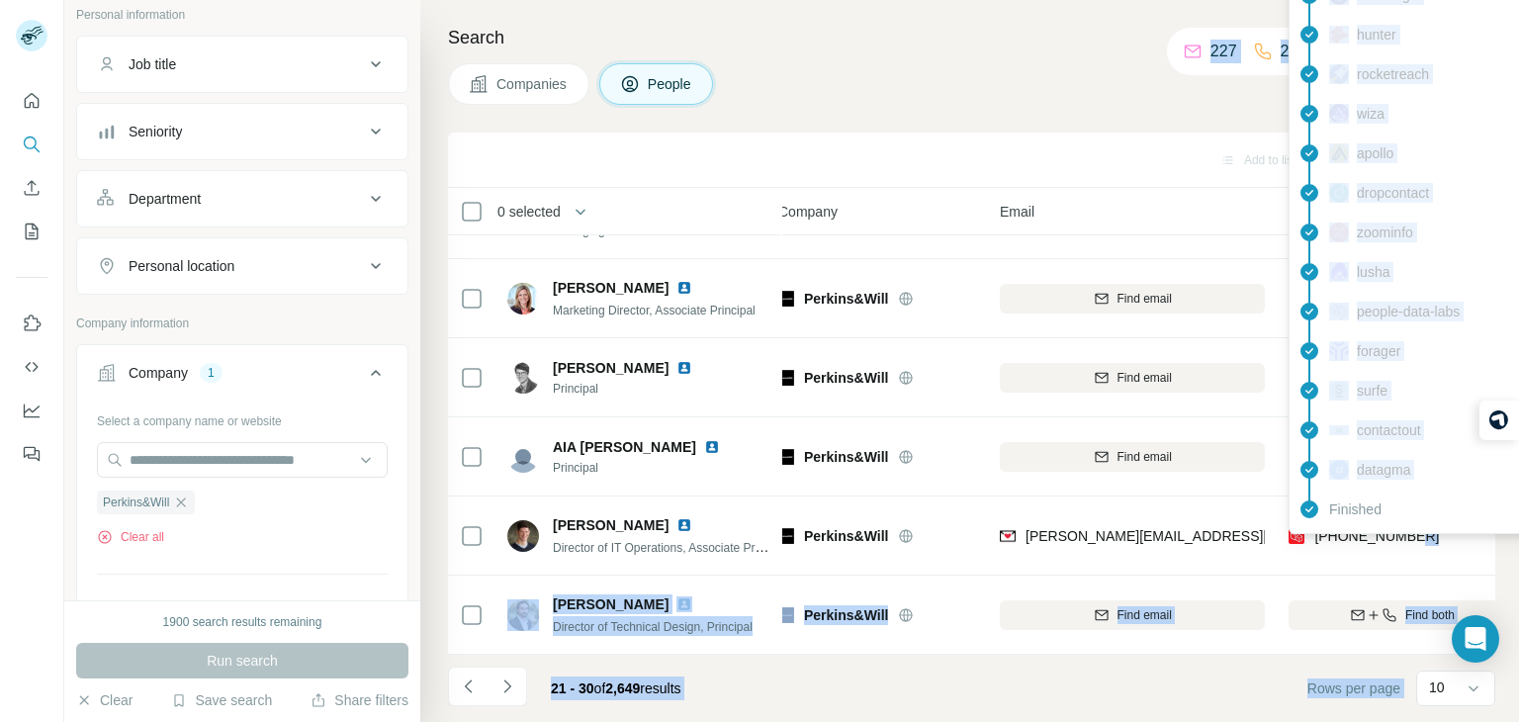
drag, startPoint x: 1413, startPoint y: 529, endPoint x: 1324, endPoint y: 528, distance: 89.0
click at [1324, 528] on body "New search Hide Company lookalikes Personal information Job title Seniority Dep…" at bounding box center [759, 435] width 1519 height 870
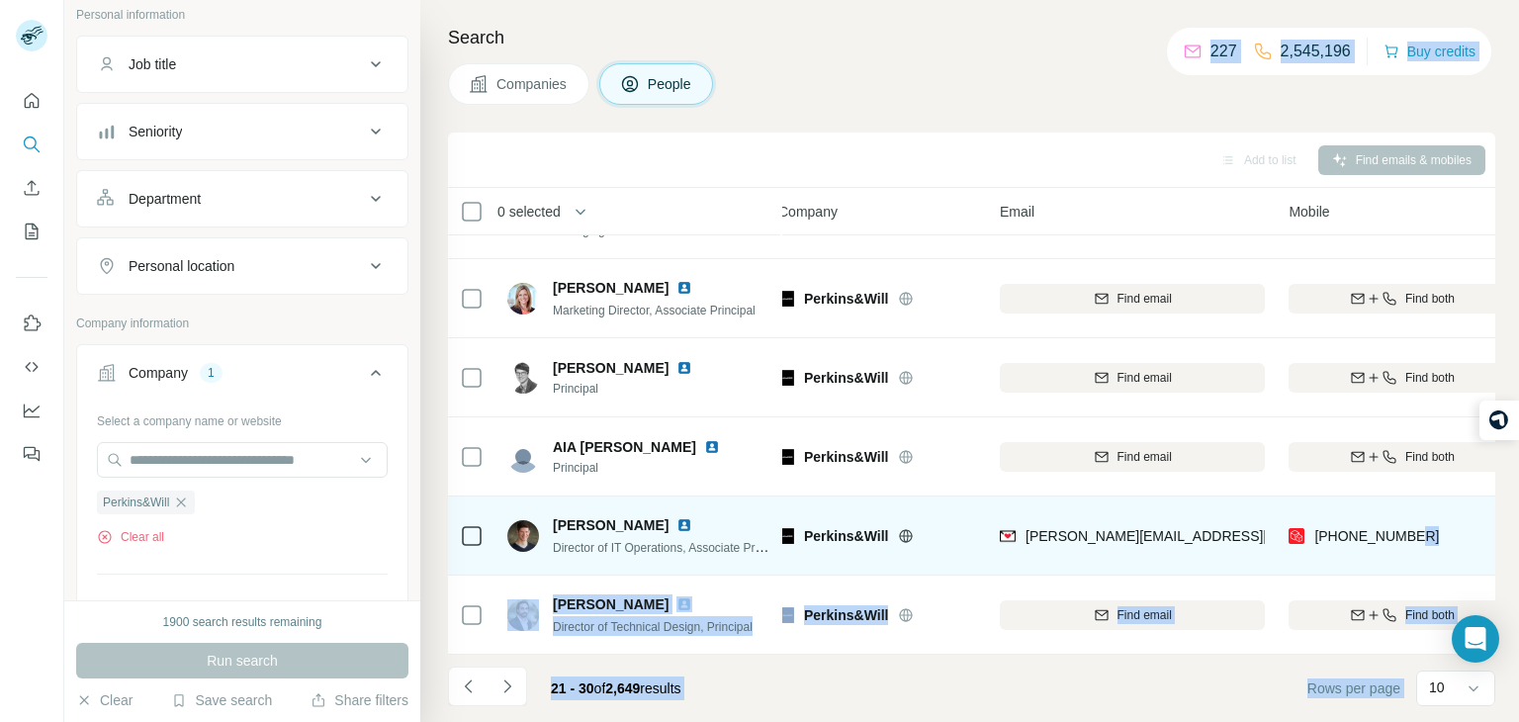
click at [1346, 550] on div "[PHONE_NUMBER]" at bounding box center [1402, 535] width 227 height 54
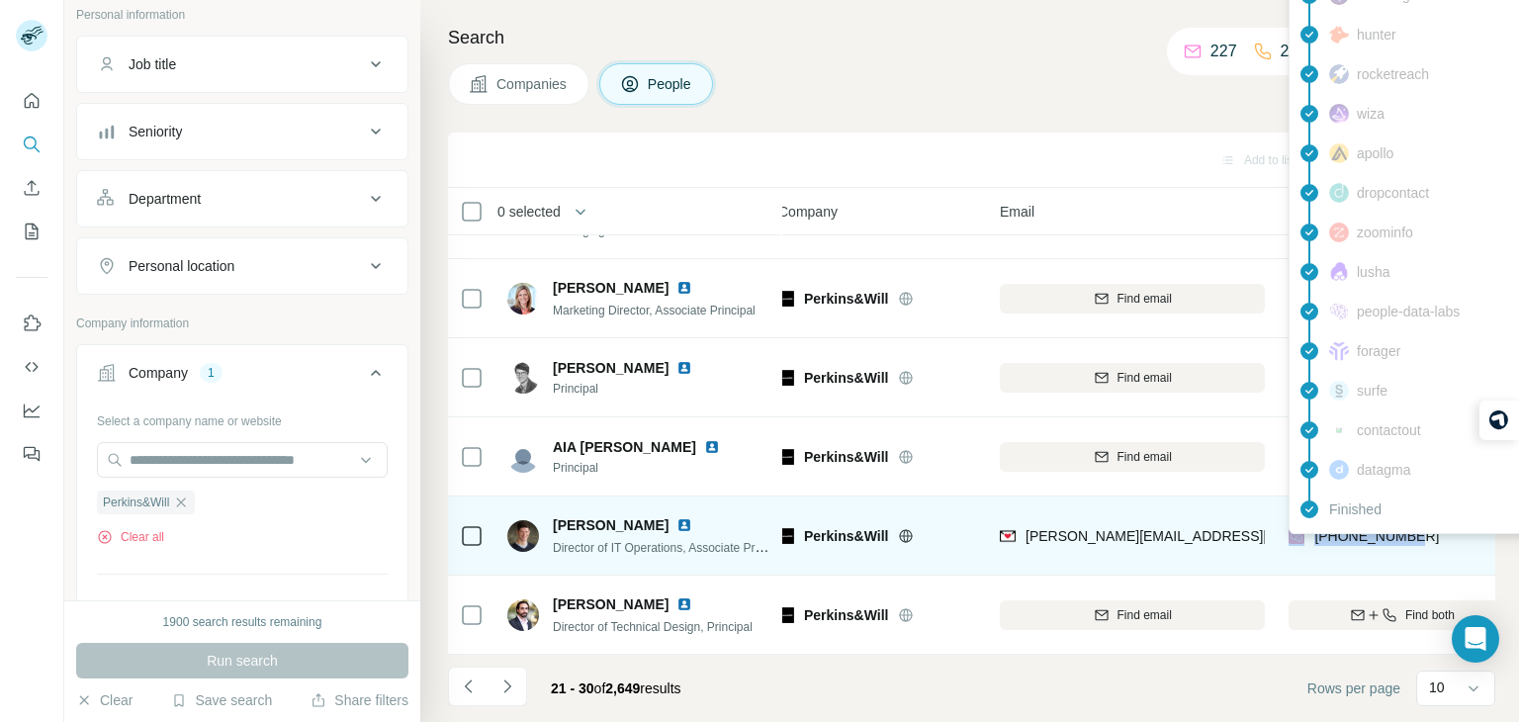
drag, startPoint x: 1411, startPoint y: 541, endPoint x: 1301, endPoint y: 542, distance: 109.8
click at [1301, 542] on div "[PHONE_NUMBER]" at bounding box center [1402, 535] width 227 height 54
copy div "[PHONE_NUMBER]"
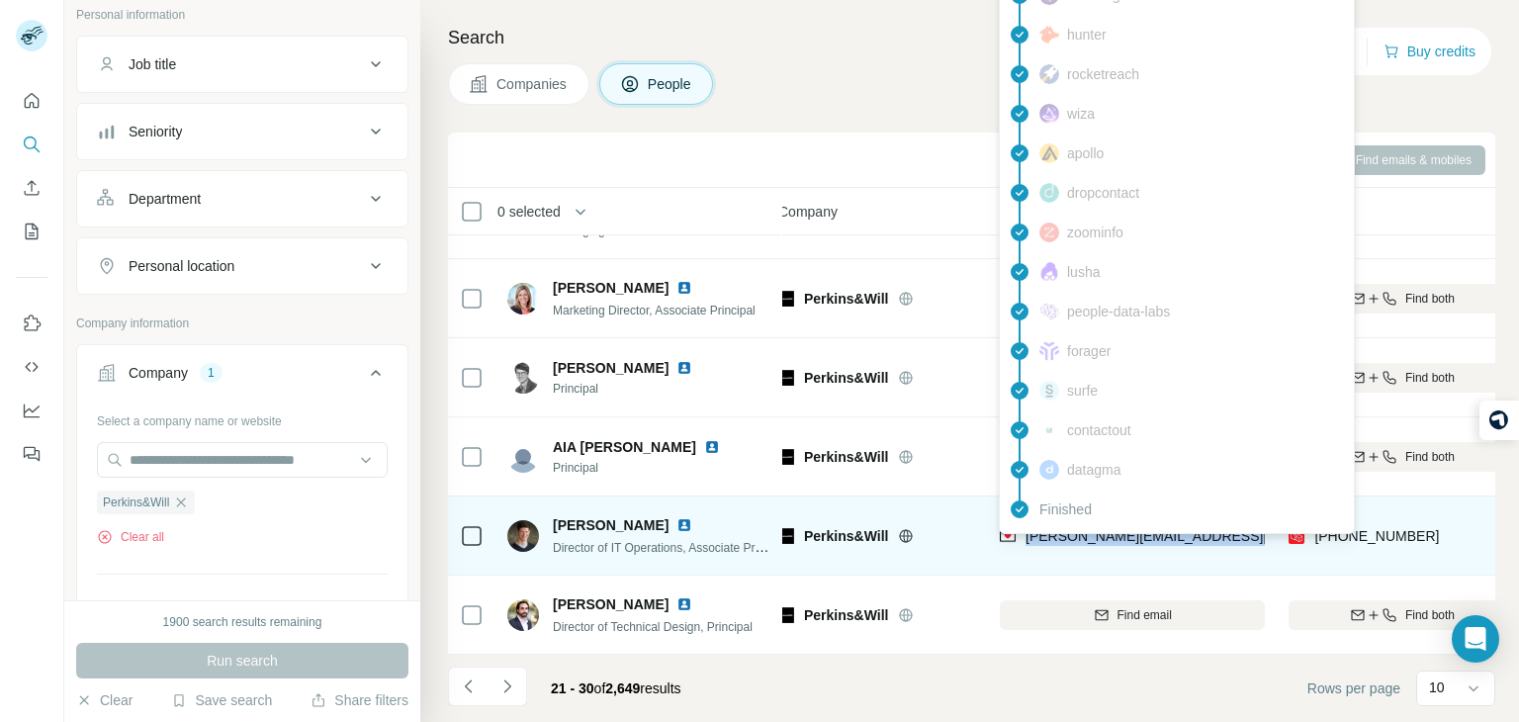
drag, startPoint x: 1244, startPoint y: 543, endPoint x: 1028, endPoint y: 545, distance: 216.6
click at [1028, 545] on div "[PERSON_NAME][EMAIL_ADDRESS][PERSON_NAME][DOMAIN_NAME]" at bounding box center [1132, 535] width 265 height 54
copy span "[PERSON_NAME][EMAIL_ADDRESS][PERSON_NAME][DOMAIN_NAME]"
